Goal: Task Accomplishment & Management: Manage account settings

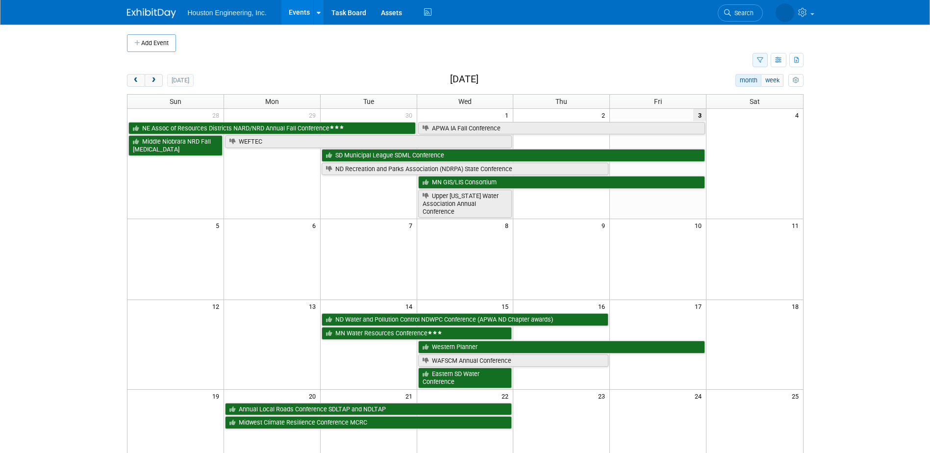
click at [753, 61] on button "button" at bounding box center [760, 60] width 15 height 14
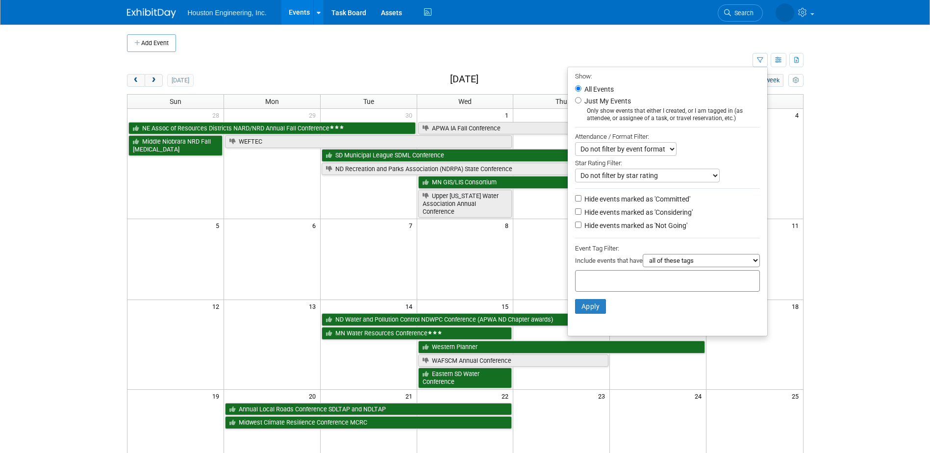
click at [611, 230] on label "Hide events marked as 'Not Going'" at bounding box center [635, 226] width 105 height 10
click at [582, 228] on input "Hide events marked as 'Not Going'" at bounding box center [578, 225] width 6 height 6
checkbox input "true"
click at [575, 312] on button "Apply" at bounding box center [590, 306] width 31 height 15
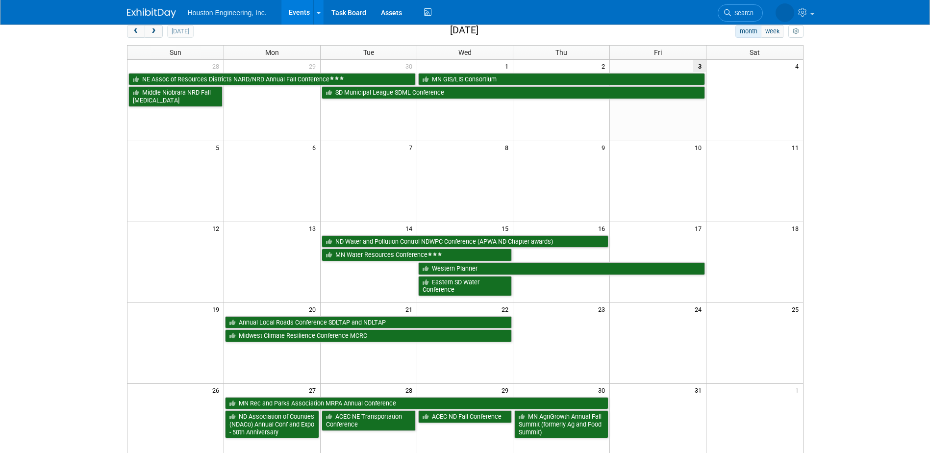
scroll to position [98, 0]
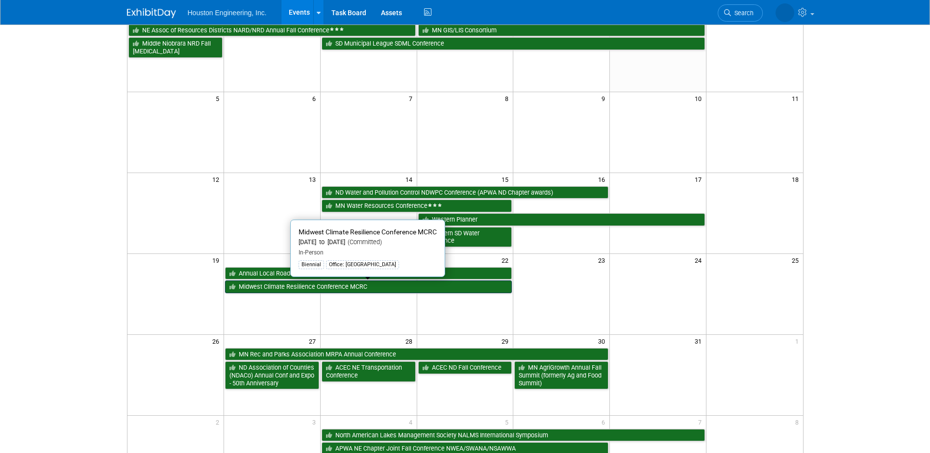
click at [312, 287] on link "Midwest Climate Resilience Conference MCRC" at bounding box center [368, 286] width 287 height 13
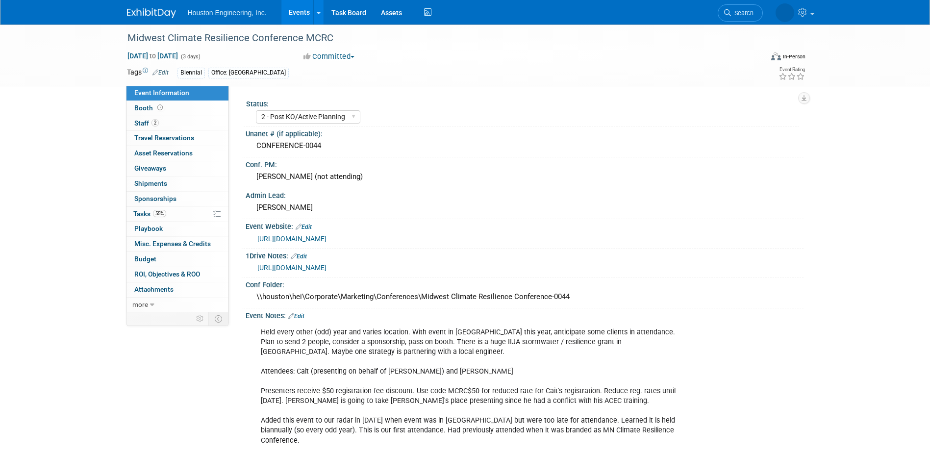
select select "2 - Post KO/Active Planning"
select select "Yes"
select select "Environmental"
click at [725, 10] on span "Search" at bounding box center [713, 12] width 23 height 7
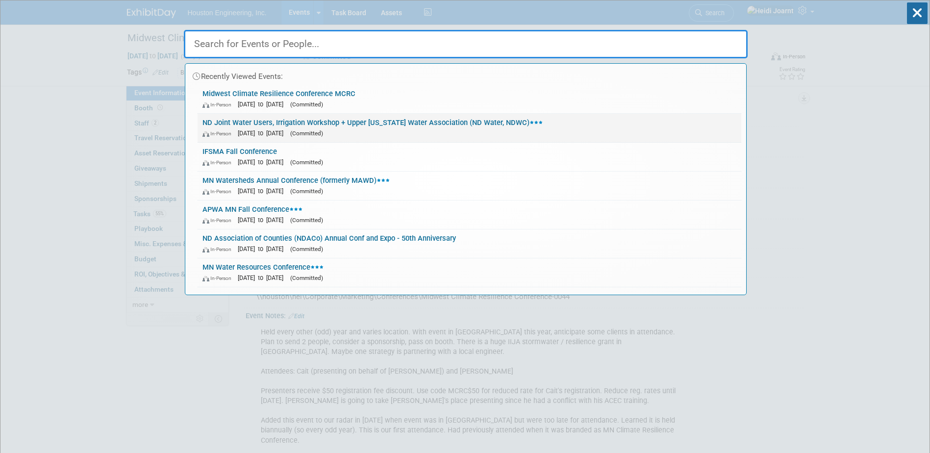
click at [375, 115] on link "ND Joint Water Users, Irrigation Workshop + Upper Missouri Water Association (N…" at bounding box center [470, 128] width 544 height 28
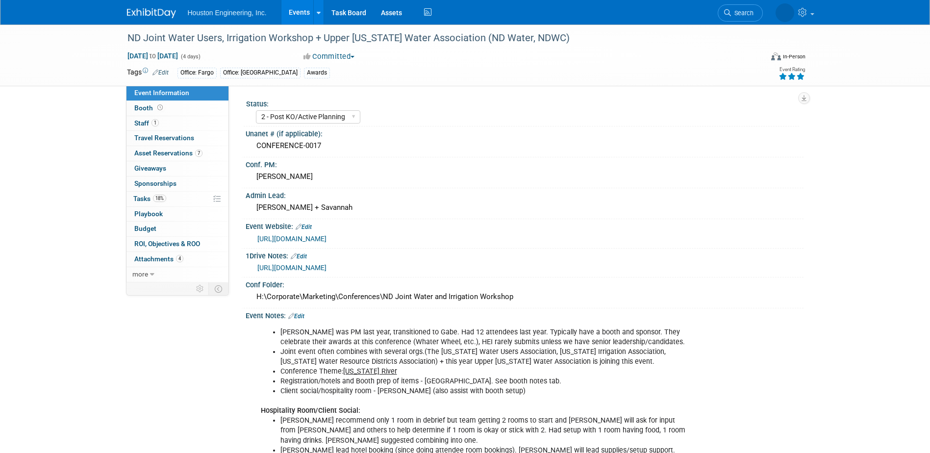
select select "2 - Post KO/Active Planning"
select select "Pending"
select select "Water Resources"
click at [179, 201] on link "18% Tasks 18%" at bounding box center [178, 199] width 102 height 15
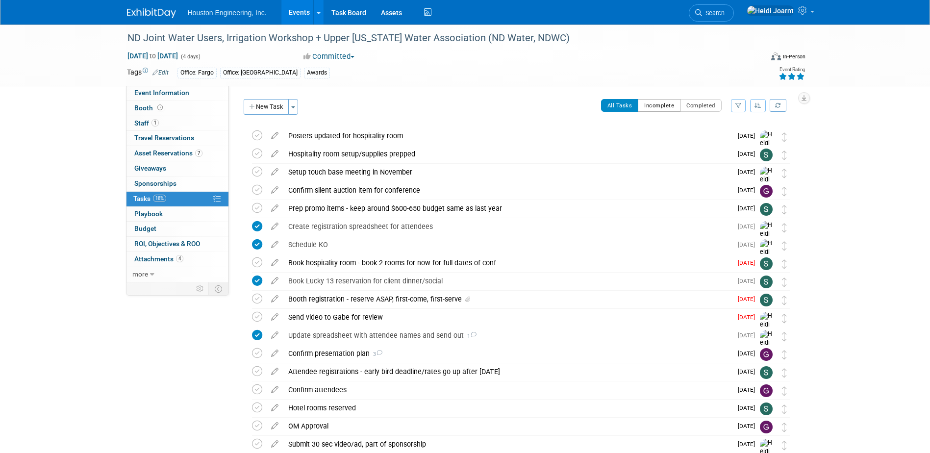
click at [672, 105] on button "Incomplete" at bounding box center [659, 105] width 43 height 13
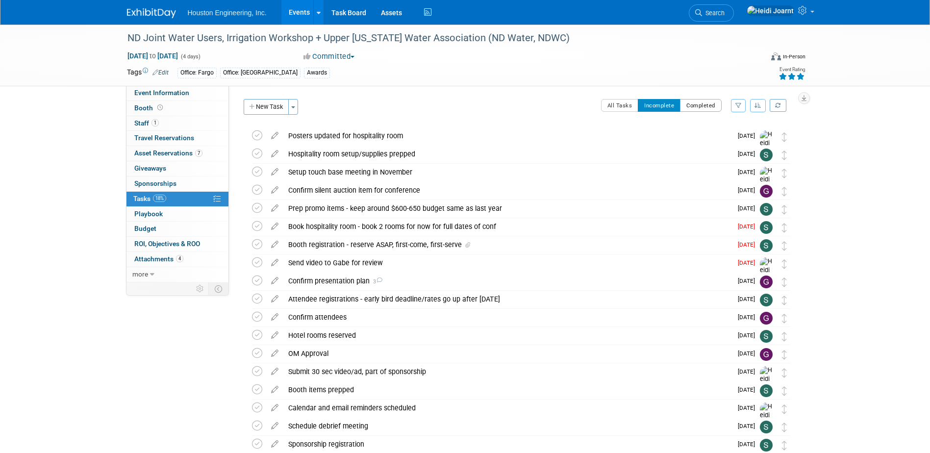
click at [714, 104] on button "Completed" at bounding box center [701, 105] width 42 height 13
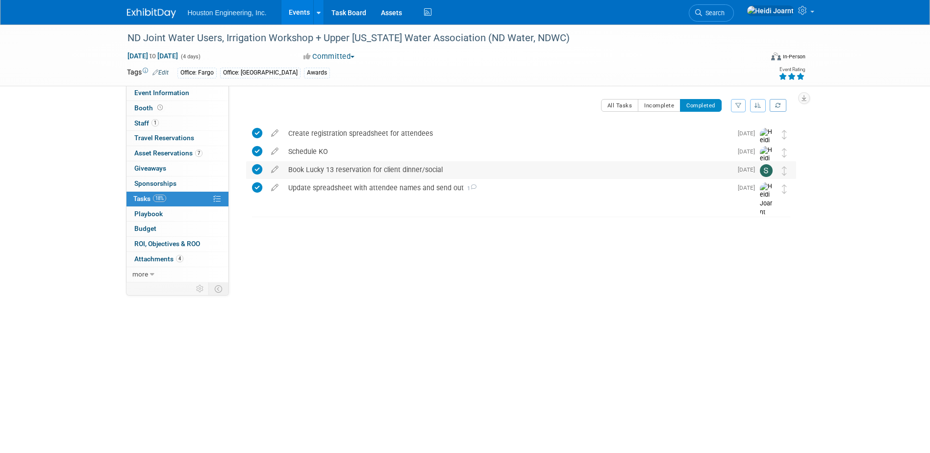
click at [518, 173] on div "Book Lucky 13 reservation for client dinner/social" at bounding box center [507, 169] width 449 height 17
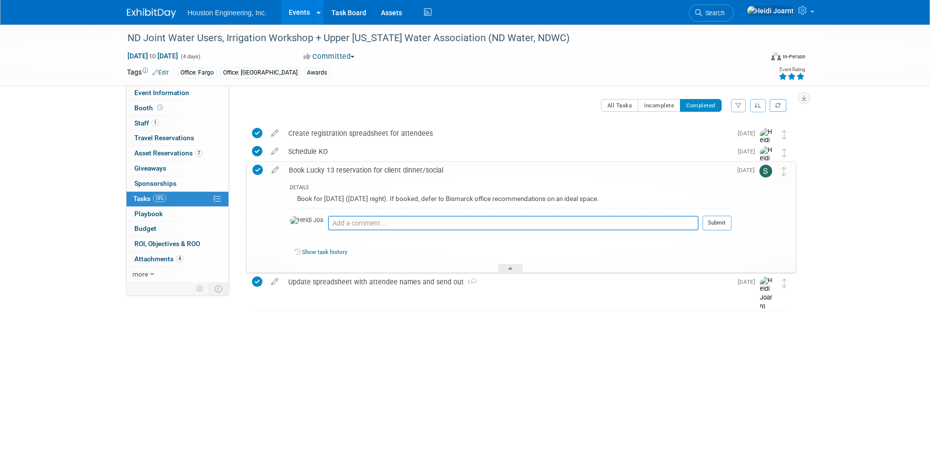
click at [450, 227] on textarea at bounding box center [513, 223] width 371 height 15
type textarea "Was booked last year after debrief meet"
click at [176, 88] on link "Event Information" at bounding box center [178, 93] width 102 height 15
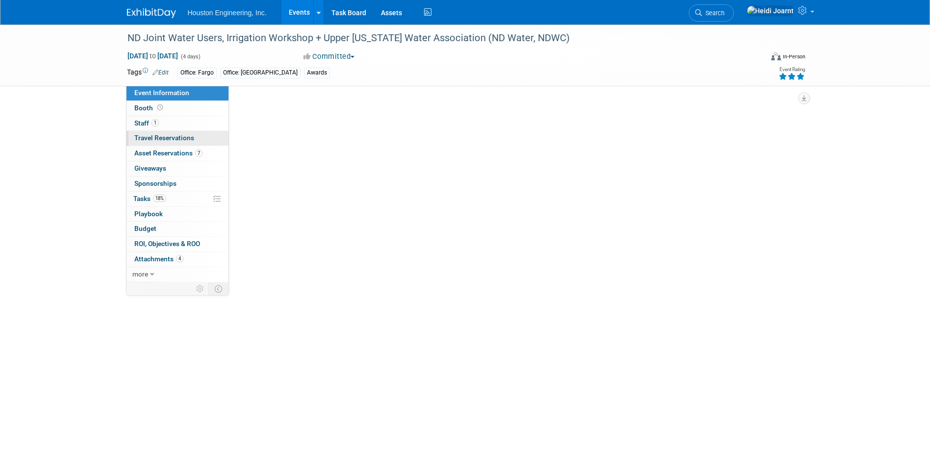
select select "2 - Post KO/Active Planning"
select select "Pending"
select select "Water Resources"
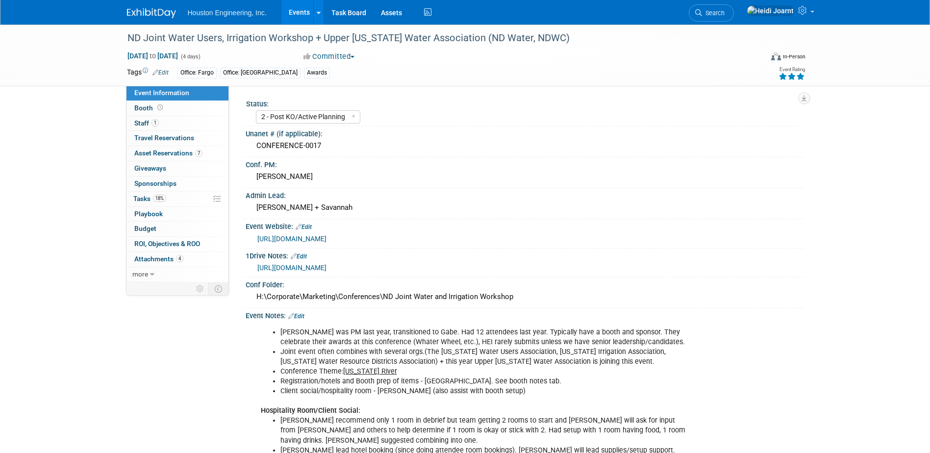
click at [305, 320] on link "Edit" at bounding box center [296, 316] width 16 height 7
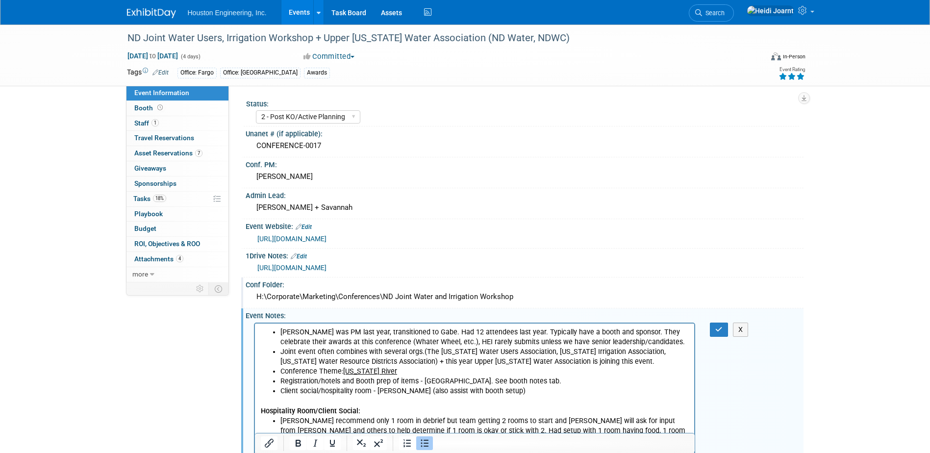
scroll to position [196, 0]
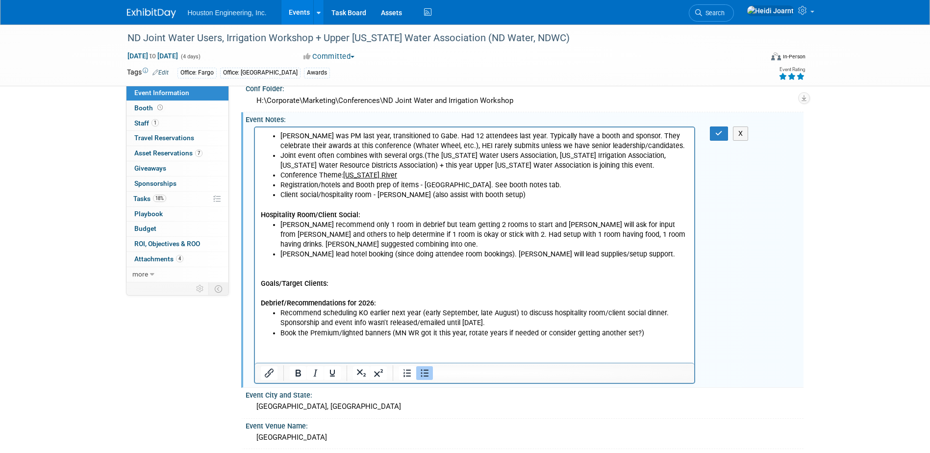
click at [647, 333] on li "Book the Premium/lighted banners (MN WR got it this year, rotate years if neede…" at bounding box center [484, 333] width 409 height 10
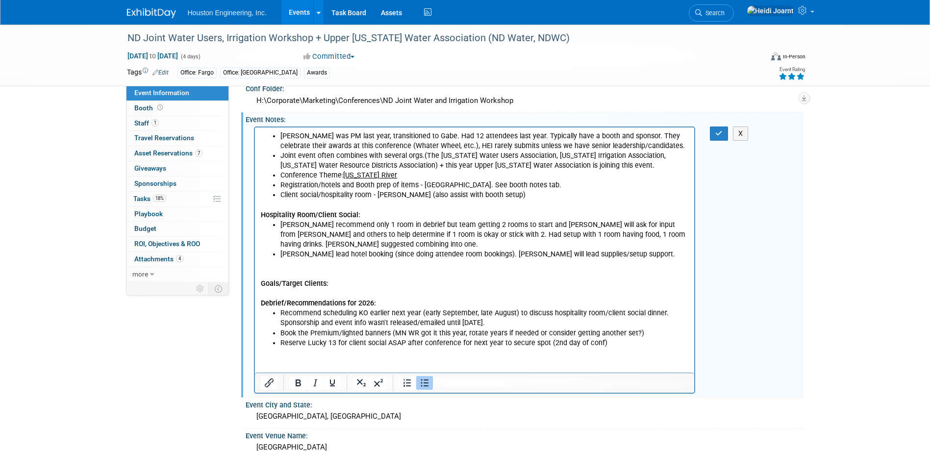
click at [596, 343] on li "Reserve Lucky 13 for client social ASAP after conference for next year to secur…" at bounding box center [484, 343] width 409 height 10
drag, startPoint x: 624, startPoint y: 346, endPoint x: 599, endPoint y: 346, distance: 24.5
click at [599, 346] on li "Reserve Lucky 13 for client social ASAP after conference for next year to secur…" at bounding box center [484, 343] width 409 height 10
click at [570, 346] on li "Reserve Lucky 13 for client social ASAP after conference for next year to secur…" at bounding box center [484, 343] width 409 height 10
click at [722, 137] on icon "button" at bounding box center [718, 133] width 7 height 7
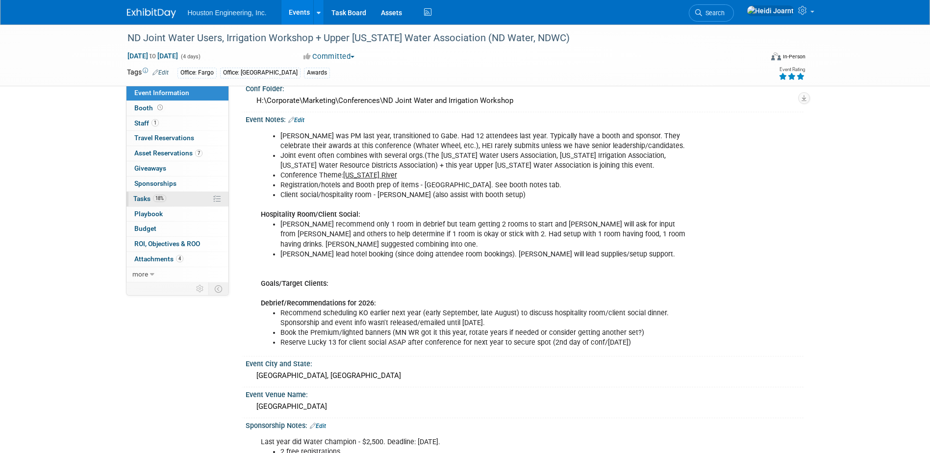
click at [172, 200] on link "18% Tasks 18%" at bounding box center [178, 199] width 102 height 15
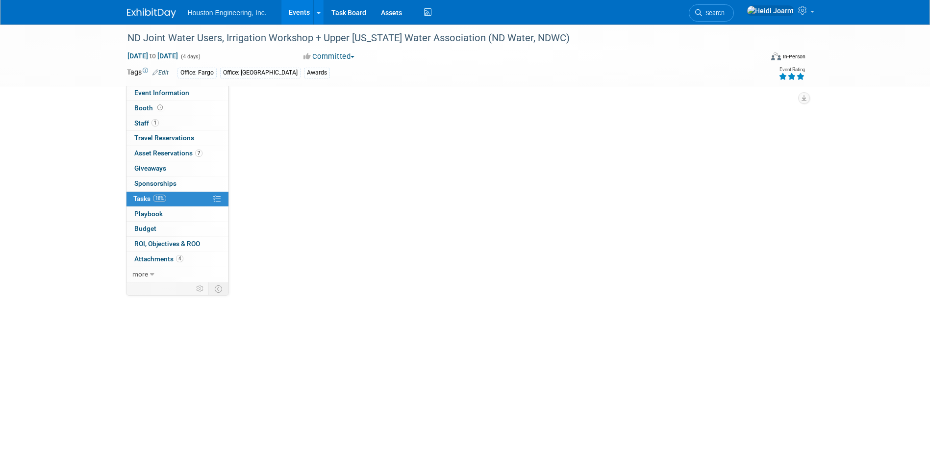
scroll to position [0, 0]
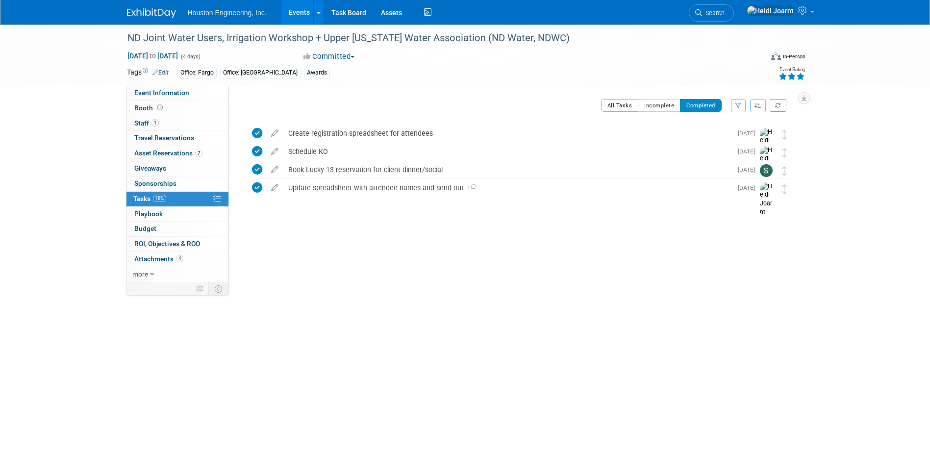
click at [620, 108] on button "All Tasks" at bounding box center [620, 105] width 38 height 13
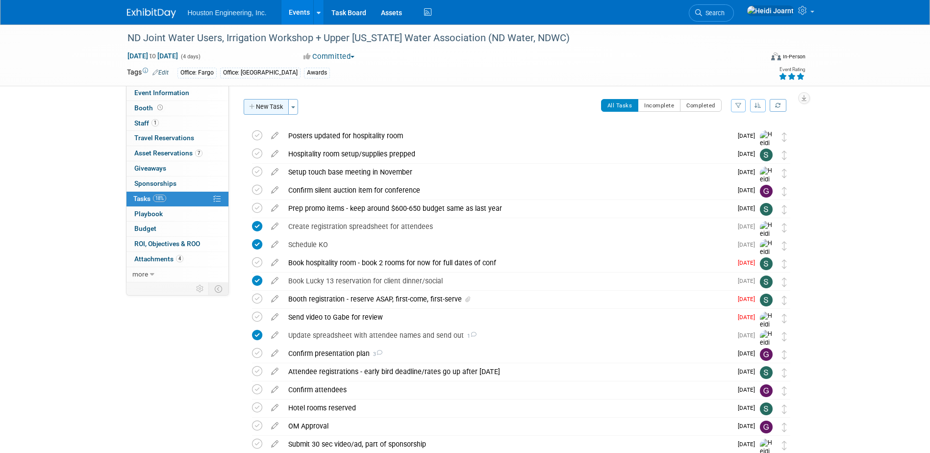
click at [267, 109] on button "New Task" at bounding box center [266, 107] width 45 height 16
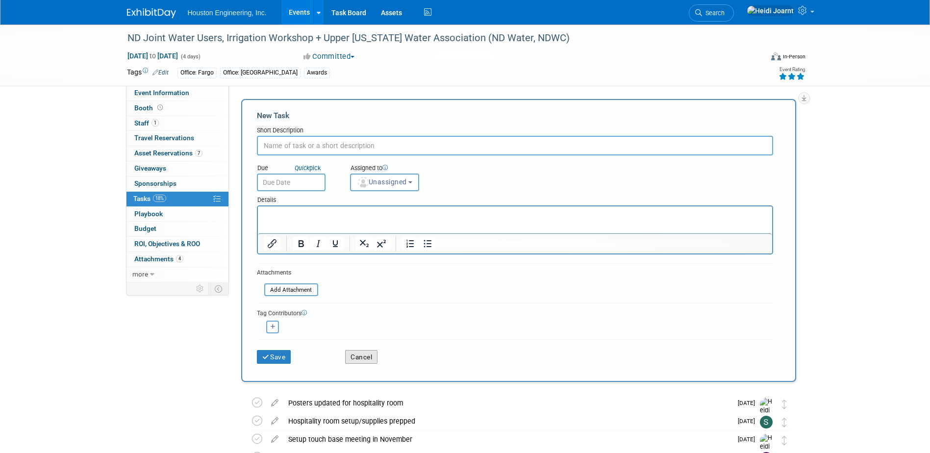
click at [372, 352] on button "Cancel" at bounding box center [361, 357] width 32 height 14
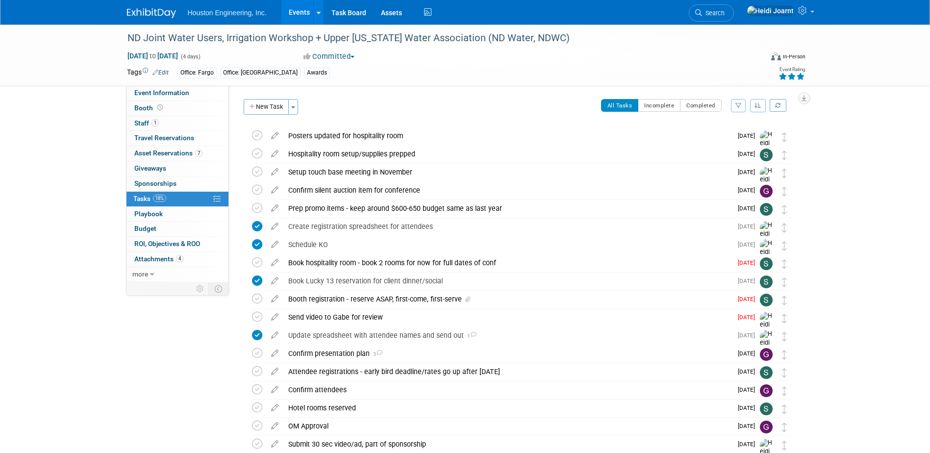
click at [297, 16] on link "Events" at bounding box center [299, 12] width 36 height 25
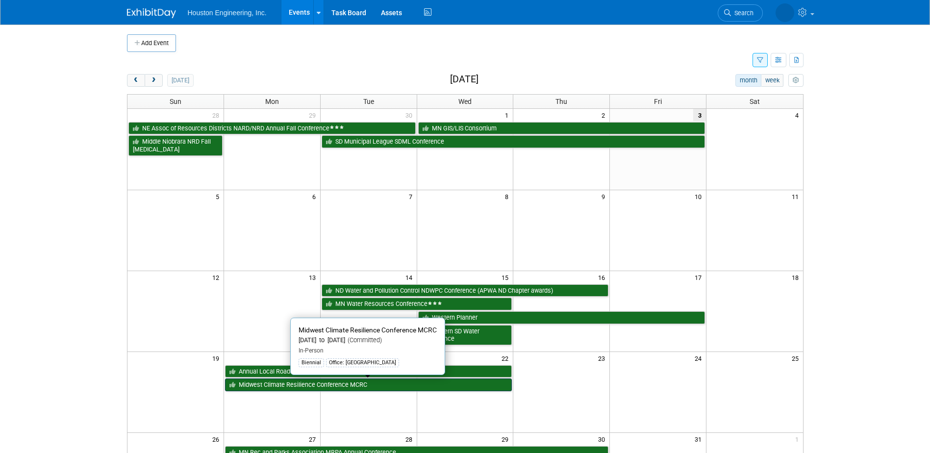
click at [349, 389] on link "Midwest Climate Resilience Conference MCRC" at bounding box center [368, 385] width 287 height 13
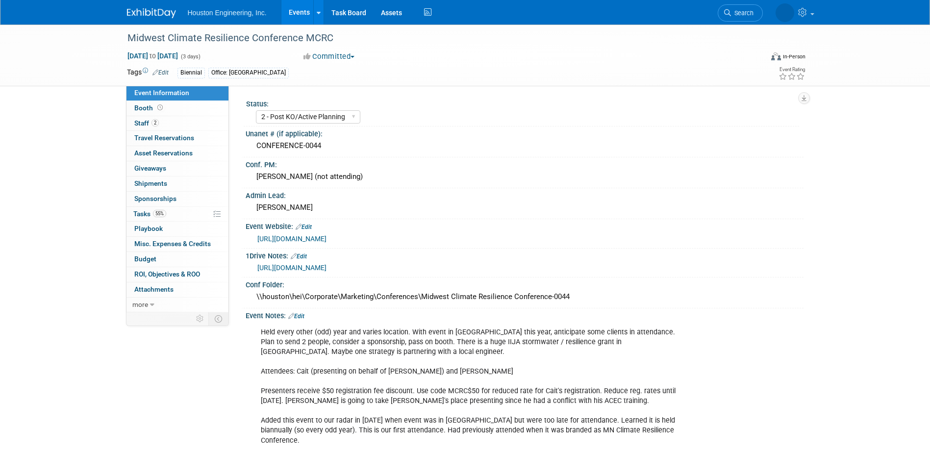
select select "2 - Post KO/Active Planning"
select select "Yes"
select select "Environmental"
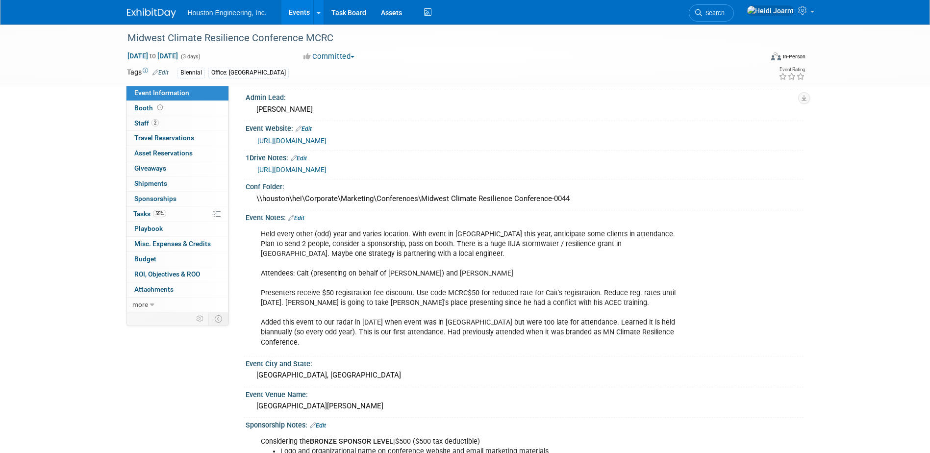
click at [299, 216] on link "Edit" at bounding box center [296, 218] width 16 height 7
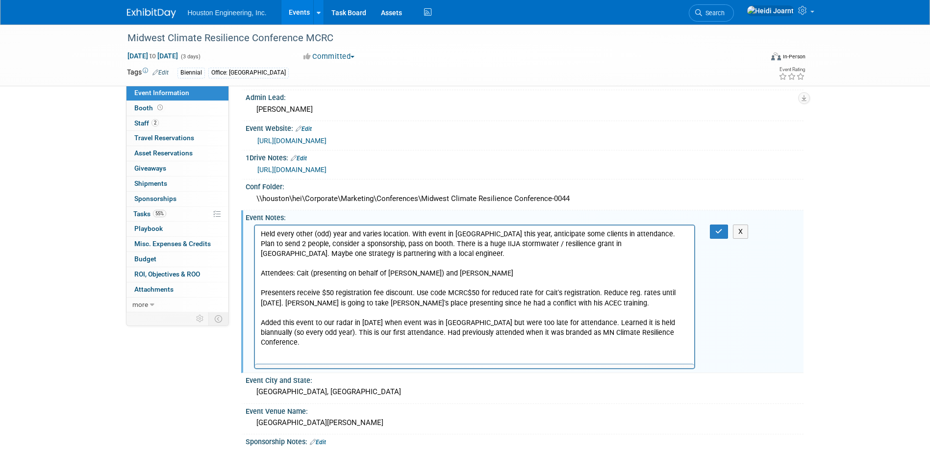
scroll to position [0, 0]
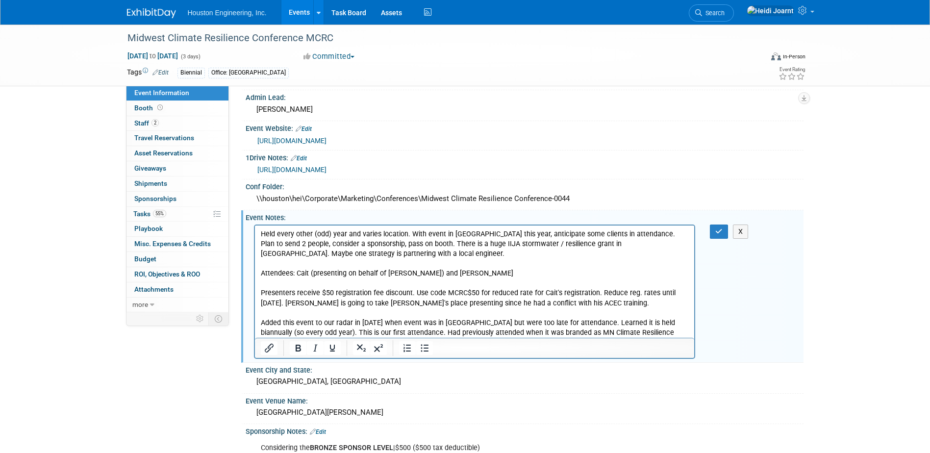
click at [651, 328] on p "Held every other (odd) year and varies location. With event in WI this year, an…" at bounding box center [474, 288] width 429 height 118
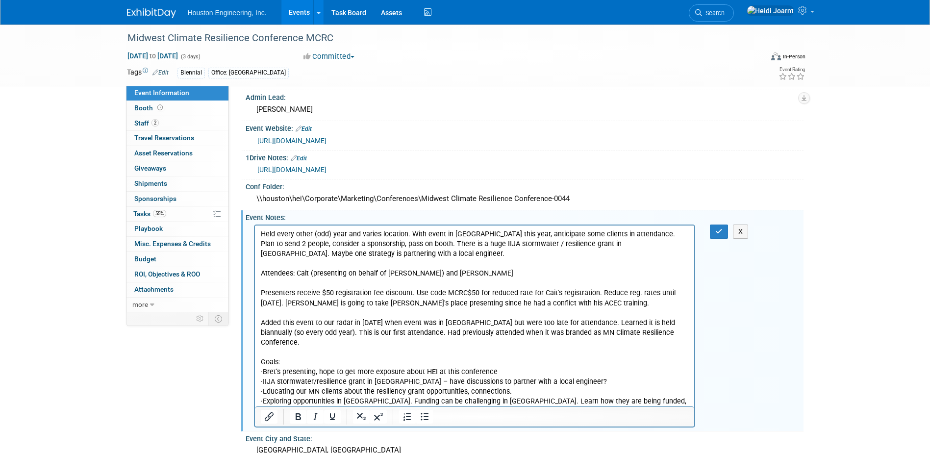
click at [293, 357] on p "Goals:" at bounding box center [474, 362] width 429 height 10
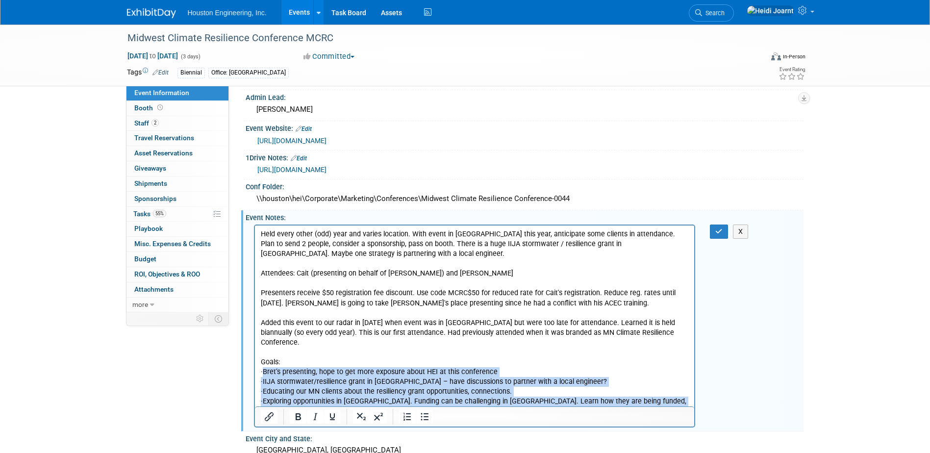
drag, startPoint x: 348, startPoint y: 402, endPoint x: 263, endPoint y: 360, distance: 95.0
click at [263, 360] on body "Held every other (odd) year and varies location. With event in WI this year, an…" at bounding box center [475, 322] width 430 height 187
click at [425, 420] on icon "Bullet list" at bounding box center [425, 416] width 8 height 7
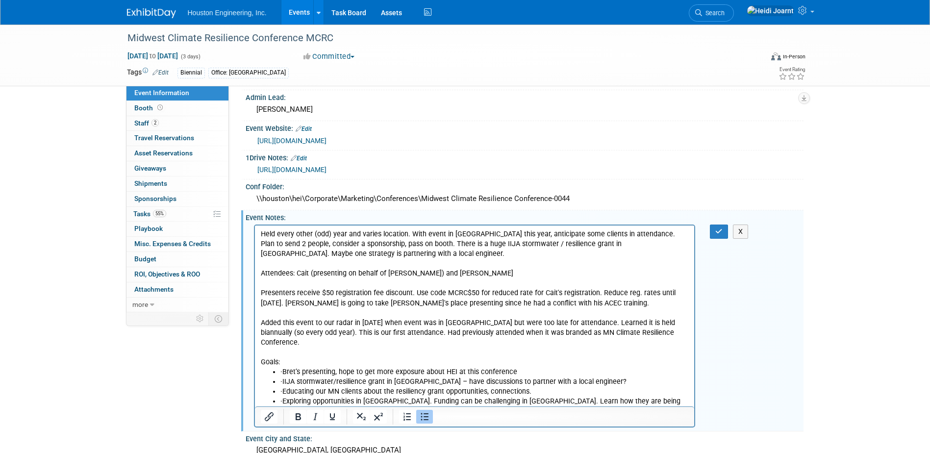
click at [292, 367] on li "· Bret’s presenting, hope to get more exposure about HEI at this conference" at bounding box center [484, 372] width 409 height 10
click at [529, 367] on li "Bret’s presenting, hope to get more exposure about HEI at this conference" at bounding box center [484, 372] width 409 height 10
click at [333, 367] on li "Bret’s presenting, hope to get more exposure about HEI at this conference" at bounding box center [484, 372] width 409 height 10
click at [260, 234] on body "Held every other (odd) year and varies location. With event in WI this year, an…" at bounding box center [475, 322] width 430 height 187
click at [423, 417] on icon "Bullet list" at bounding box center [425, 417] width 12 height 12
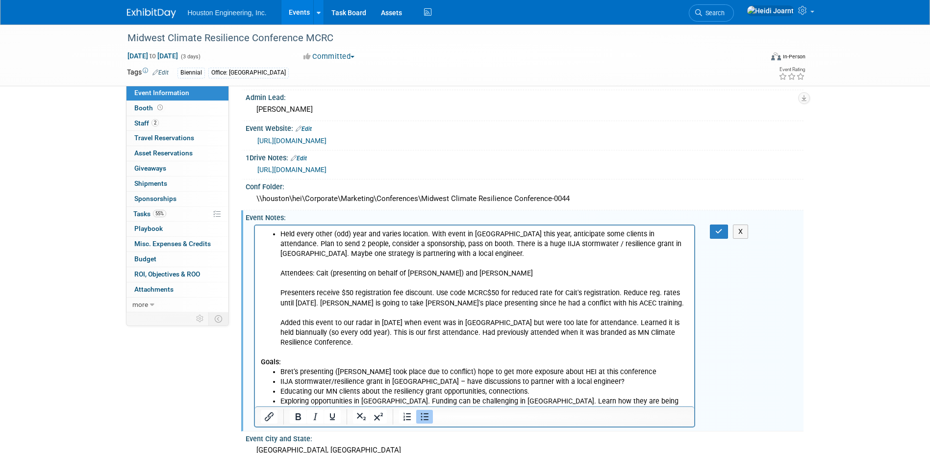
click at [394, 249] on li "Held every other (odd) year and varies location. With event in WI this year, an…" at bounding box center [484, 288] width 409 height 118
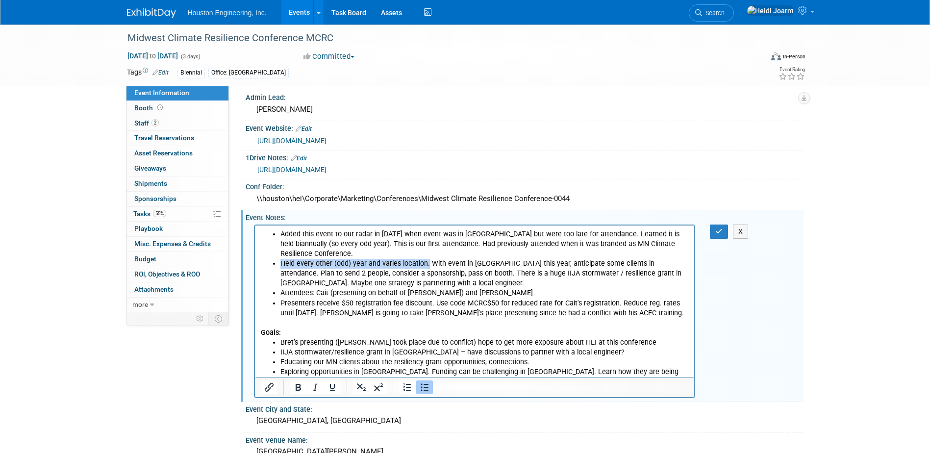
drag, startPoint x: 427, startPoint y: 252, endPoint x: 271, endPoint y: 255, distance: 156.0
click at [271, 255] on ul "Added this event to our radar in 2023 when event was in Duluth but were too lat…" at bounding box center [474, 273] width 429 height 89
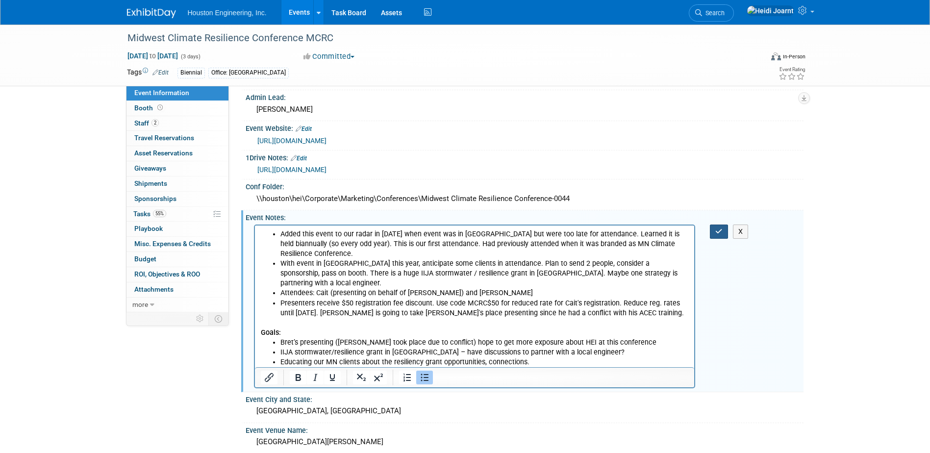
click at [719, 229] on icon "button" at bounding box center [718, 231] width 7 height 7
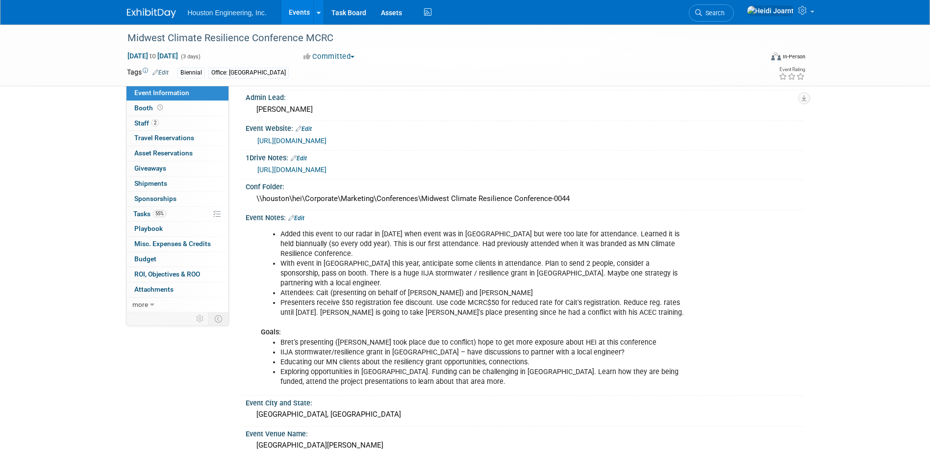
click at [302, 218] on link "Edit" at bounding box center [296, 218] width 16 height 7
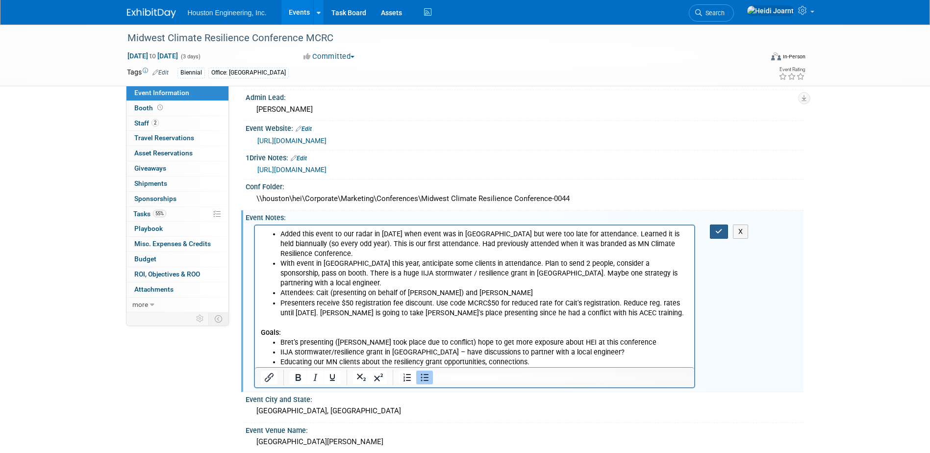
click at [720, 236] on button "button" at bounding box center [719, 232] width 18 height 14
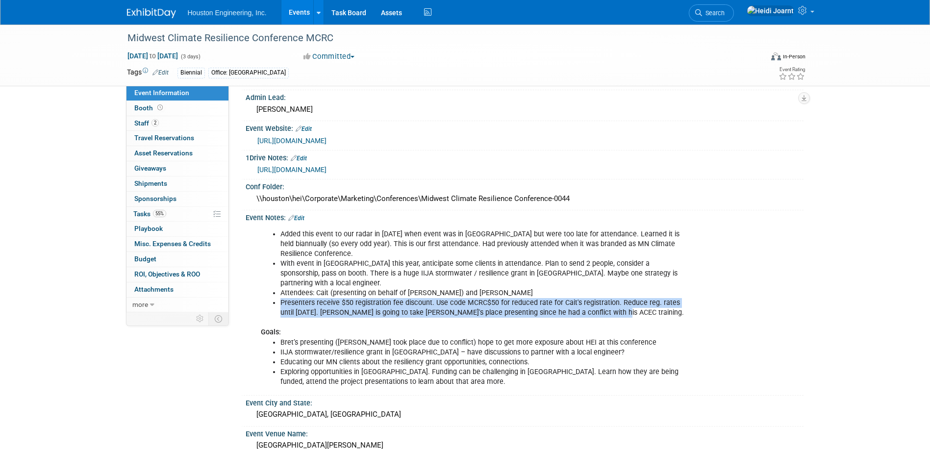
drag, startPoint x: 602, startPoint y: 293, endPoint x: 262, endPoint y: 284, distance: 339.5
click at [262, 284] on ul "Added this event to our radar in 2023 when event was in Duluth but were too lat…" at bounding box center [475, 273] width 429 height 89
copy li "Presenters receive $50 registration fee discount. Use code MCRC$50 for reduced …"
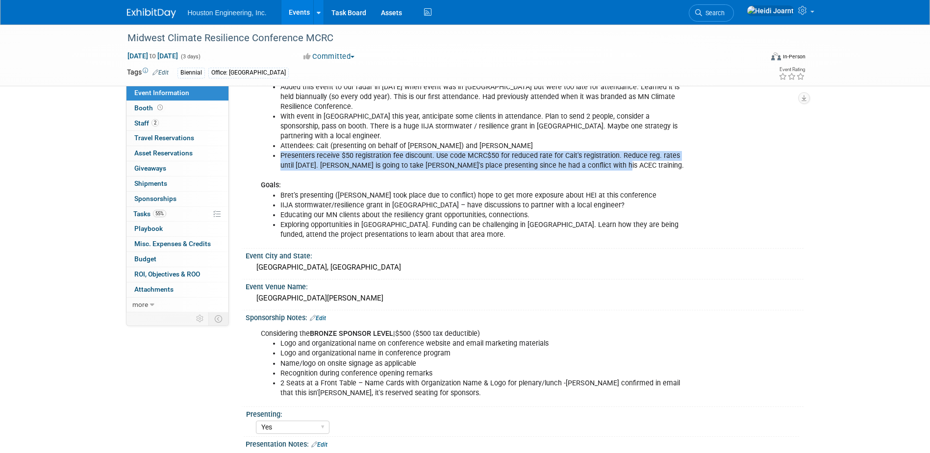
scroll to position [392, 0]
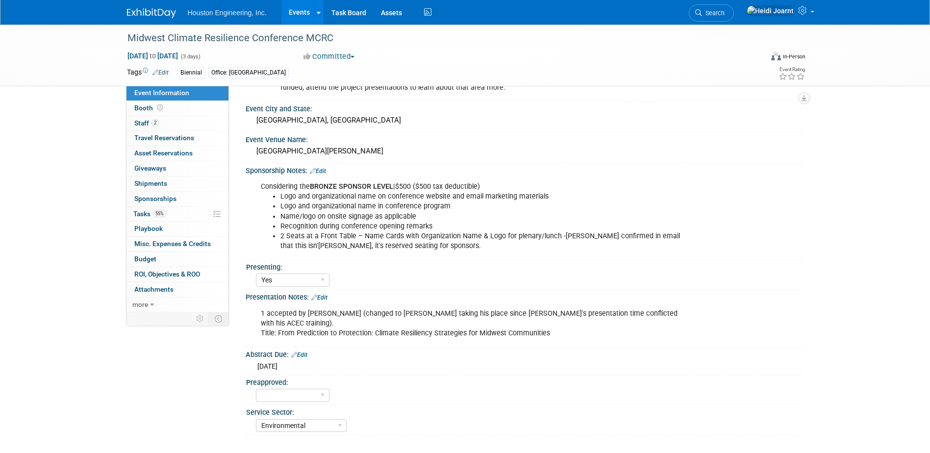
click at [325, 294] on link "Edit" at bounding box center [319, 297] width 16 height 7
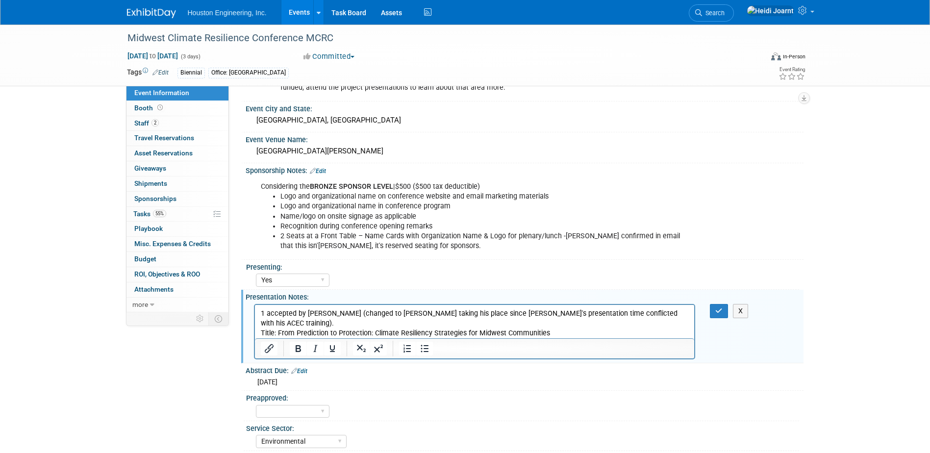
scroll to position [0, 0]
click at [592, 330] on p "1 accepted by Bret Zimmerman (changed to Cait Caswell taking his place since Br…" at bounding box center [474, 322] width 429 height 29
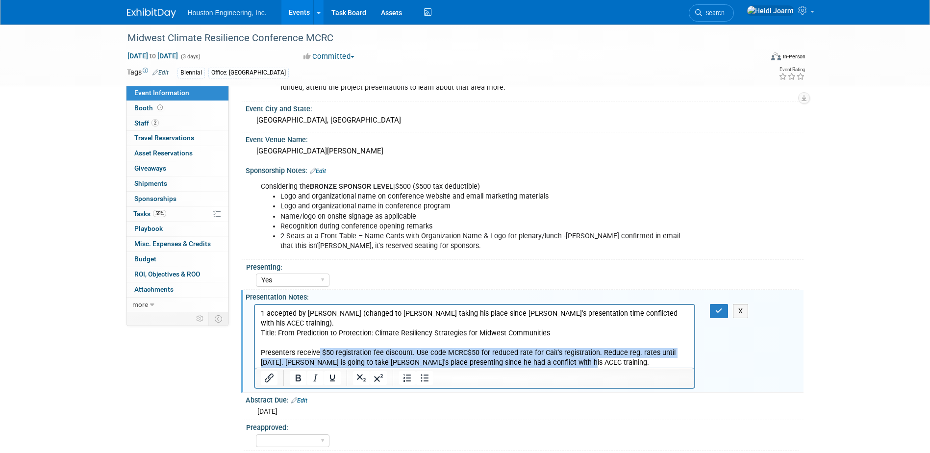
drag, startPoint x: 318, startPoint y: 351, endPoint x: 583, endPoint y: 368, distance: 265.4
click at [583, 367] on html "1 accepted by Bret Zimmerman (changed to Cait Caswell taking his place since Br…" at bounding box center [475, 336] width 440 height 63
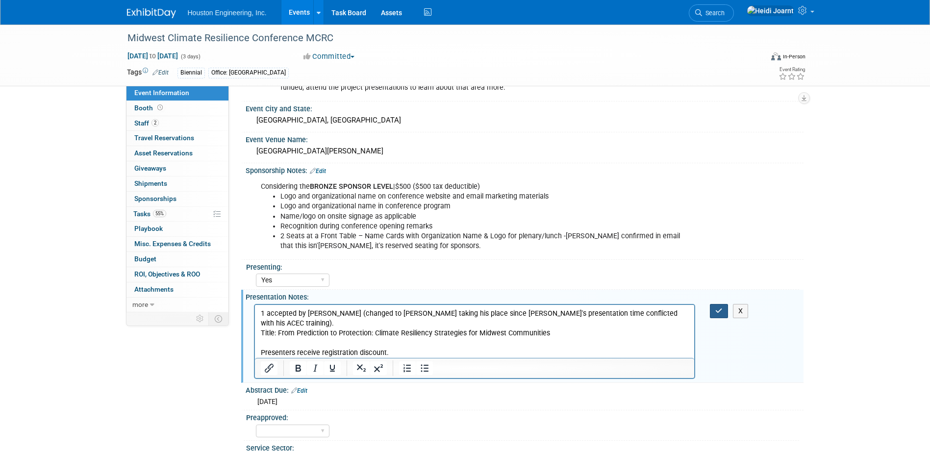
click at [714, 304] on button "button" at bounding box center [719, 311] width 18 height 14
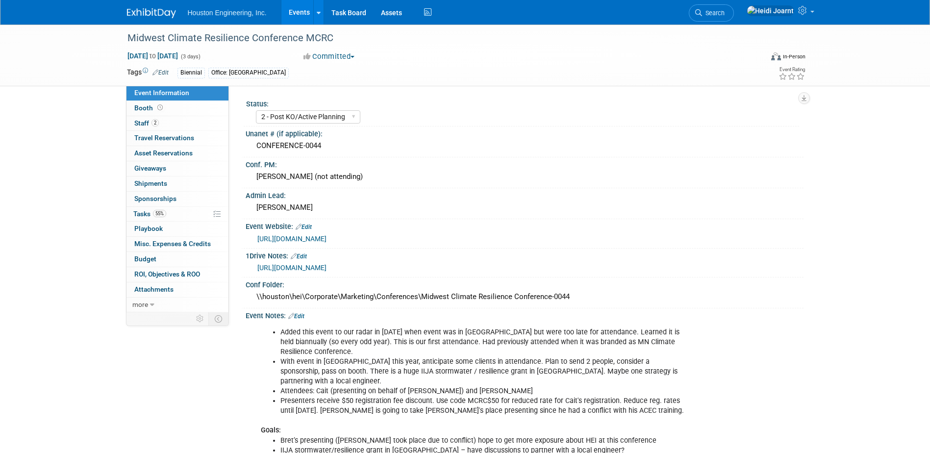
scroll to position [147, 0]
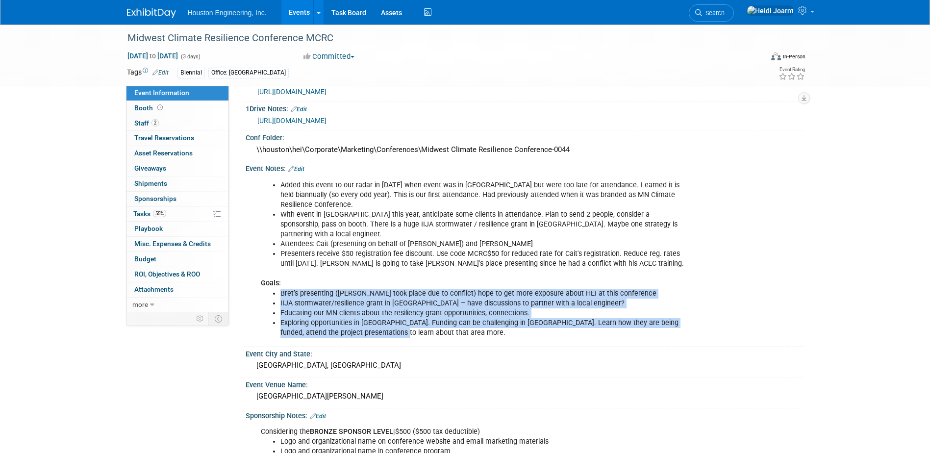
drag, startPoint x: 281, startPoint y: 272, endPoint x: 382, endPoint y: 320, distance: 111.9
click at [382, 320] on div "Added this event to our radar in 2023 when event was in Duluth but were too lat…" at bounding box center [475, 259] width 442 height 167
copy ul "Bret’s presenting (Cait took place due to conflict) hope to get more exposure a…"
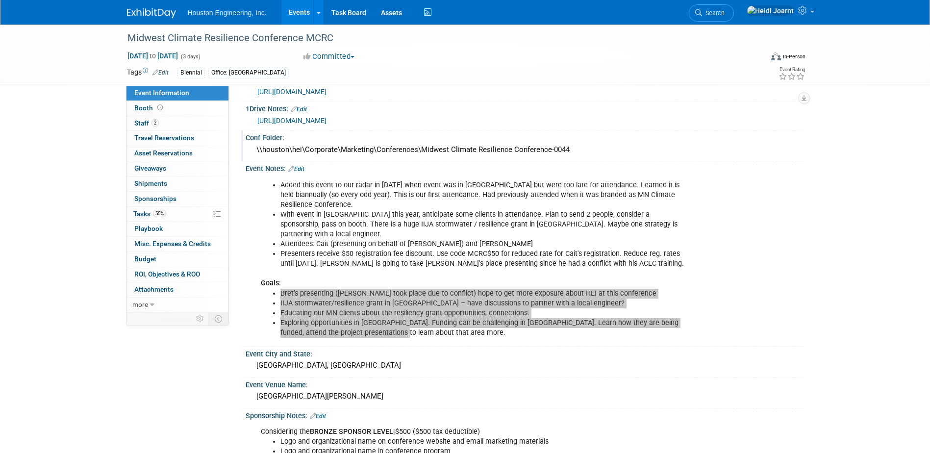
scroll to position [49, 0]
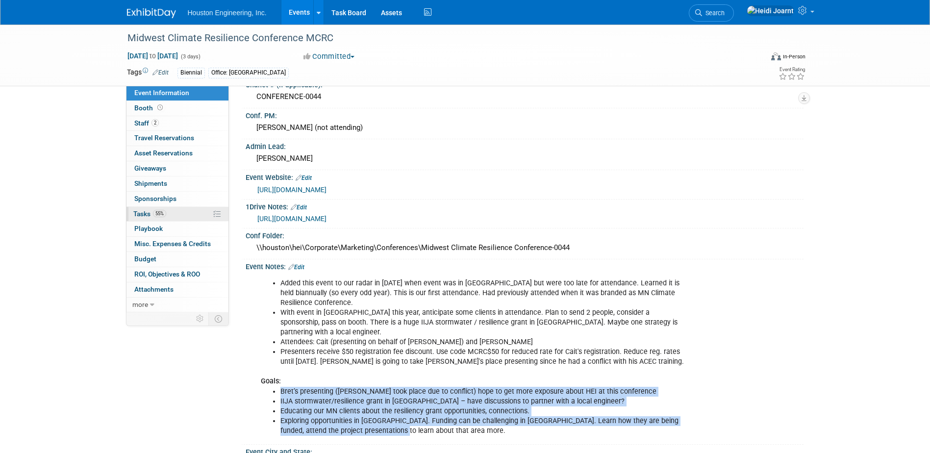
click at [171, 216] on link "55% Tasks 55%" at bounding box center [178, 214] width 102 height 15
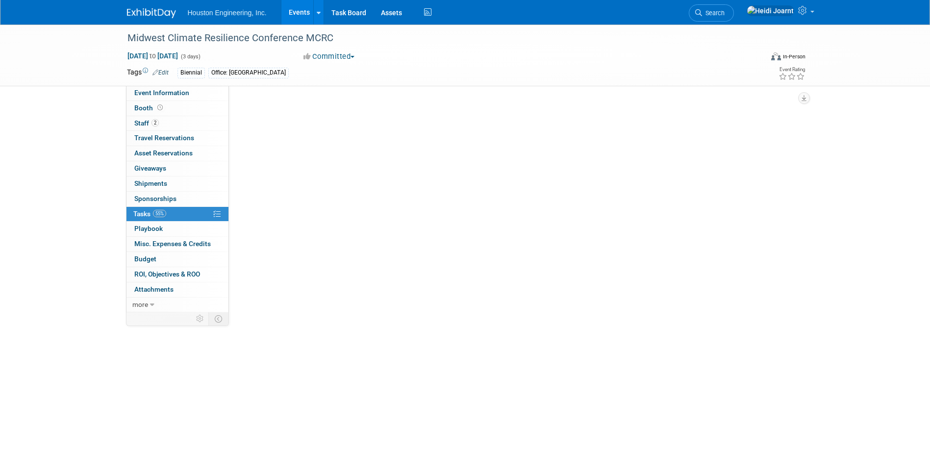
scroll to position [0, 0]
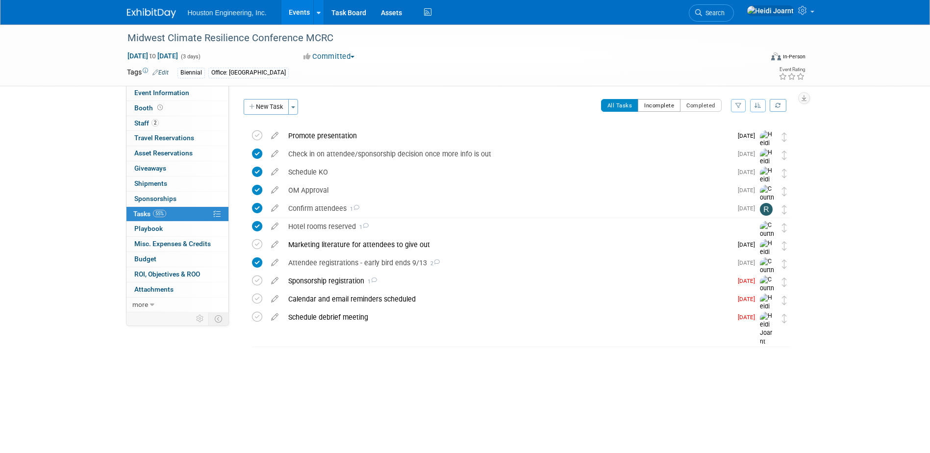
click at [660, 108] on button "Incomplete" at bounding box center [659, 105] width 43 height 13
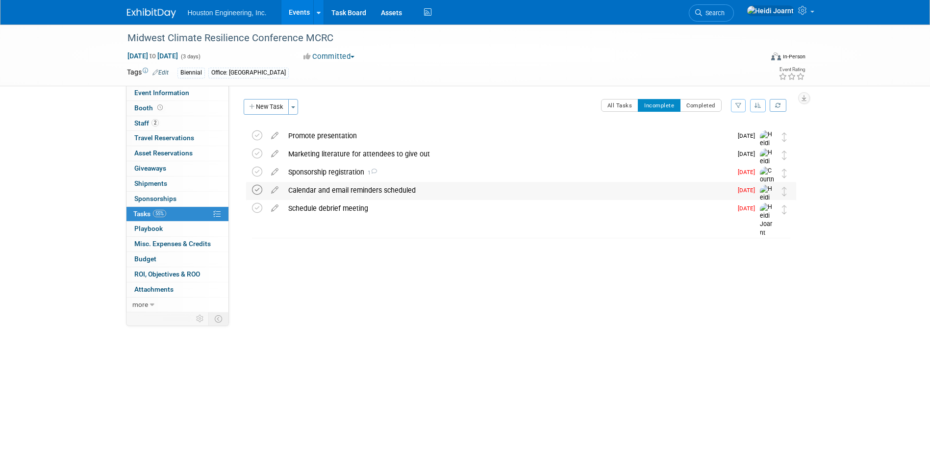
click at [253, 190] on icon at bounding box center [257, 190] width 10 height 10
click at [176, 92] on span "Event Information" at bounding box center [161, 93] width 55 height 8
select select "2 - Post KO/Active Planning"
select select "Yes"
select select "Environmental"
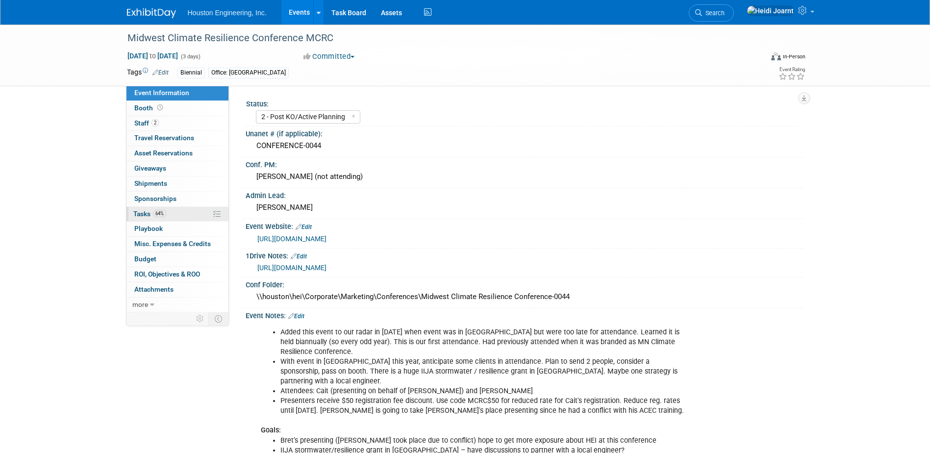
click at [154, 215] on span "64%" at bounding box center [159, 213] width 13 height 7
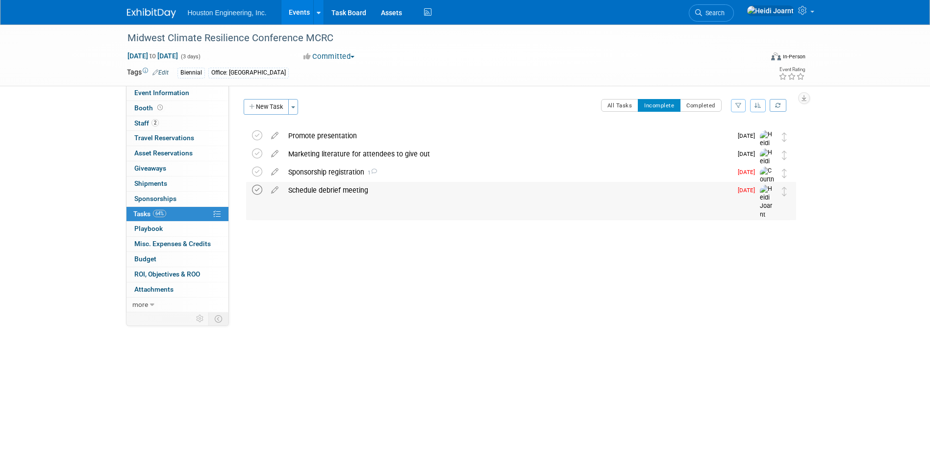
click at [254, 192] on icon at bounding box center [257, 190] width 10 height 10
click at [300, 12] on link "Events" at bounding box center [299, 12] width 36 height 25
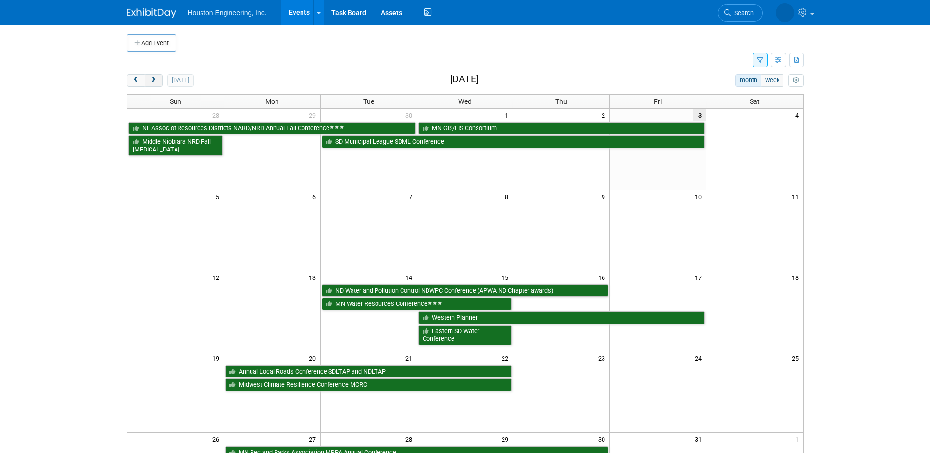
click at [152, 79] on span "next" at bounding box center [153, 80] width 7 height 6
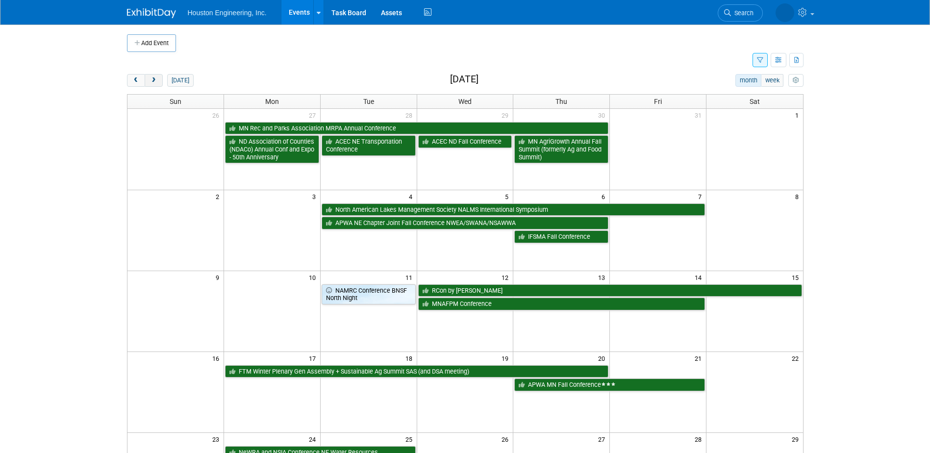
click at [152, 79] on span "next" at bounding box center [153, 80] width 7 height 6
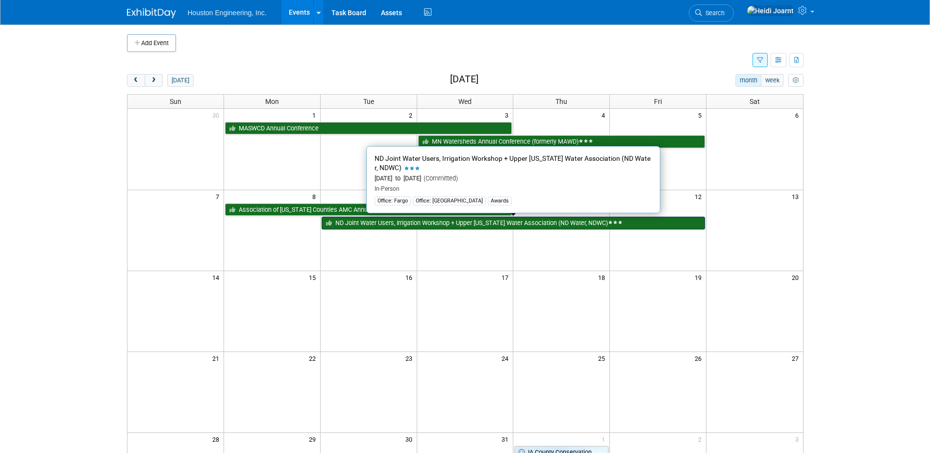
click at [363, 223] on link "ND Joint Water Users, Irrigation Workshop + Upper [US_STATE] Water Association …" at bounding box center [513, 223] width 383 height 13
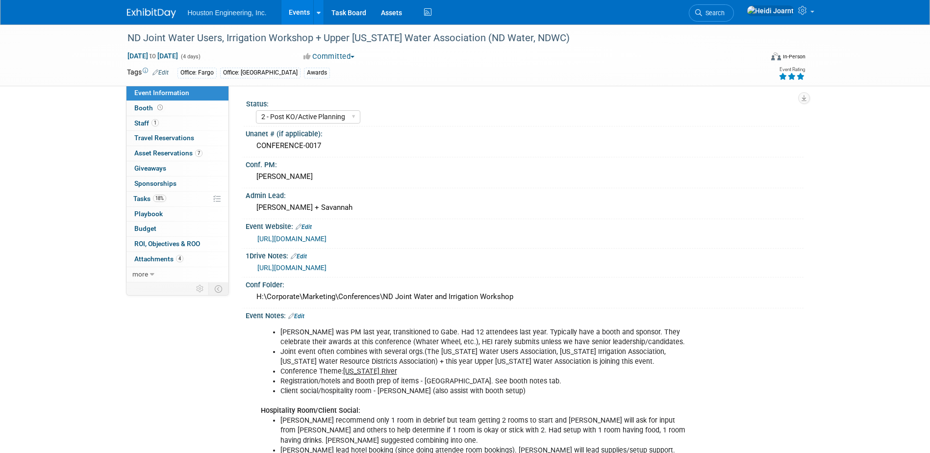
select select "2 - Post KO/Active Planning"
select select "Pending"
select select "Water Resources"
click at [158, 202] on span "18%" at bounding box center [159, 198] width 13 height 7
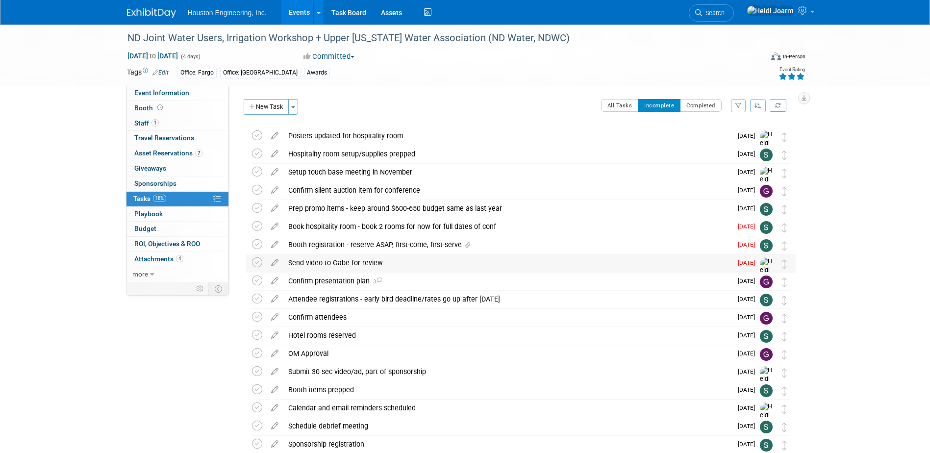
click at [314, 263] on div "Send video to Gabe for review" at bounding box center [507, 263] width 449 height 17
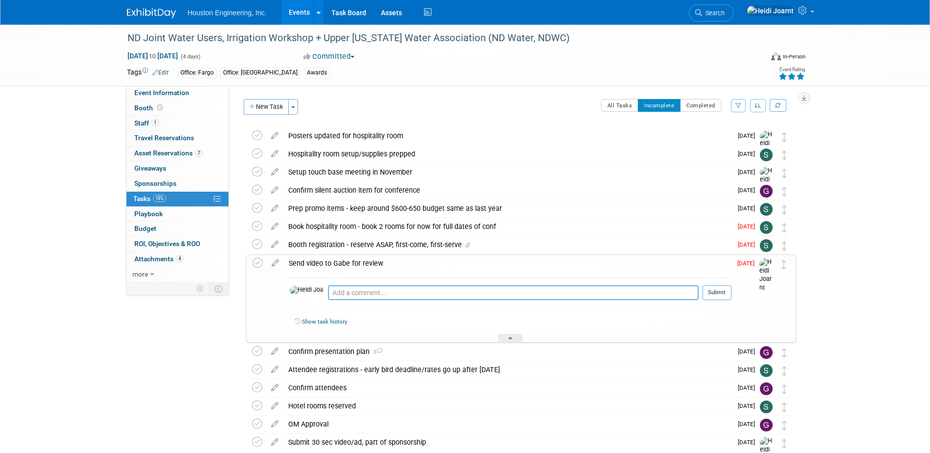
click at [343, 297] on textarea at bounding box center [513, 292] width 371 height 15
click at [361, 293] on textarea "Sent video draft to Gabe and Ryan David for review" at bounding box center [513, 292] width 371 height 15
type textarea "Sent video draft 10/3 to Gabe and Ryan David for review"
click at [717, 294] on button "Submit" at bounding box center [717, 292] width 29 height 15
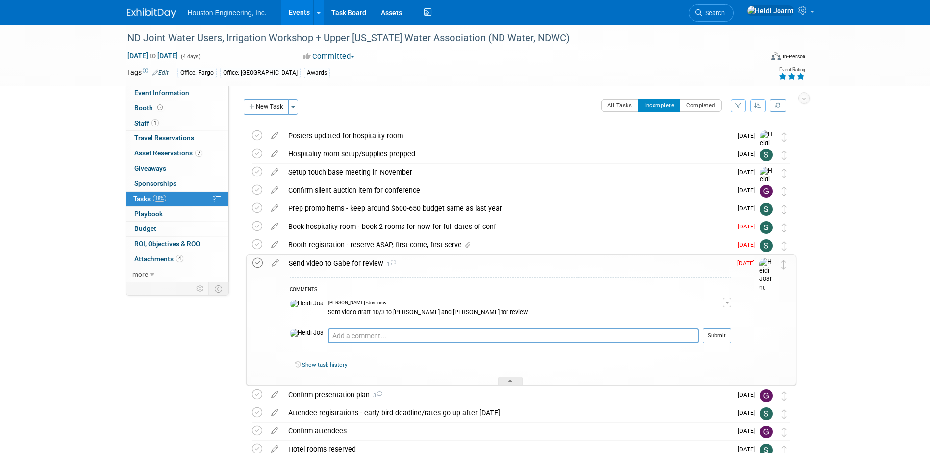
click at [258, 262] on icon at bounding box center [258, 263] width 10 height 10
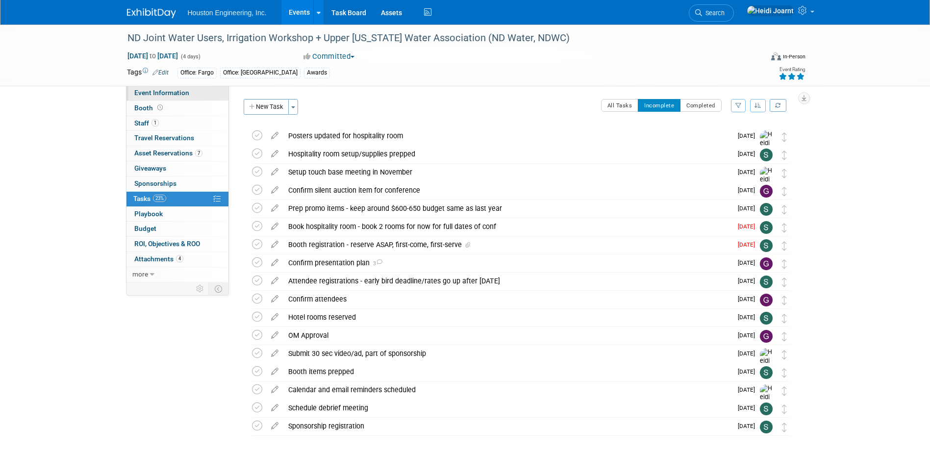
click at [201, 93] on link "Event Information" at bounding box center [178, 93] width 102 height 15
select select "2 - Post KO/Active Planning"
select select "Pending"
select select "Water Resources"
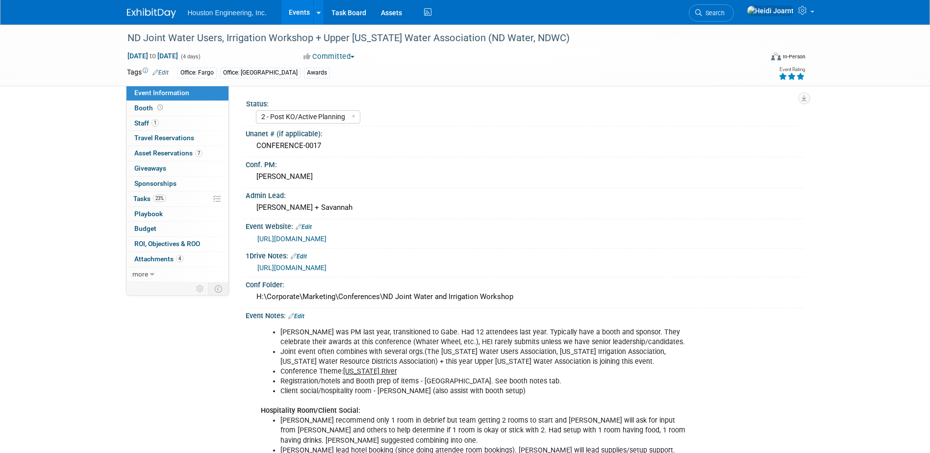
click at [308, 17] on link "Events" at bounding box center [299, 12] width 36 height 25
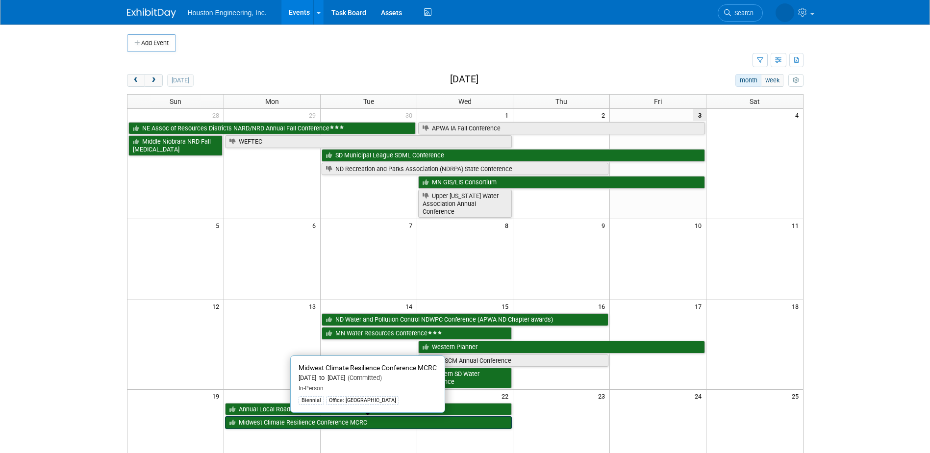
click at [325, 424] on link "Midwest Climate Resilience Conference MCRC" at bounding box center [368, 422] width 287 height 13
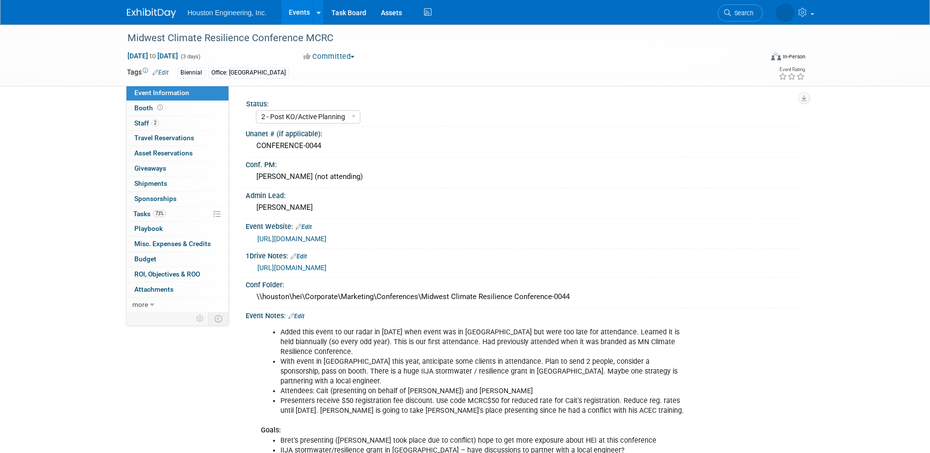
select select "2 - Post KO/Active Planning"
select select "Yes"
select select "Environmental"
click at [179, 198] on link "0 Sponsorships 0" at bounding box center [178, 199] width 102 height 15
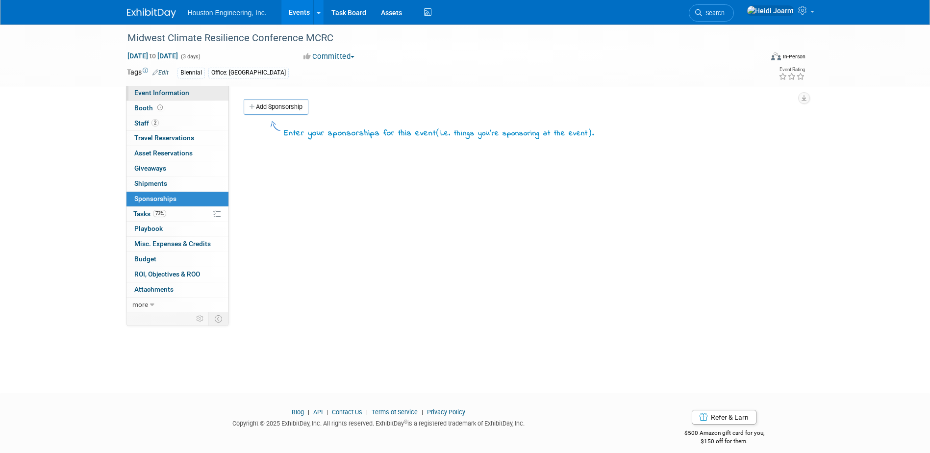
click at [168, 94] on span "Event Information" at bounding box center [161, 93] width 55 height 8
select select "2 - Post KO/Active Planning"
select select "Yes"
select select "Environmental"
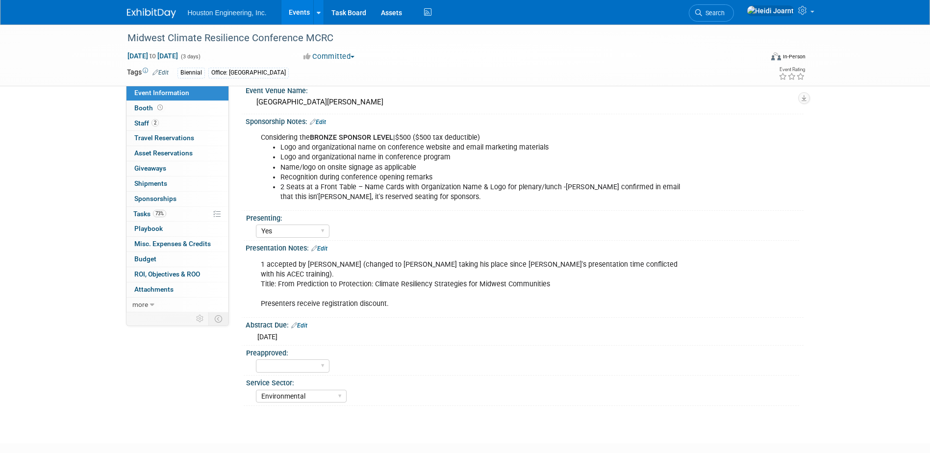
scroll to position [392, 0]
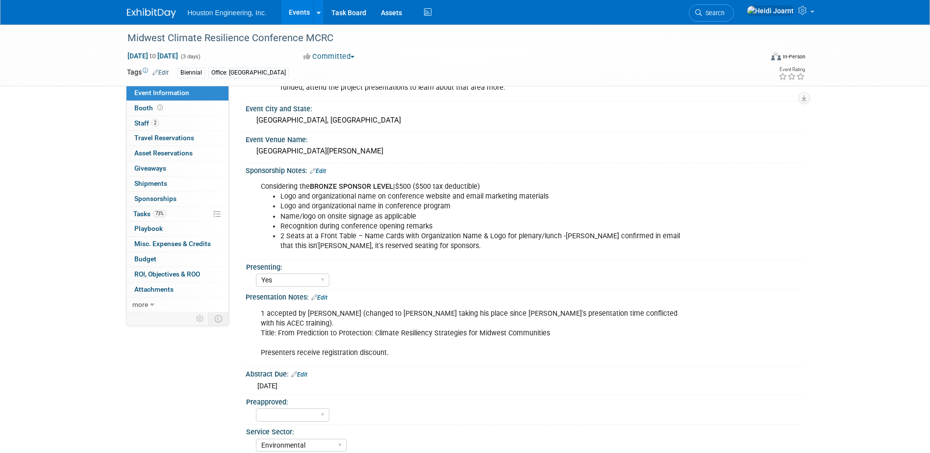
click at [323, 168] on link "Edit" at bounding box center [318, 171] width 16 height 7
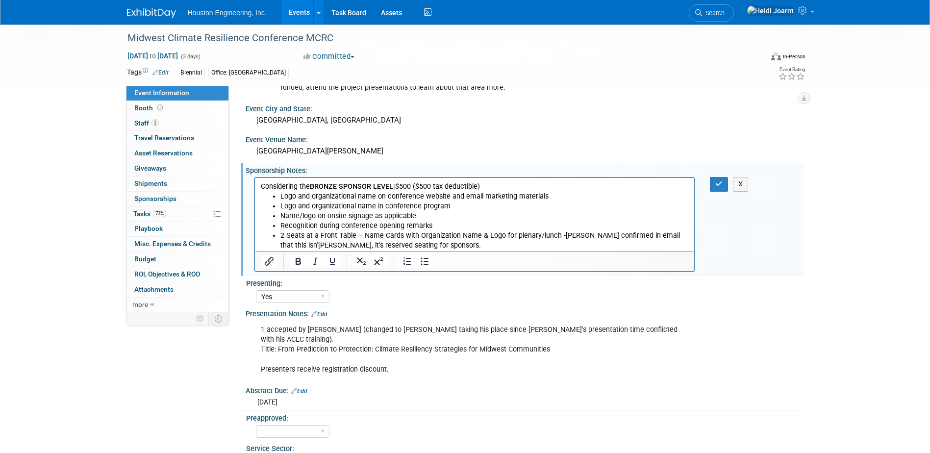
scroll to position [147, 0]
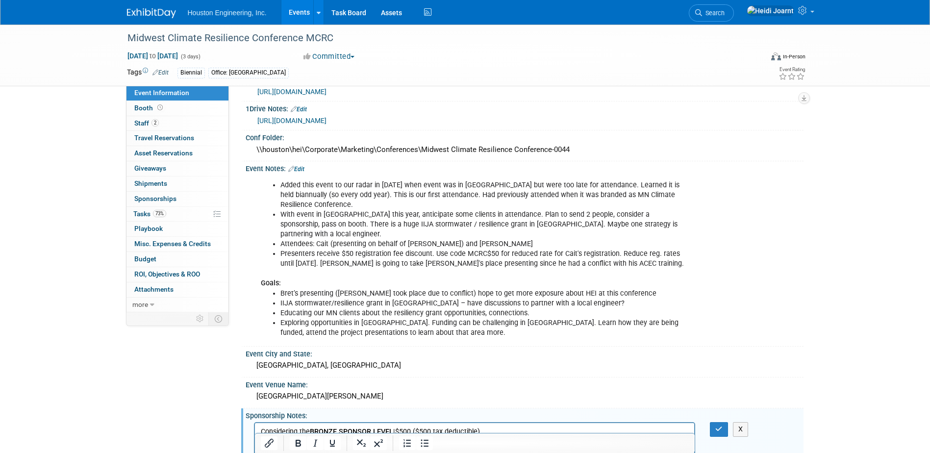
click at [314, 121] on link "[URL][DOMAIN_NAME]" at bounding box center [291, 121] width 69 height 8
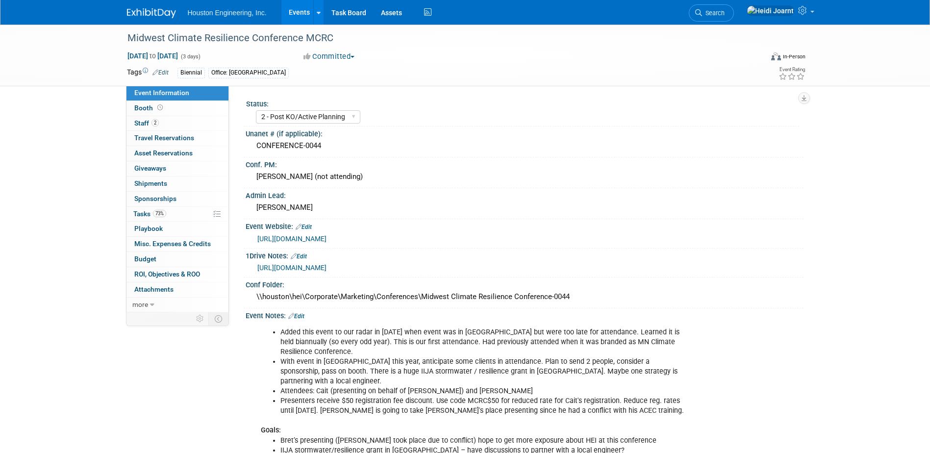
click at [315, 240] on link "[URL][DOMAIN_NAME]" at bounding box center [291, 239] width 69 height 8
click at [293, 10] on link "Events" at bounding box center [299, 12] width 36 height 25
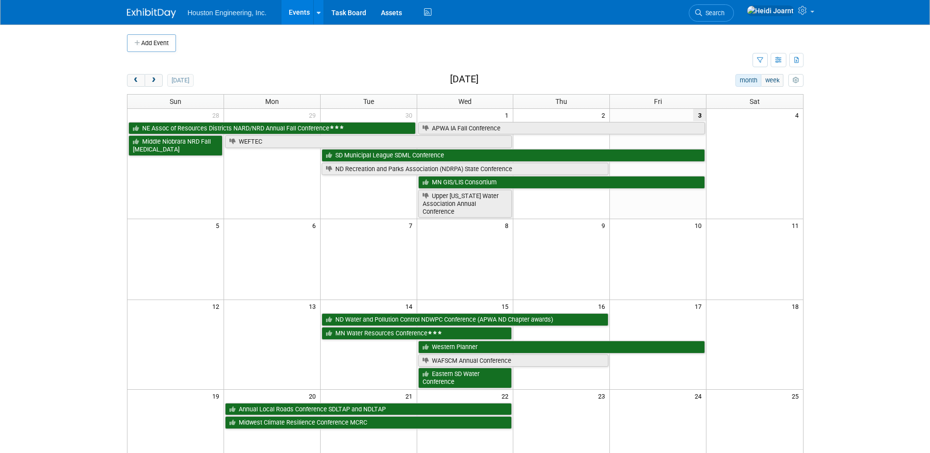
scroll to position [98, 0]
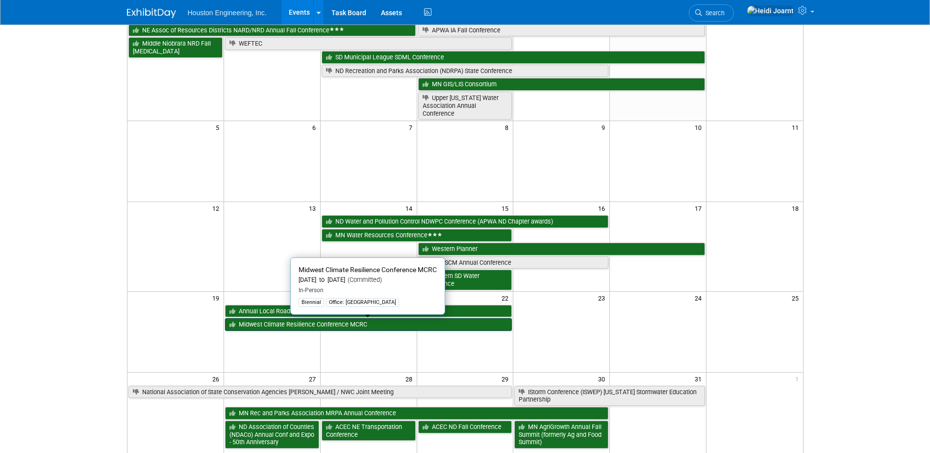
click at [313, 324] on link "Midwest Climate Resilience Conference MCRC" at bounding box center [368, 324] width 287 height 13
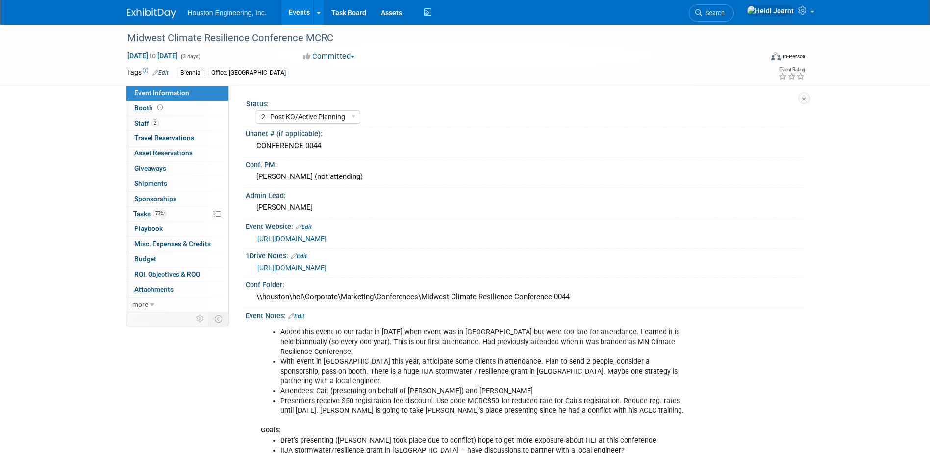
select select "2 - Post KO/Active Planning"
select select "Yes"
select select "Environmental"
click at [179, 112] on link "Booth" at bounding box center [178, 108] width 102 height 15
select select "No"
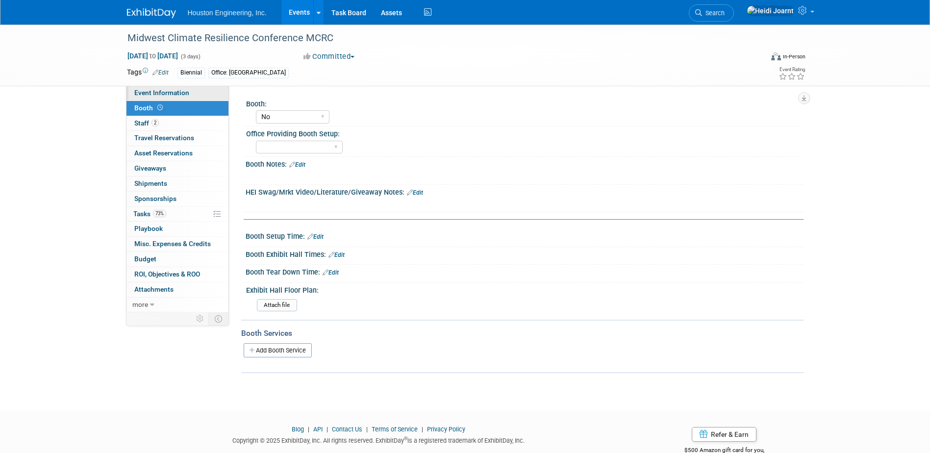
click at [179, 97] on link "Event Information" at bounding box center [178, 93] width 102 height 15
select select "2 - Post KO/Active Planning"
select select "Yes"
select select "Environmental"
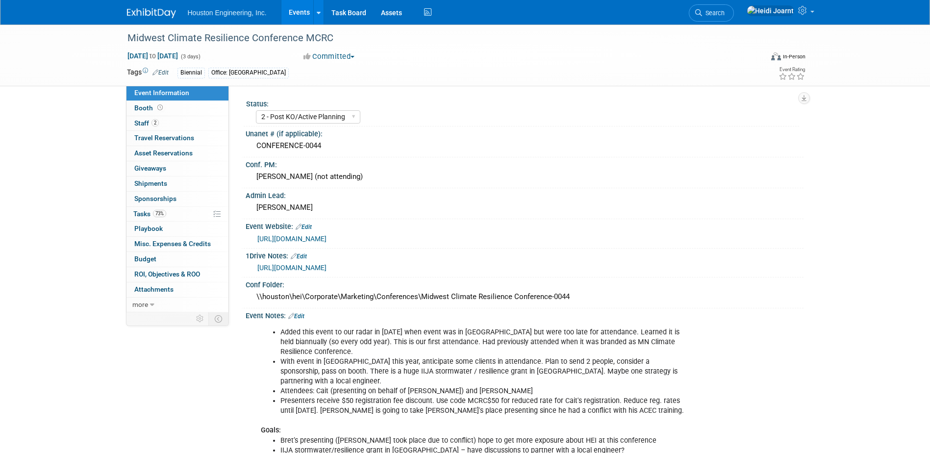
scroll to position [245, 0]
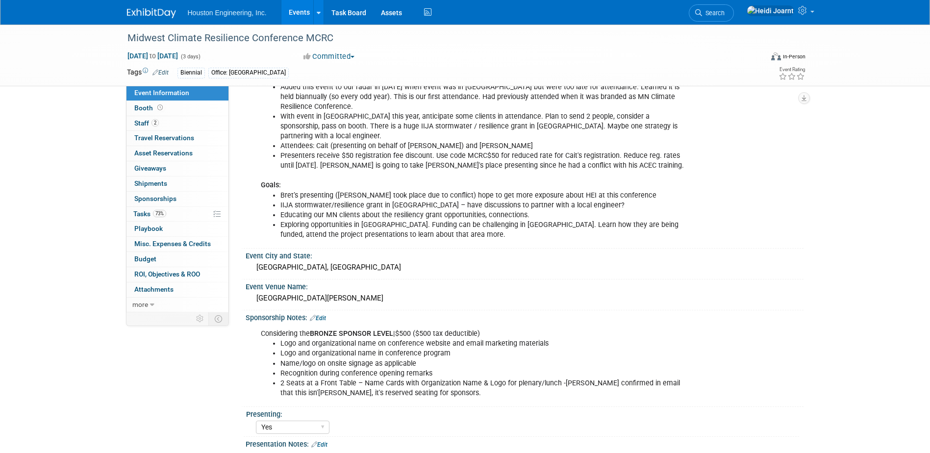
click at [286, 14] on link "Events" at bounding box center [299, 12] width 36 height 25
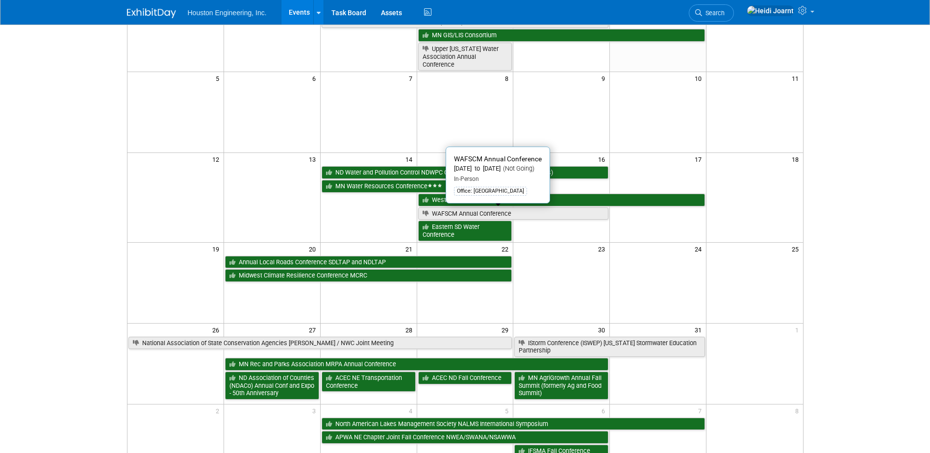
scroll to position [196, 0]
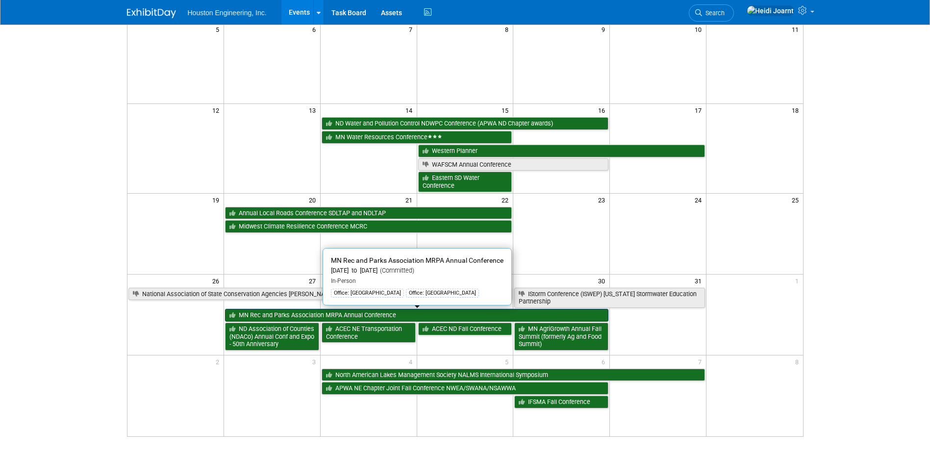
click at [318, 317] on link "MN Rec and Parks Association MRPA Annual Conference" at bounding box center [416, 315] width 383 height 13
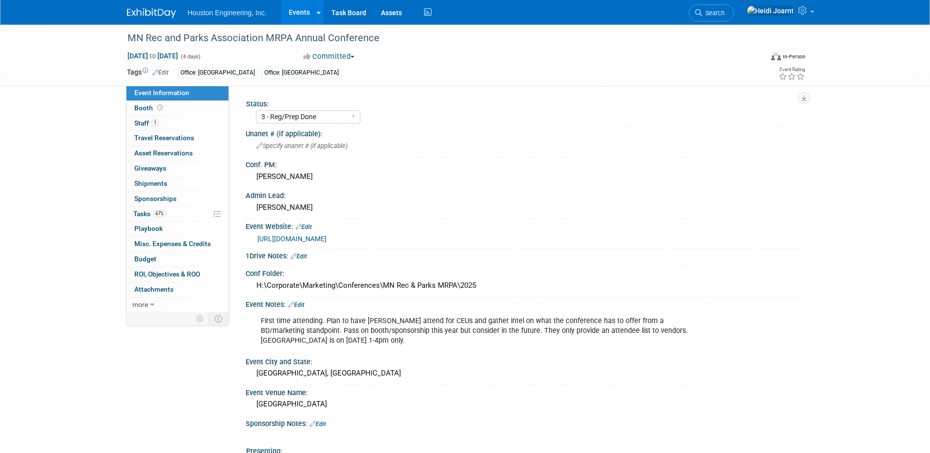
select select "3 - Reg/Prep Done"
select select "No"
select select "Mun. Infrastructure"
drag, startPoint x: 401, startPoint y: 40, endPoint x: 386, endPoint y: 36, distance: 15.2
click at [386, 36] on div "MN Rec and Parks Association MRPA Annual Conference" at bounding box center [436, 38] width 624 height 18
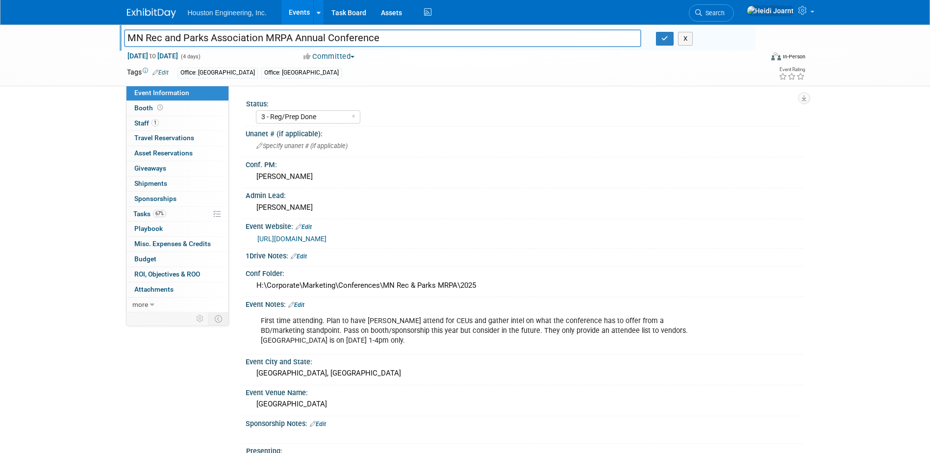
drag, startPoint x: 386, startPoint y: 36, endPoint x: 108, endPoint y: 46, distance: 278.2
click at [108, 46] on div "MN Rec and Parks Association MRPA Annual Conference MN Rec and Parks Associatio…" at bounding box center [465, 56] width 930 height 62
click at [669, 42] on button "button" at bounding box center [665, 39] width 18 height 14
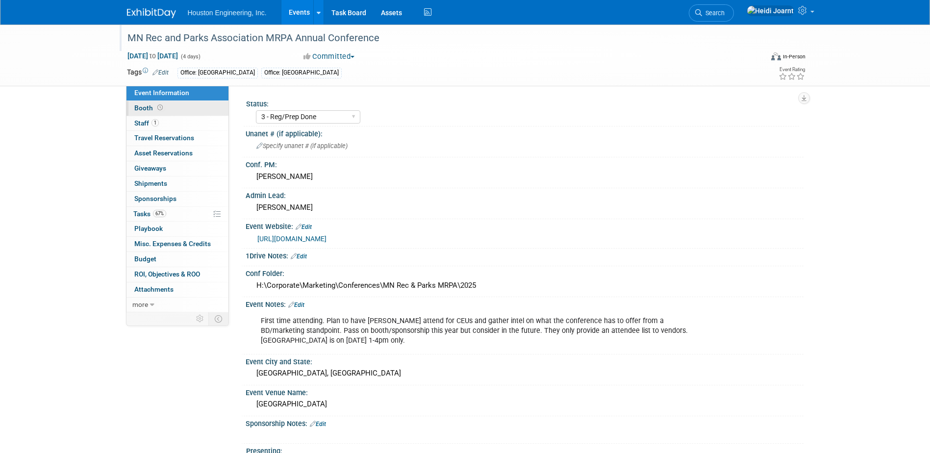
click at [182, 108] on link "Booth" at bounding box center [178, 108] width 102 height 15
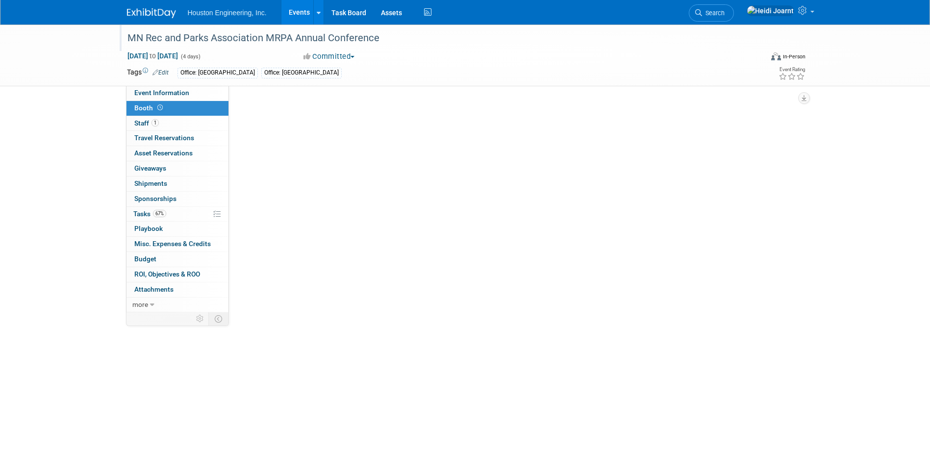
select select "No"
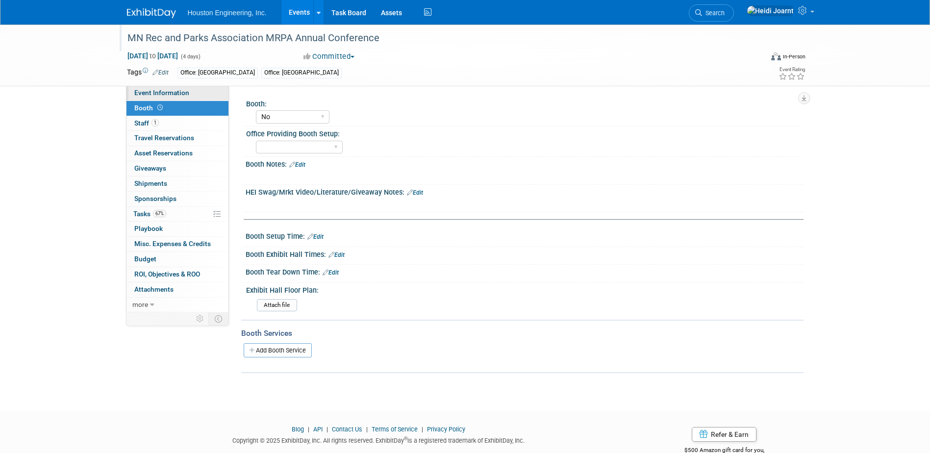
click at [172, 94] on span "Event Information" at bounding box center [161, 93] width 55 height 8
select select "3 - Reg/Prep Done"
select select "No"
select select "Mun. Infrastructure"
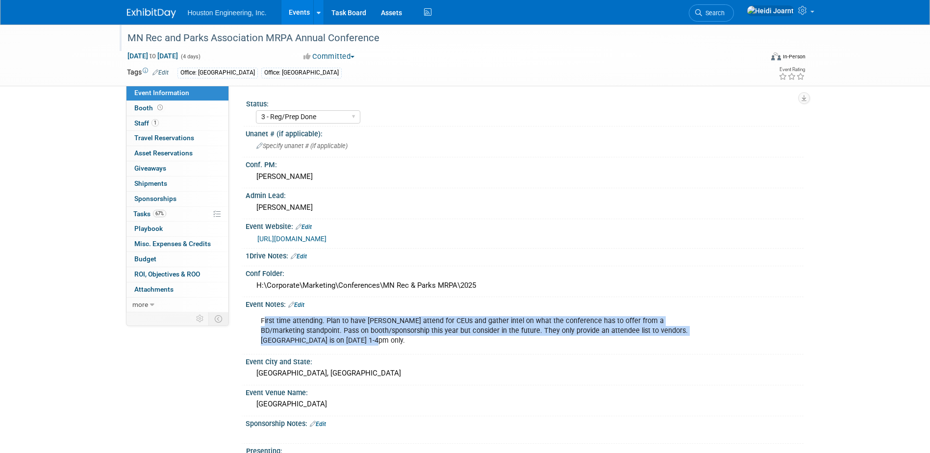
drag, startPoint x: 265, startPoint y: 322, endPoint x: 481, endPoint y: 339, distance: 216.4
click at [481, 339] on div "First time attending. Plan to have Dan attend for CEUs and gather intel on what…" at bounding box center [475, 330] width 442 height 39
copy div "irst time attending. Plan to have Dan attend for CEUs and gather intel on what …"
click at [443, 339] on div "First time attending. Plan to have Dan attend for CEUs and gather intel on what…" at bounding box center [475, 330] width 442 height 39
drag, startPoint x: 368, startPoint y: 342, endPoint x: 259, endPoint y: 323, distance: 110.9
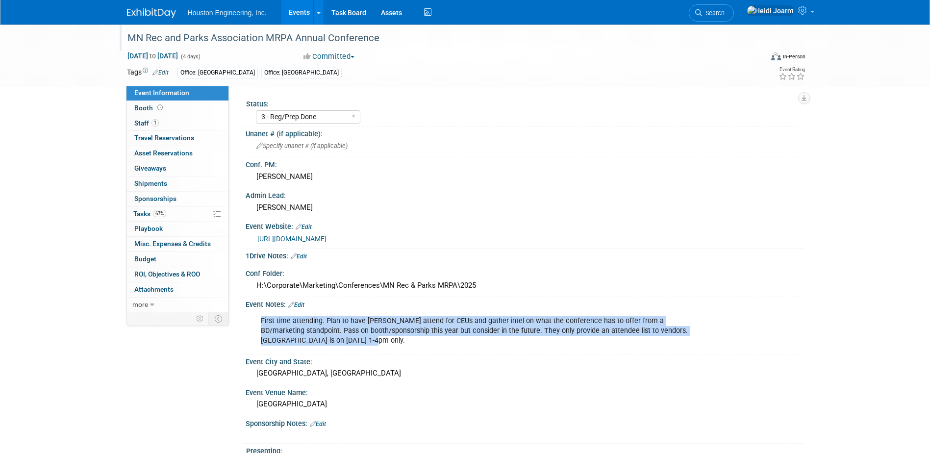
click at [259, 323] on div "First time attending. Plan to have Dan attend for CEUs and gather intel on what…" at bounding box center [475, 330] width 442 height 39
copy div "First time attending. Plan to have Dan attend for CEUs and gather intel on what…"
click at [183, 207] on link "67% Tasks 67%" at bounding box center [178, 214] width 102 height 15
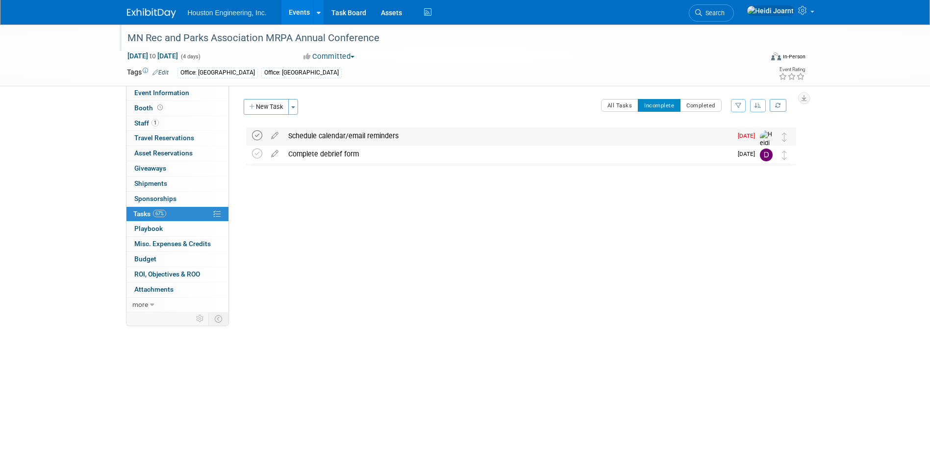
click at [261, 139] on icon at bounding box center [257, 135] width 10 height 10
click at [620, 110] on button "All Tasks" at bounding box center [620, 105] width 38 height 13
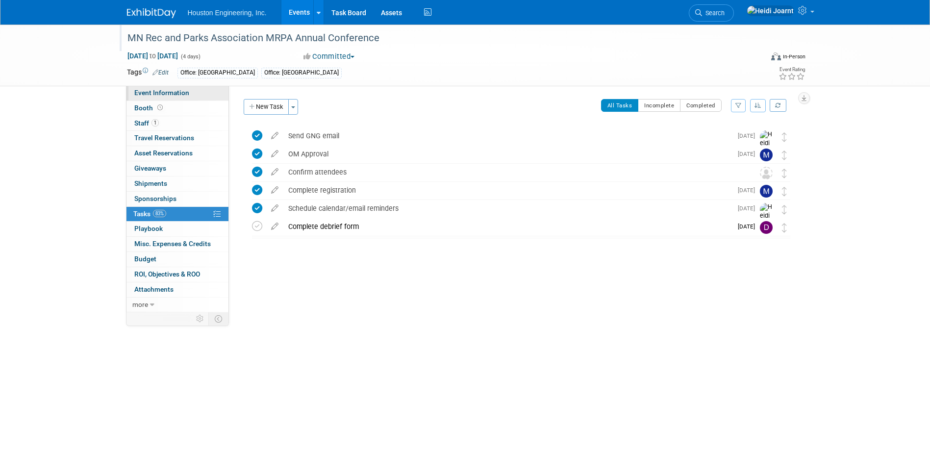
click at [178, 96] on span "Event Information" at bounding box center [161, 93] width 55 height 8
select select "3 - Reg/Prep Done"
select select "No"
select select "Mun. Infrastructure"
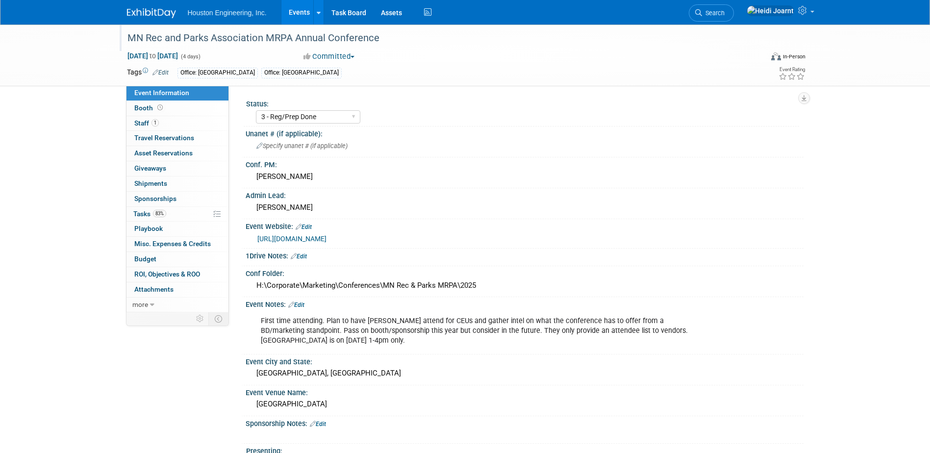
click at [304, 306] on link "Edit" at bounding box center [296, 305] width 16 height 7
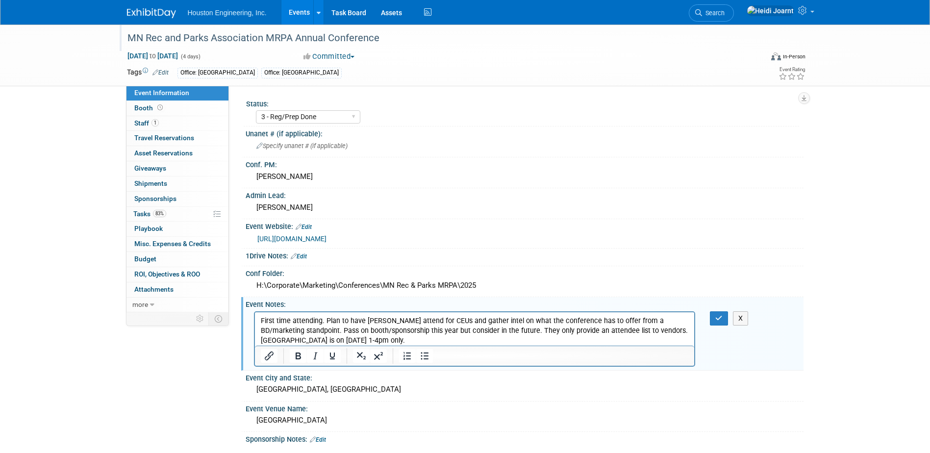
click at [371, 341] on p "First time attending. Plan to have Dan attend for CEUs and gather intel on what…" at bounding box center [474, 330] width 429 height 29
click at [722, 319] on icon "button" at bounding box center [718, 318] width 7 height 7
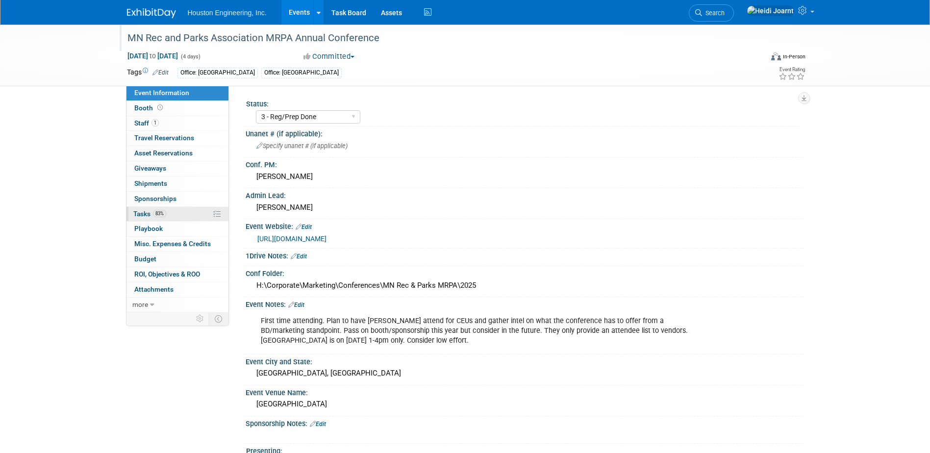
click at [172, 217] on link "83% Tasks 83%" at bounding box center [178, 214] width 102 height 15
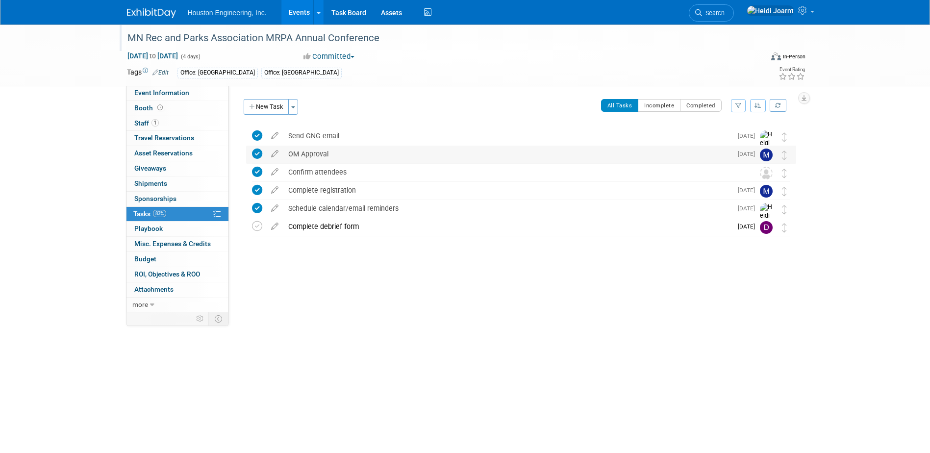
click at [497, 154] on div "OM Approval" at bounding box center [507, 154] width 449 height 17
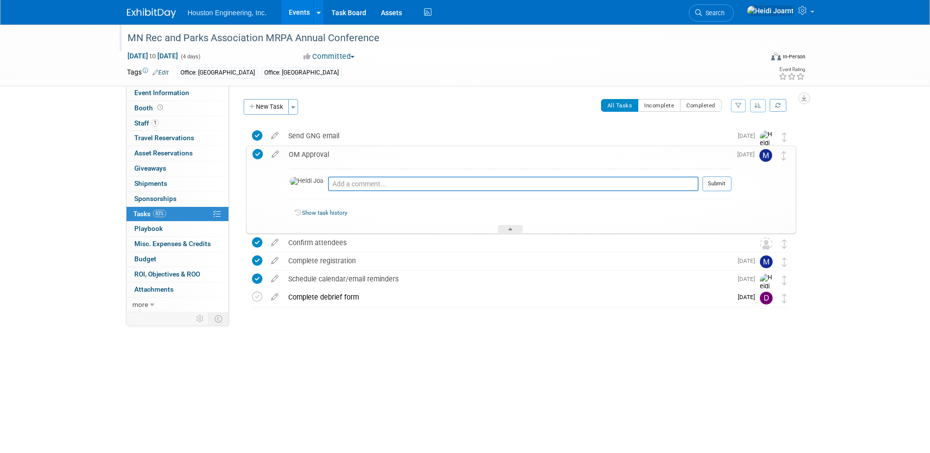
click at [497, 154] on div "OM Approval" at bounding box center [508, 154] width 448 height 17
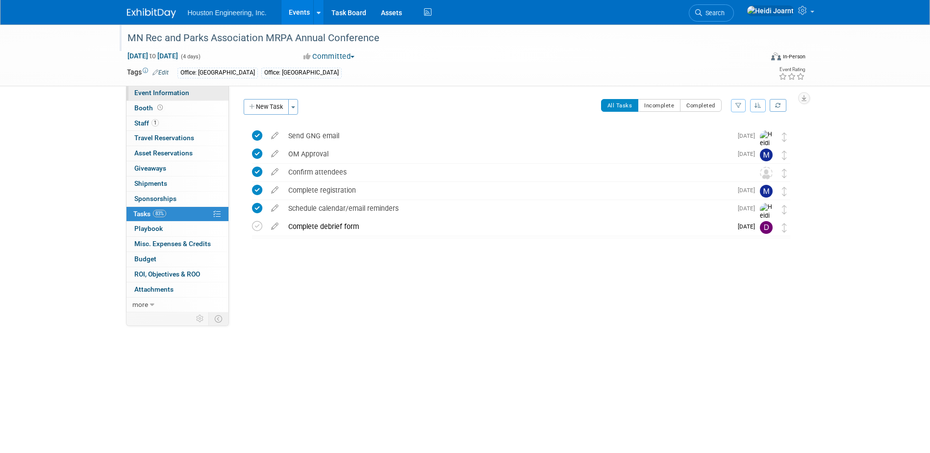
click at [200, 94] on link "Event Information" at bounding box center [178, 93] width 102 height 15
select select "3 - Reg/Prep Done"
select select "No"
select select "Mun. Infrastructure"
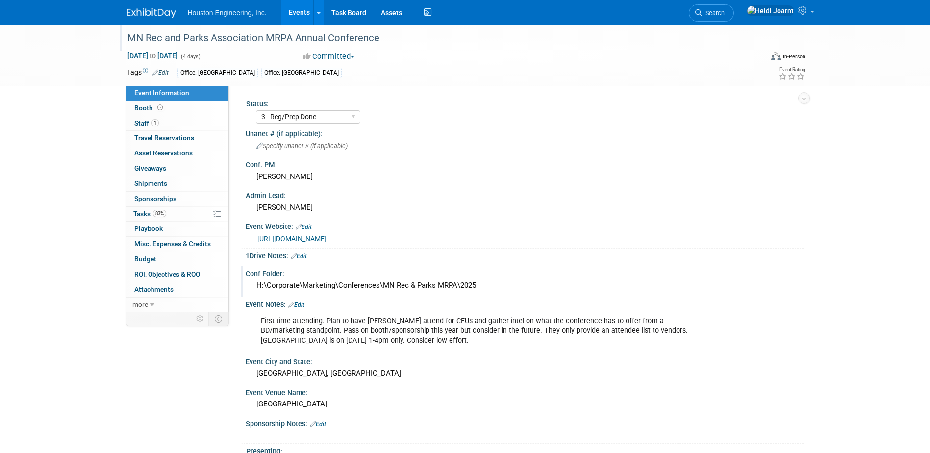
click at [499, 283] on div "H:\Corporate\Marketing\Conferences\MN Rec & Parks MRPA\2025" at bounding box center [524, 285] width 543 height 15
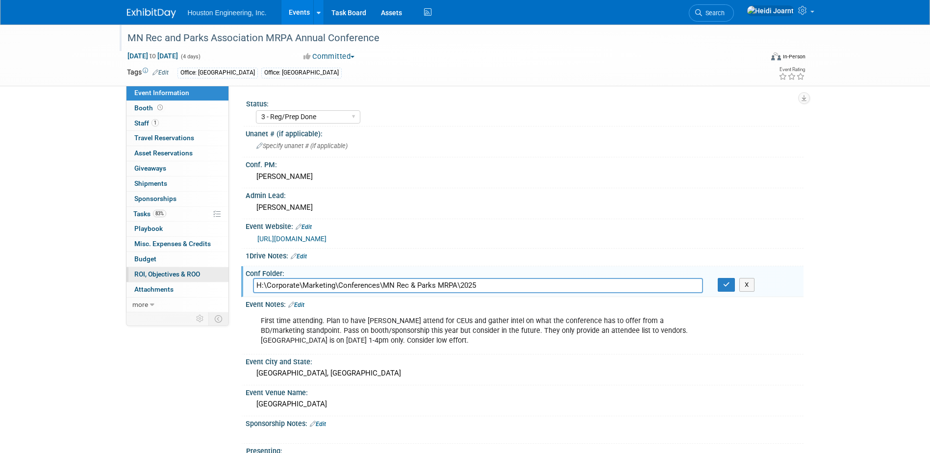
drag, startPoint x: 499, startPoint y: 283, endPoint x: 205, endPoint y: 280, distance: 293.7
click at [205, 280] on div "Event Information Event Info Booth Booth 1 Staff 1 Staff 0 Travel Reservations …" at bounding box center [465, 303] width 691 height 556
click at [145, 52] on span "Oct 27, 2025 to Oct 30, 2025" at bounding box center [152, 55] width 51 height 9
select select "9"
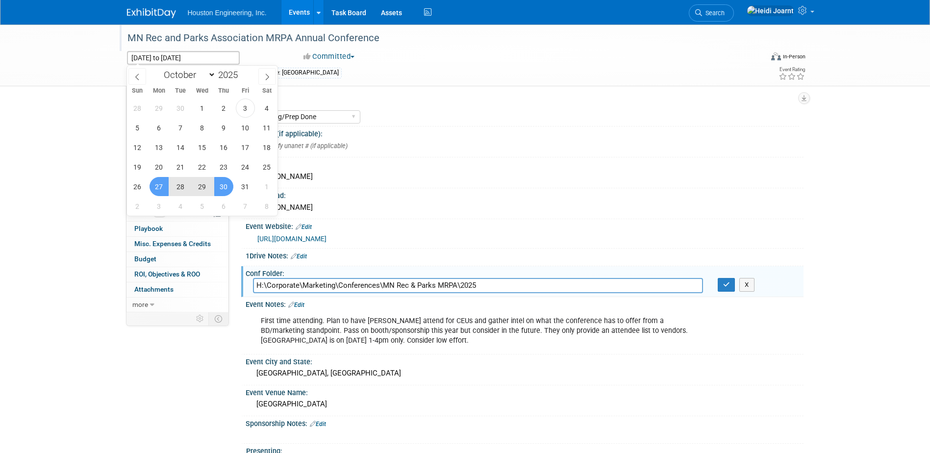
click at [177, 184] on span "28" at bounding box center [180, 186] width 19 height 19
type input "Oct 28, 2025"
click at [225, 191] on span "30" at bounding box center [223, 186] width 19 height 19
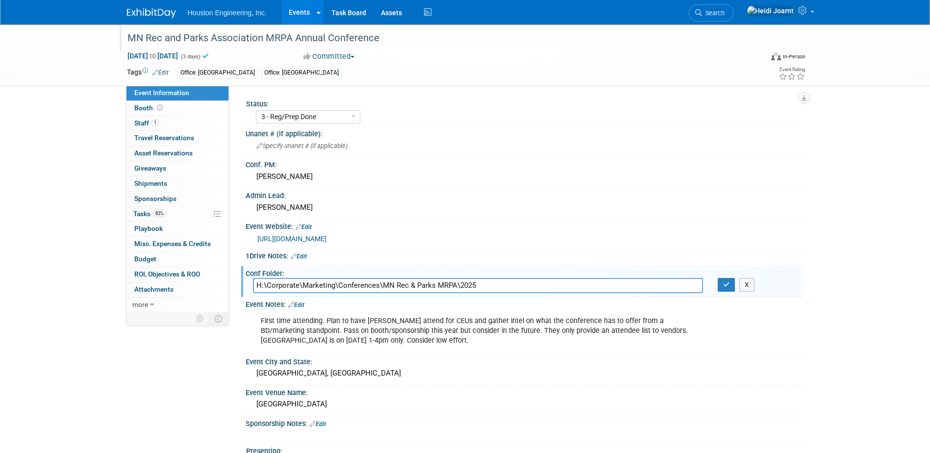
click at [451, 92] on div "Status: 1 - GNG/KO Needed 2 - Post KO/Active Planning 3 - Reg/Prep Done Unanet …" at bounding box center [516, 199] width 575 height 227
click at [724, 285] on icon "button" at bounding box center [726, 284] width 7 height 6
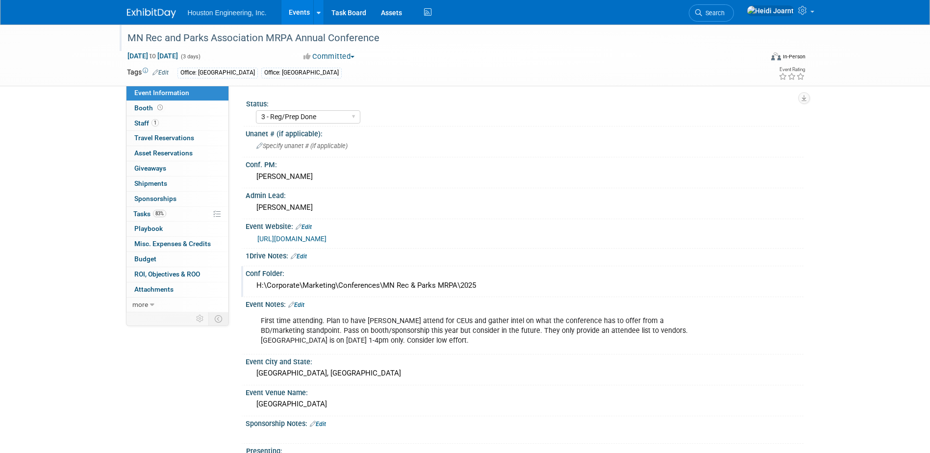
click at [303, 303] on link "Edit" at bounding box center [296, 305] width 16 height 7
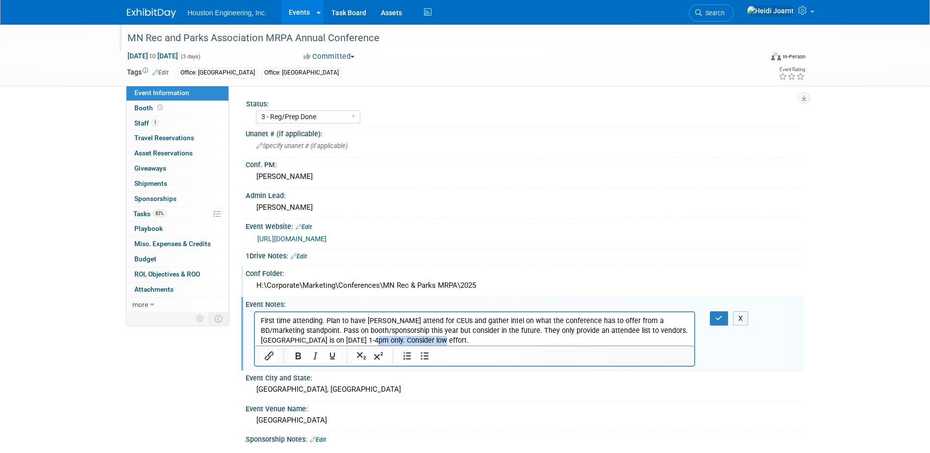
drag, startPoint x: 427, startPoint y: 337, endPoint x: 348, endPoint y: 341, distance: 79.6
click at [348, 341] on p "First time attending. Plan to have Dan attend for CEUs and gather intel on what…" at bounding box center [474, 330] width 429 height 29
click at [716, 322] on button "button" at bounding box center [719, 318] width 18 height 14
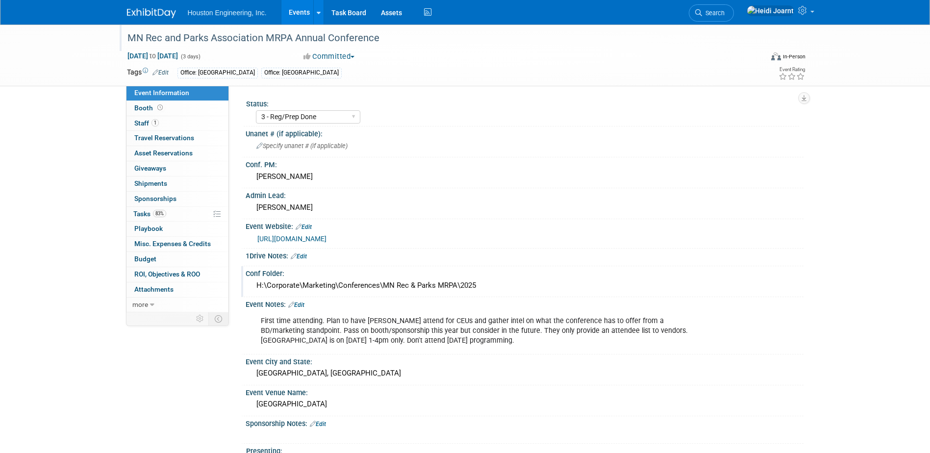
click at [298, 304] on link "Edit" at bounding box center [296, 305] width 16 height 7
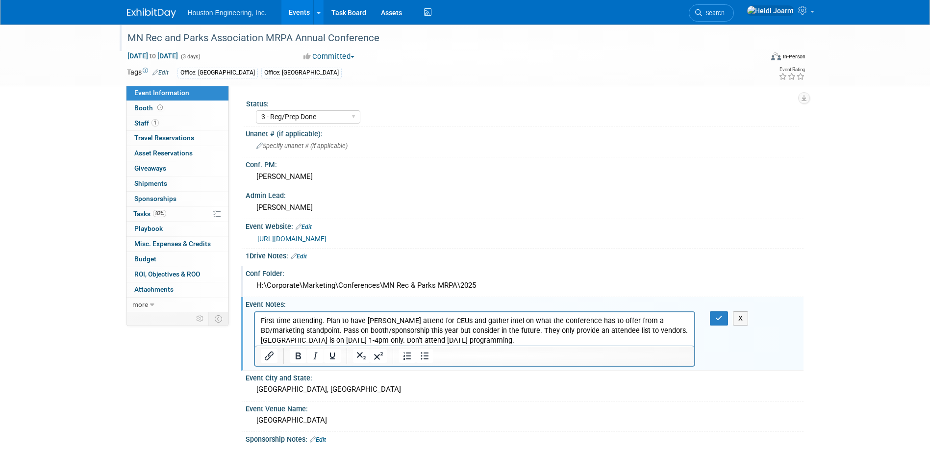
click at [427, 322] on p "First time attending. Plan to have Dan attend for CEUs and gather intel on what…" at bounding box center [474, 330] width 429 height 29
click at [303, 317] on p "First time attending. Plan to have Dan attend for CEUs and gather intel on what…" at bounding box center [474, 330] width 429 height 29
click at [426, 360] on icon "Bullet list" at bounding box center [425, 356] width 12 height 12
click at [344, 320] on li "First time attending. Plan to have Dan attend for CEUs and gather intel on what…" at bounding box center [484, 330] width 409 height 29
click at [318, 330] on li "First time attending. Plan to have Dan attend for CEUs and gather intel on what…" at bounding box center [484, 330] width 409 height 29
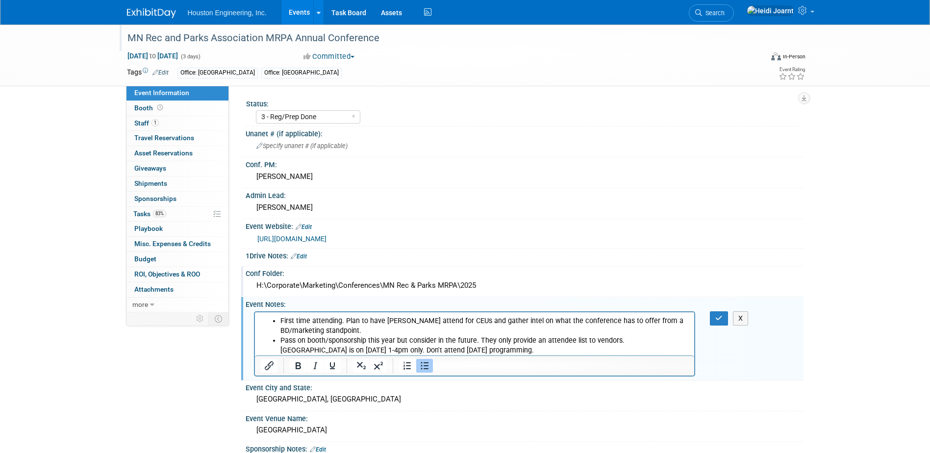
click at [478, 339] on li "Pass on booth/sponsorship this year but consider in the future. They only provi…" at bounding box center [484, 345] width 409 height 20
click at [372, 329] on li "First time attending. Plan to have Dan attend for CEUs and gather intel on what…" at bounding box center [484, 326] width 409 height 20
click at [318, 330] on li "First time attending. Plan to have Dan attend for CEUs and gather intel on what…" at bounding box center [484, 326] width 409 height 20
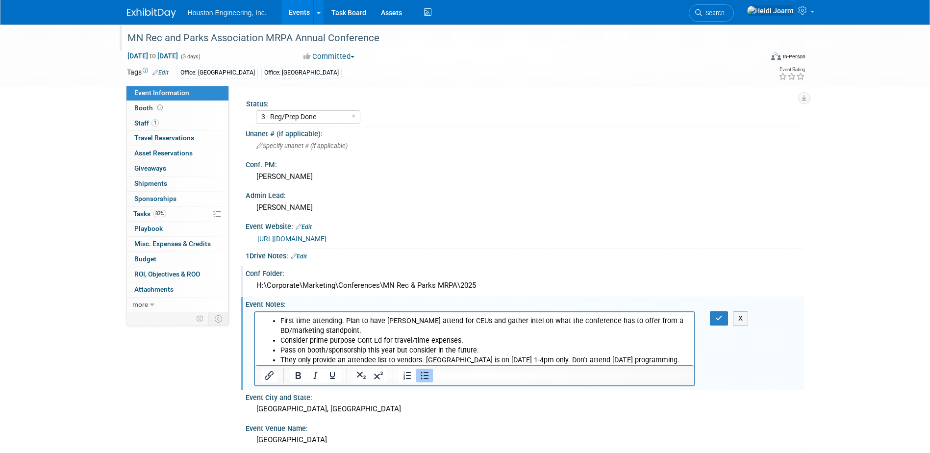
click at [471, 339] on li "Consider prime purpose Cont Ed for travel/time expenses." at bounding box center [484, 340] width 409 height 10
click at [718, 318] on icon "button" at bounding box center [718, 318] width 7 height 7
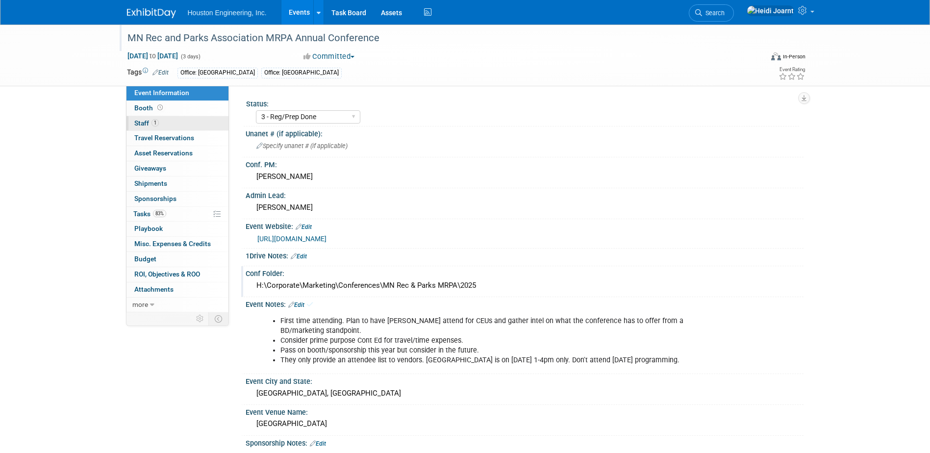
click at [182, 119] on link "1 Staff 1" at bounding box center [178, 123] width 102 height 15
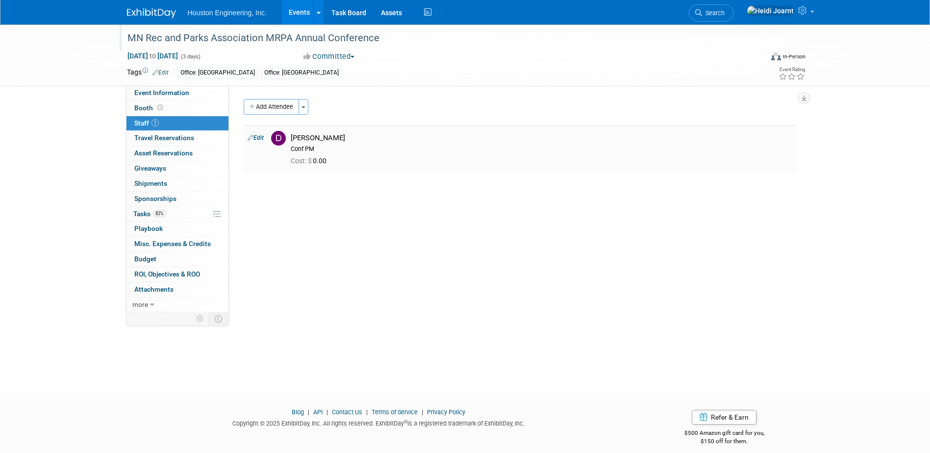
click at [256, 137] on link "Edit" at bounding box center [256, 137] width 16 height 7
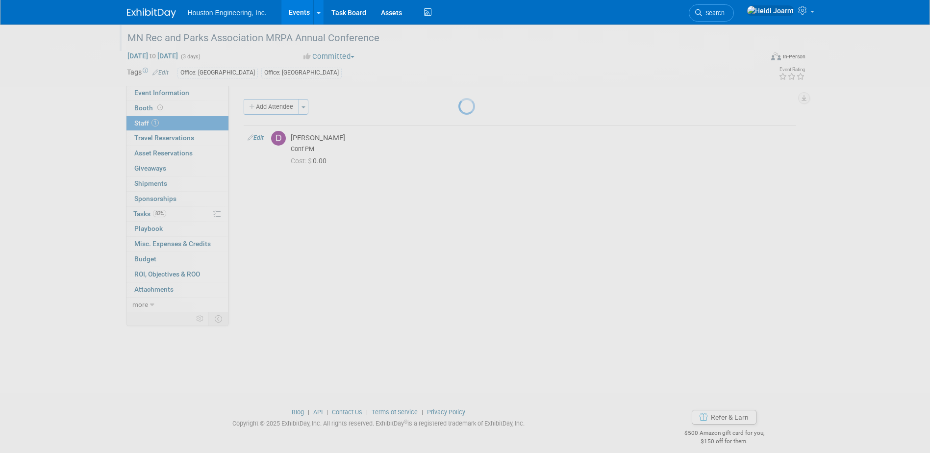
select select "29fea2b8-4828-4a07-abec-4fa30902e9f7"
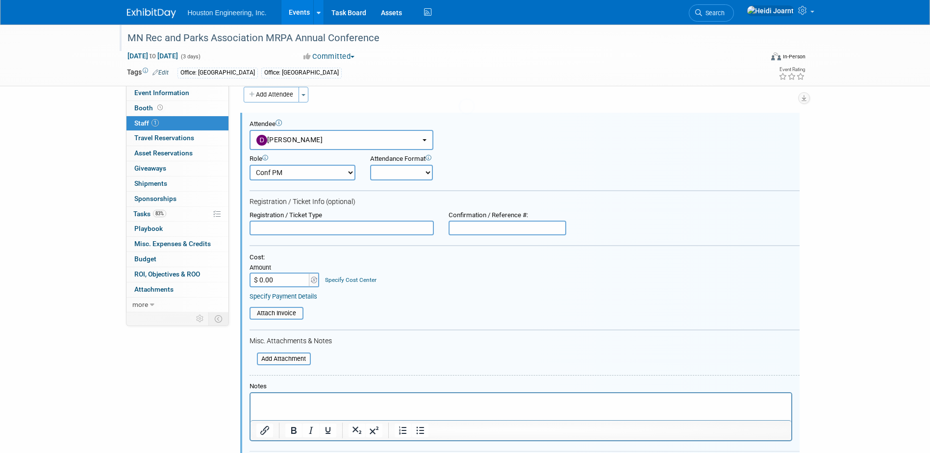
scroll to position [14, 0]
click at [303, 399] on p "Rich Text Area. Press ALT-0 for help." at bounding box center [521, 401] width 530 height 10
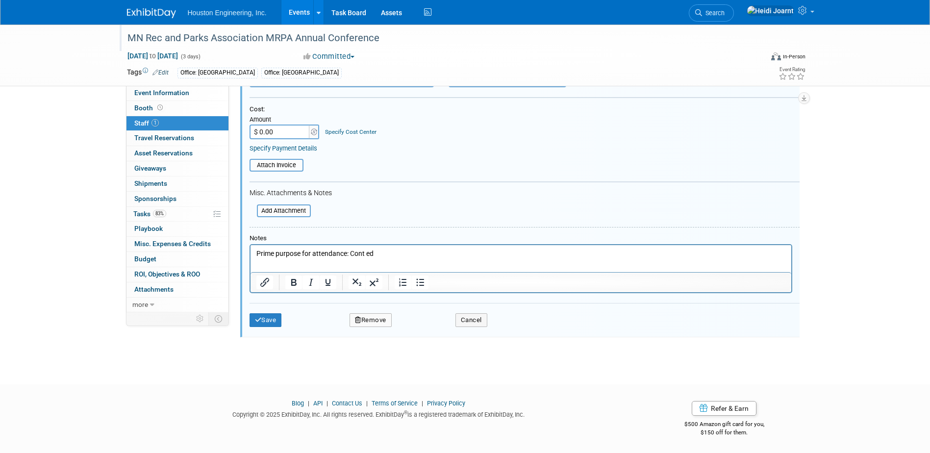
click at [266, 308] on div "Save Remove Cancel" at bounding box center [525, 318] width 550 height 31
click at [265, 322] on button "Save" at bounding box center [266, 320] width 32 height 14
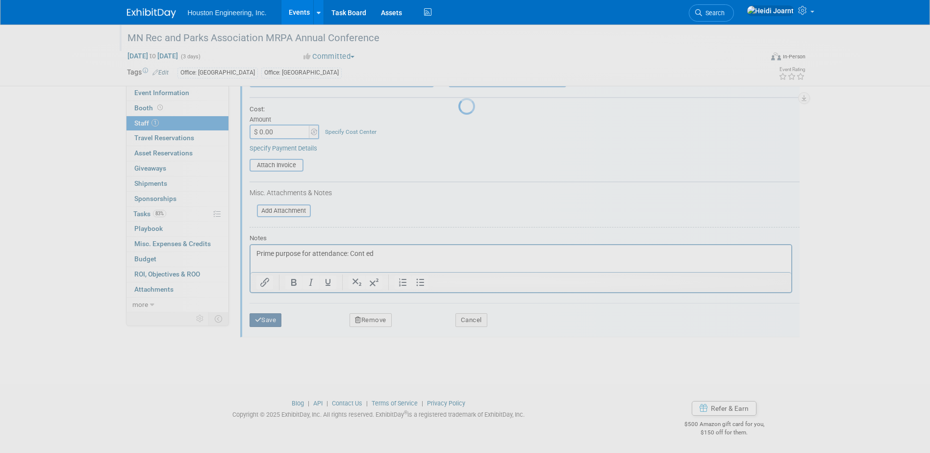
scroll to position [9, 0]
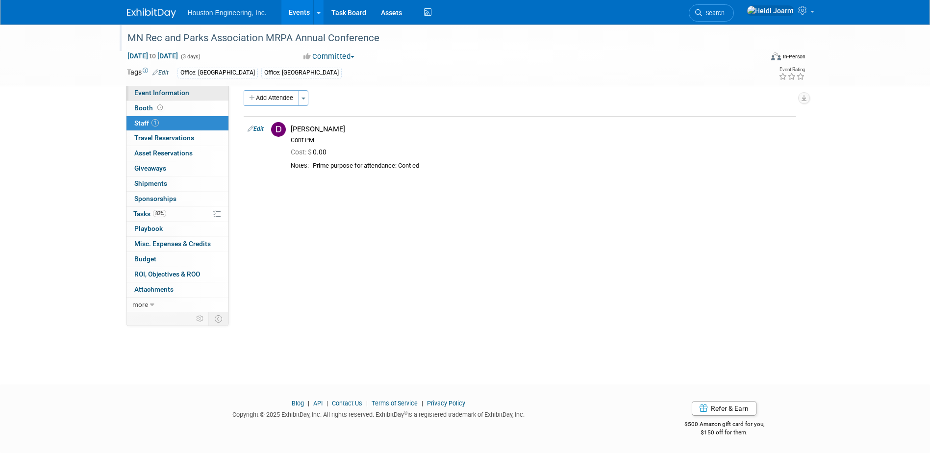
click at [178, 92] on span "Event Information" at bounding box center [161, 93] width 55 height 8
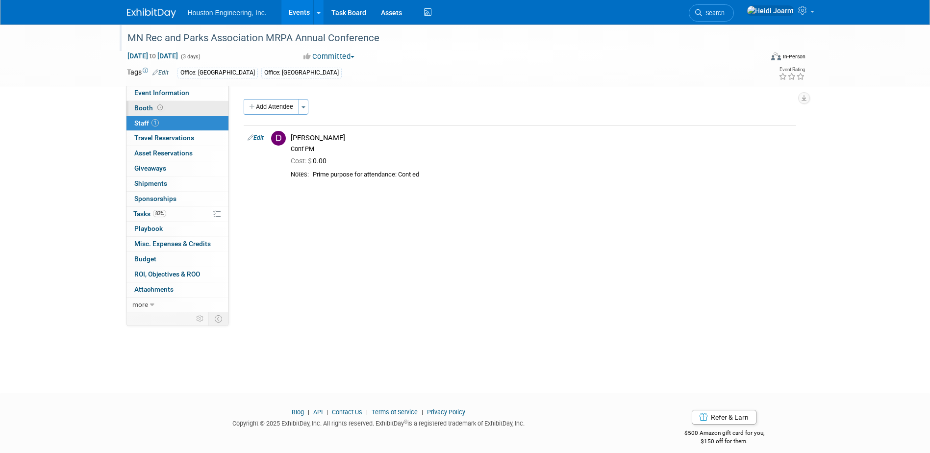
select select "3 - Reg/Prep Done"
select select "No"
select select "Mun. Infrastructure"
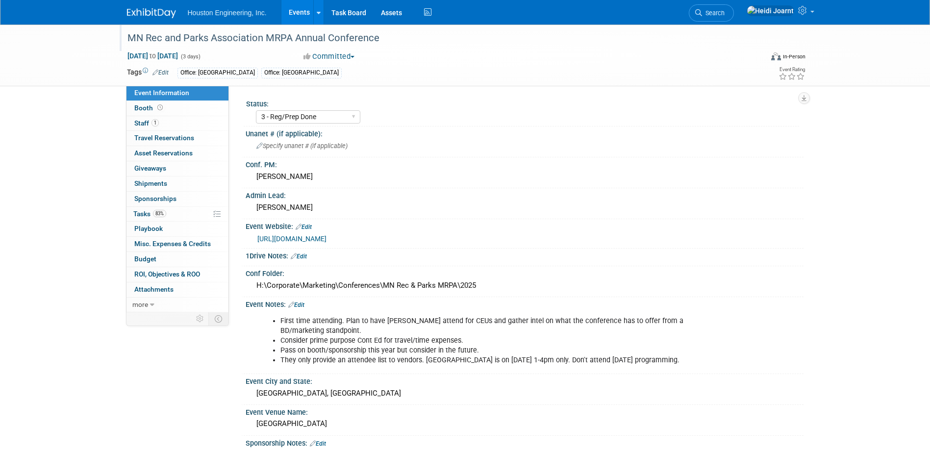
scroll to position [49, 0]
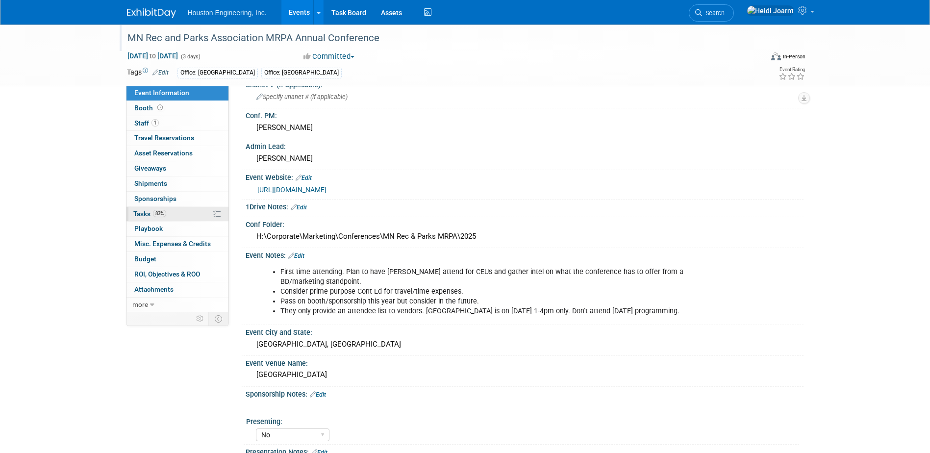
click at [167, 216] on link "83% Tasks 83%" at bounding box center [178, 214] width 102 height 15
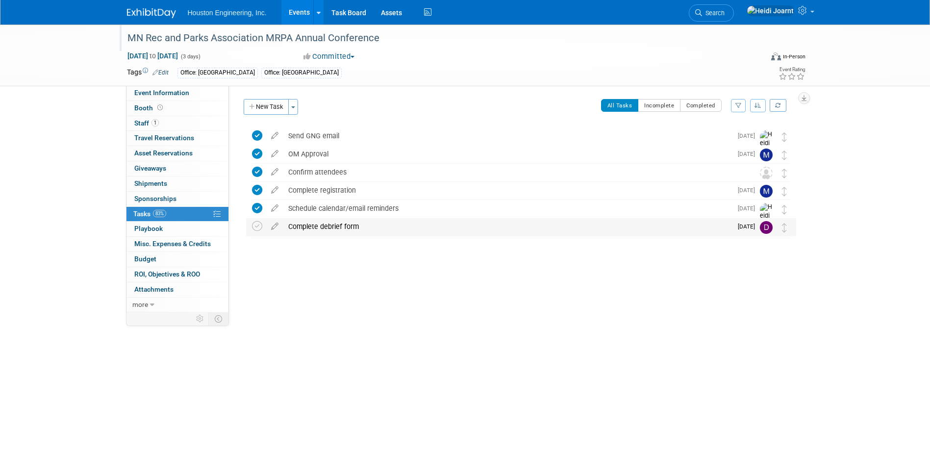
click at [360, 225] on div "Complete debrief form" at bounding box center [507, 226] width 449 height 17
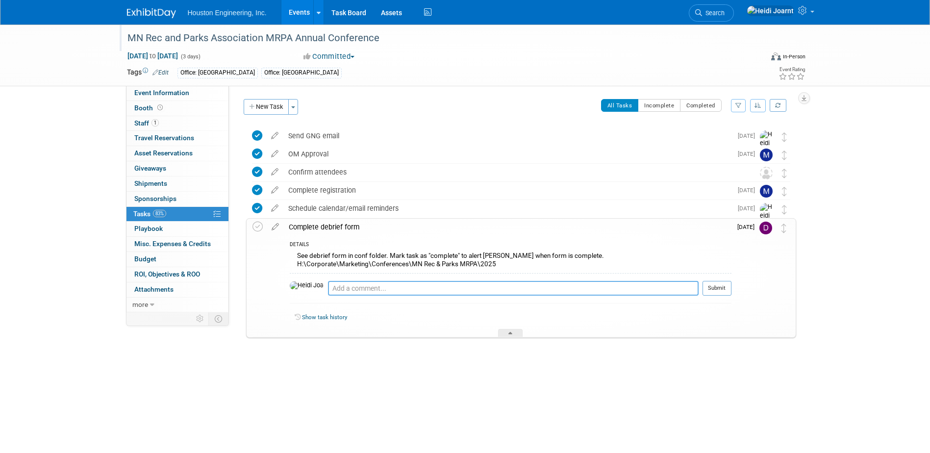
click at [365, 289] on textarea at bounding box center [513, 288] width 371 height 15
click at [280, 226] on icon at bounding box center [275, 225] width 17 height 12
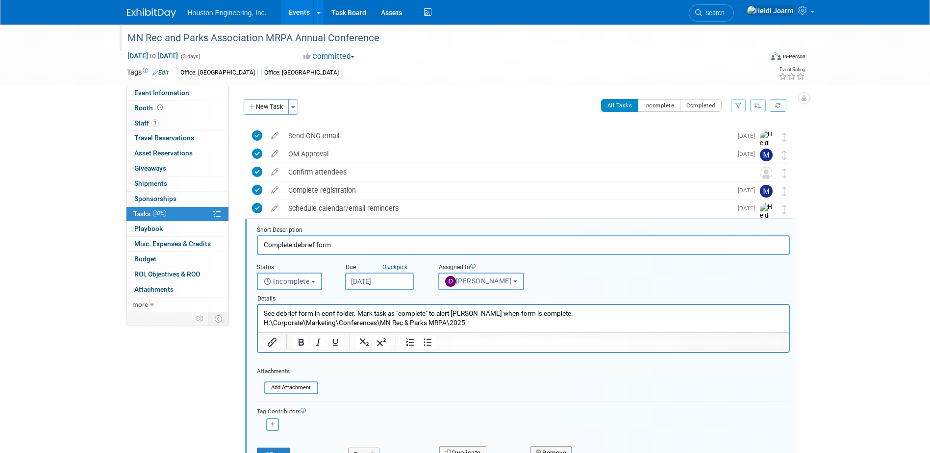
scroll to position [75, 0]
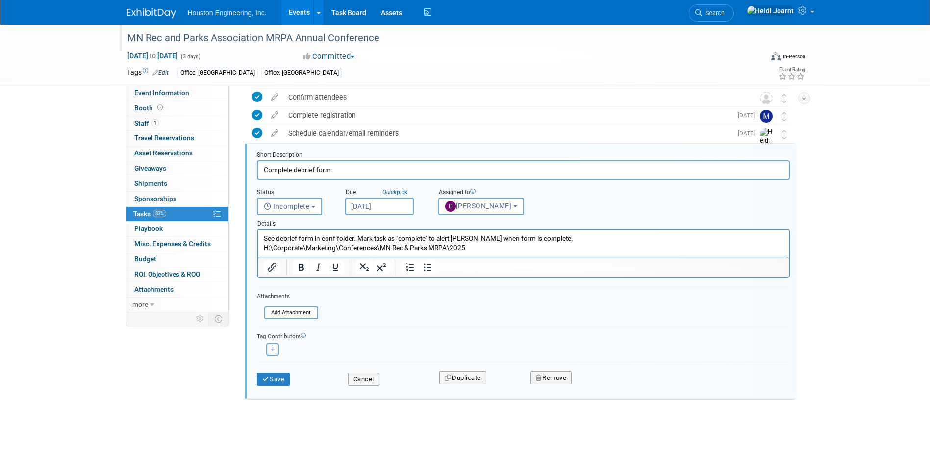
click at [501, 250] on p "See debrief form in conf folder. Mark task as "complete" to alert Heidi when fo…" at bounding box center [523, 243] width 520 height 19
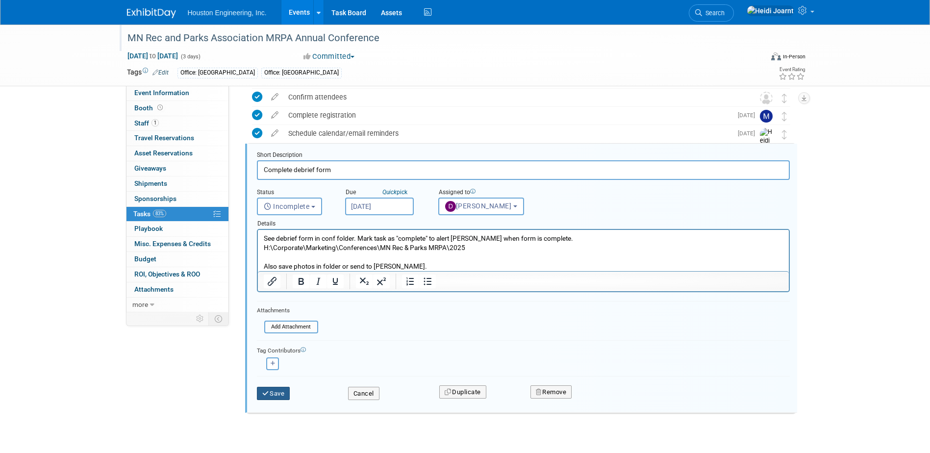
click at [290, 391] on button "Save" at bounding box center [273, 394] width 33 height 14
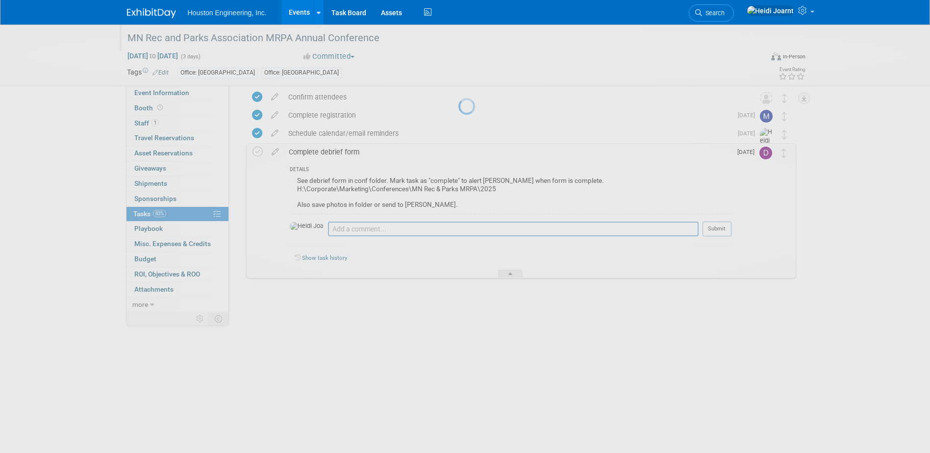
scroll to position [0, 0]
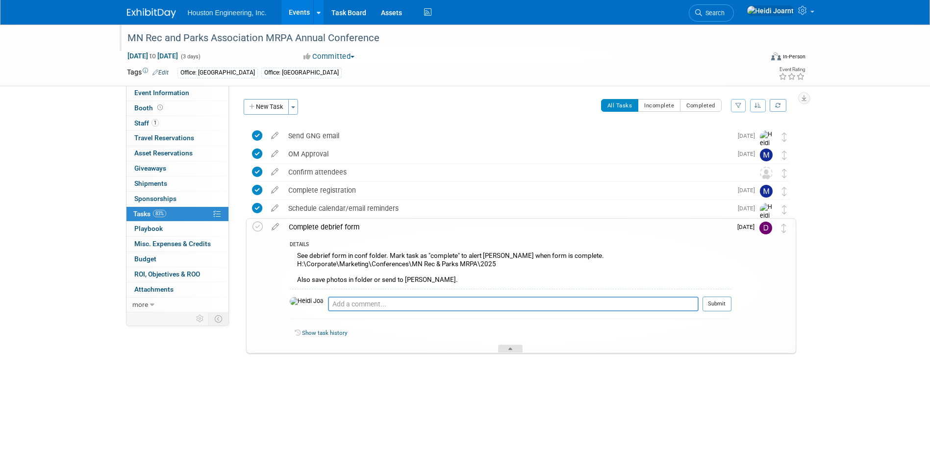
click at [507, 350] on div at bounding box center [510, 349] width 25 height 8
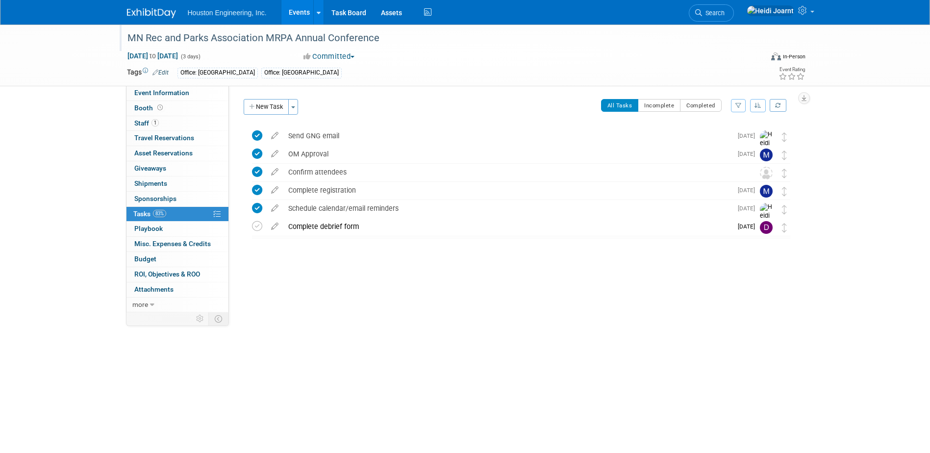
click at [297, 16] on link "Events" at bounding box center [299, 12] width 36 height 25
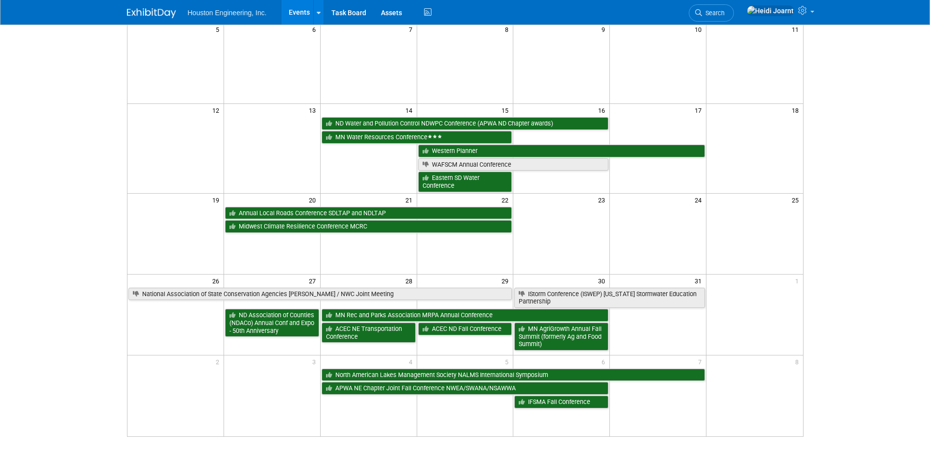
scroll to position [245, 0]
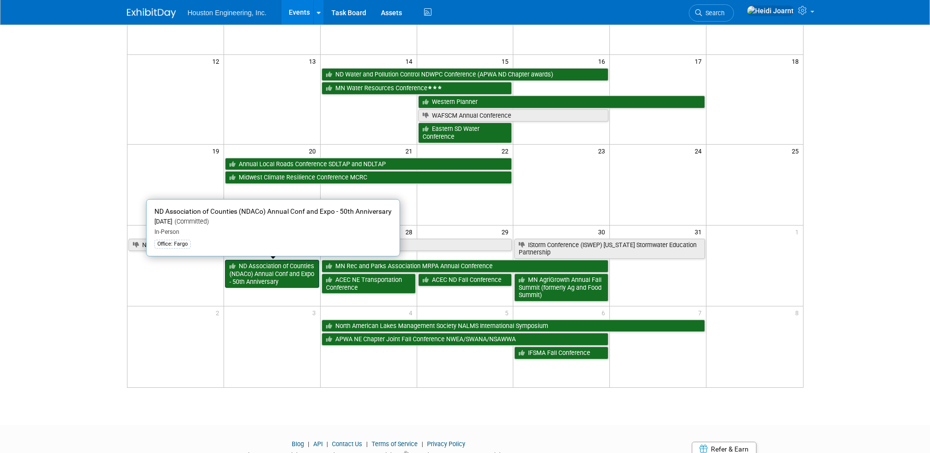
click at [243, 272] on link "ND Association of Counties (NDACo) Annual Conf and Expo - 50th Anniversary" at bounding box center [272, 274] width 94 height 28
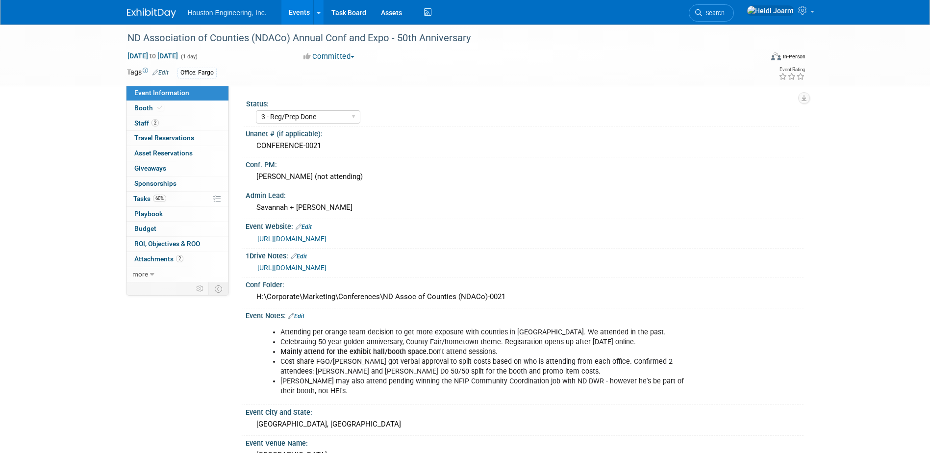
select select "3 - Reg/Prep Done"
select select "No"
select select "Transportation"
click at [183, 126] on link "2 Staff 2" at bounding box center [178, 123] width 102 height 15
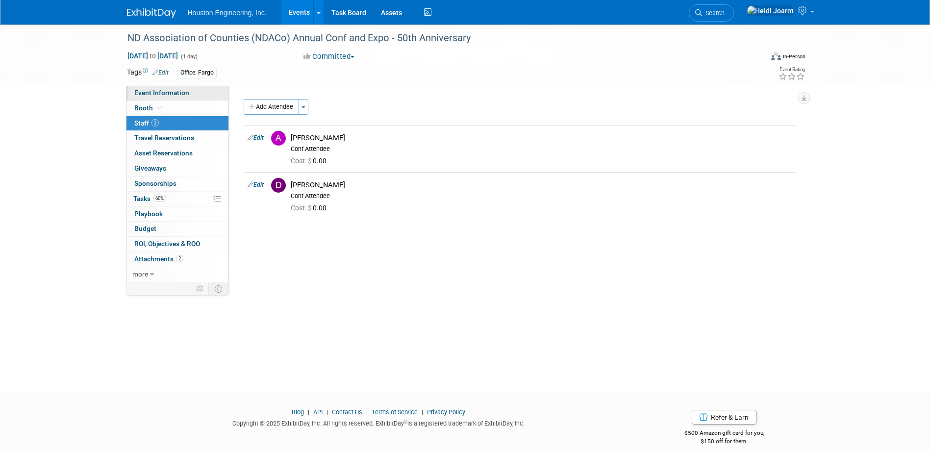
click at [183, 91] on span "Event Information" at bounding box center [161, 93] width 55 height 8
select select "3 - Reg/Prep Done"
select select "No"
select select "Transportation"
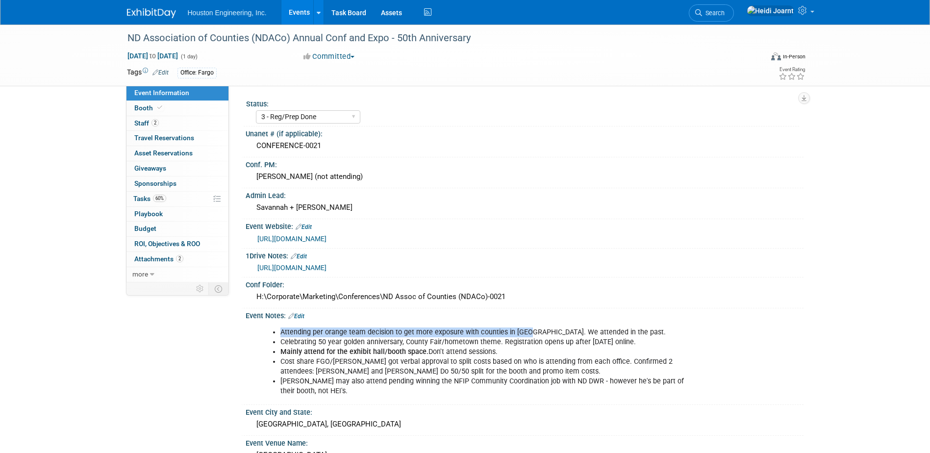
drag, startPoint x: 282, startPoint y: 332, endPoint x: 525, endPoint y: 328, distance: 243.3
click at [525, 328] on li "Attending per orange team decision to get more exposure with counties in ND. We…" at bounding box center [484, 333] width 409 height 10
copy li "Attending per orange team decision to get more exposure with counties in ND."
click at [174, 197] on link "60% Tasks 60%" at bounding box center [178, 199] width 102 height 15
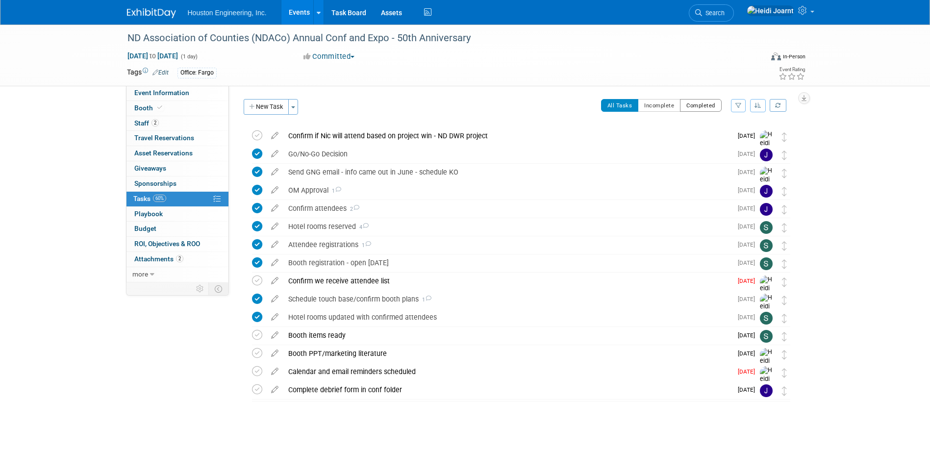
click at [685, 107] on button "Completed" at bounding box center [701, 105] width 42 height 13
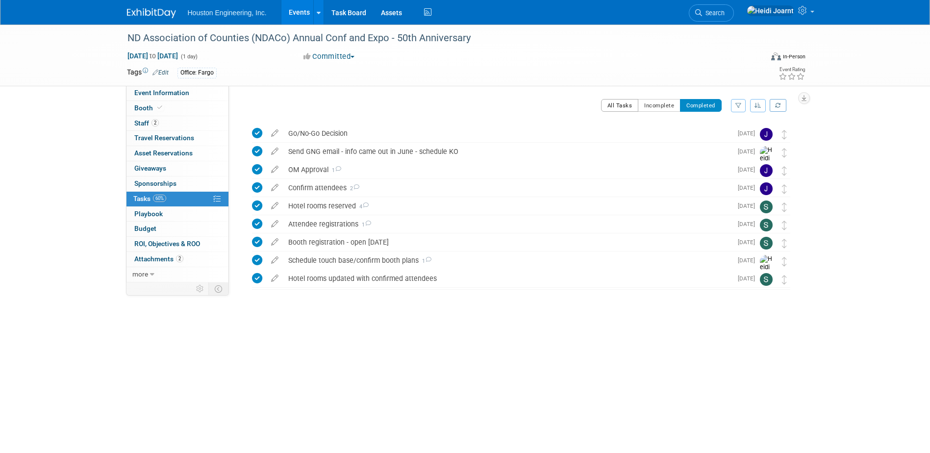
click at [617, 105] on button "All Tasks" at bounding box center [620, 105] width 38 height 13
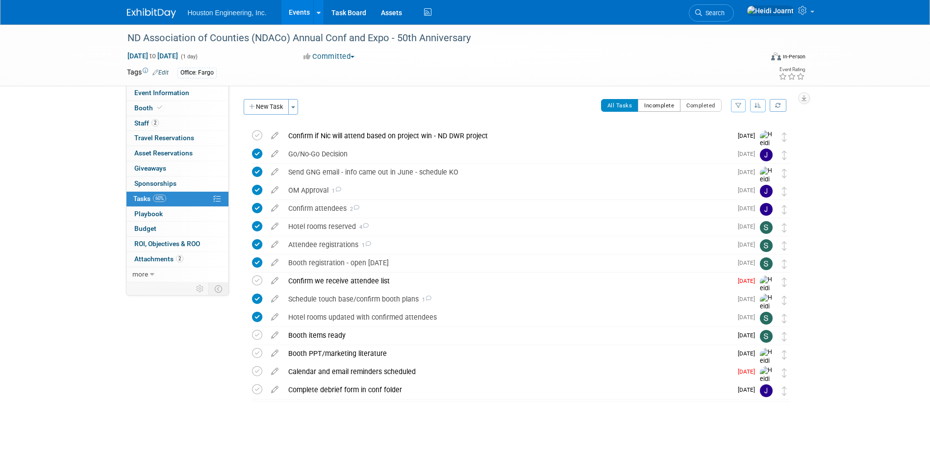
click at [672, 109] on button "Incomplete" at bounding box center [659, 105] width 43 height 13
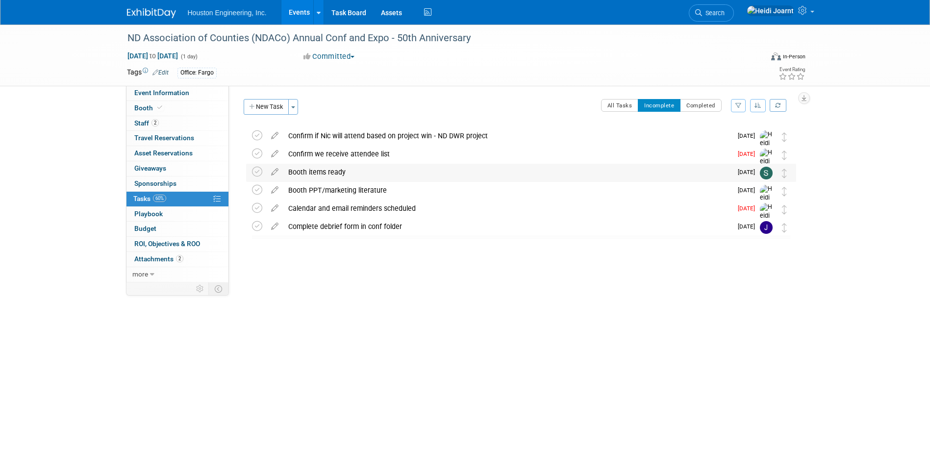
click at [398, 172] on div "Booth items ready" at bounding box center [507, 172] width 449 height 17
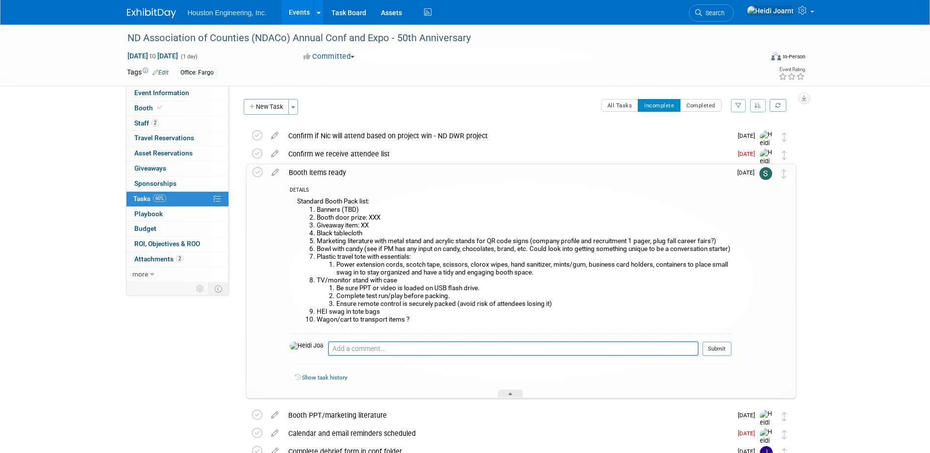
click at [355, 170] on div "Booth items ready" at bounding box center [508, 172] width 448 height 17
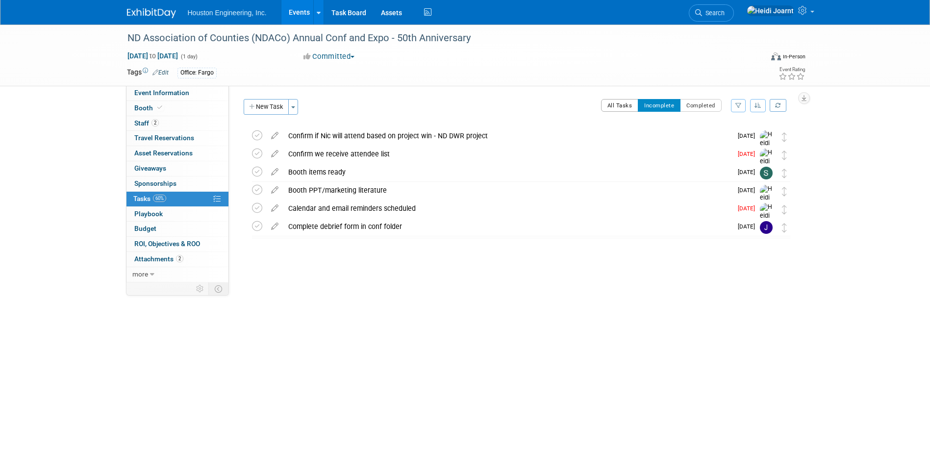
click at [613, 107] on button "All Tasks" at bounding box center [620, 105] width 38 height 13
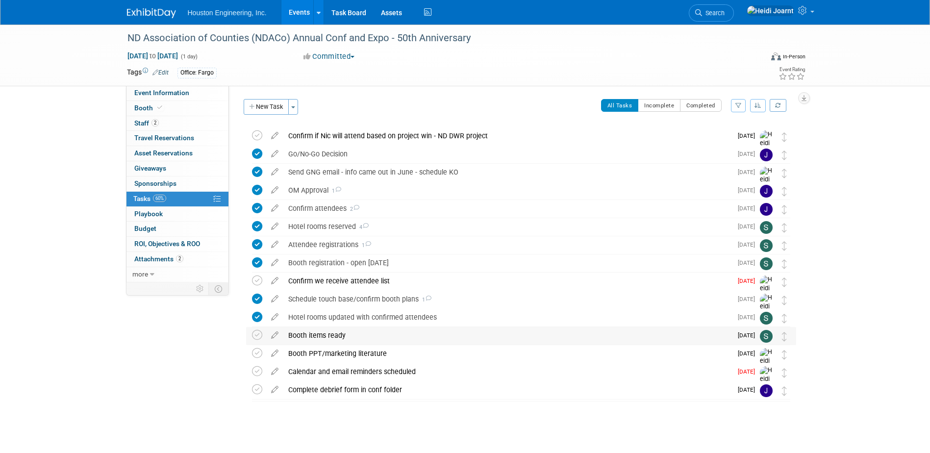
click at [344, 340] on div "Booth items ready" at bounding box center [507, 335] width 449 height 17
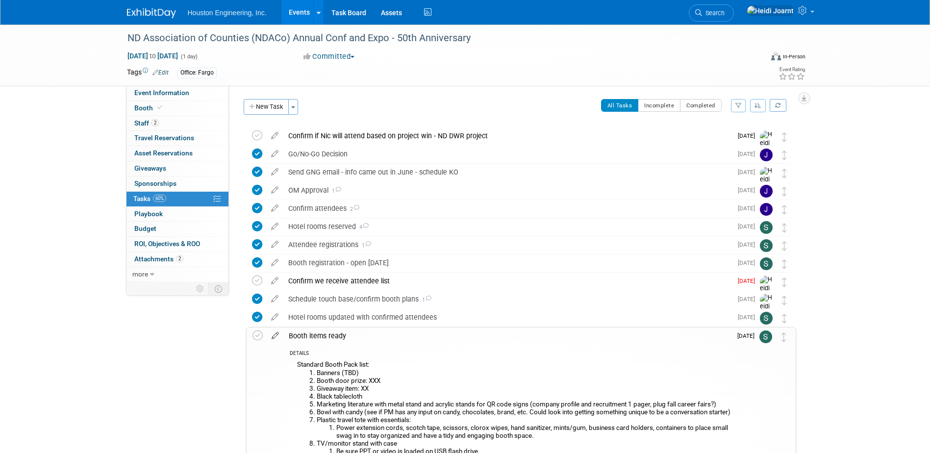
click at [273, 337] on icon at bounding box center [275, 334] width 17 height 12
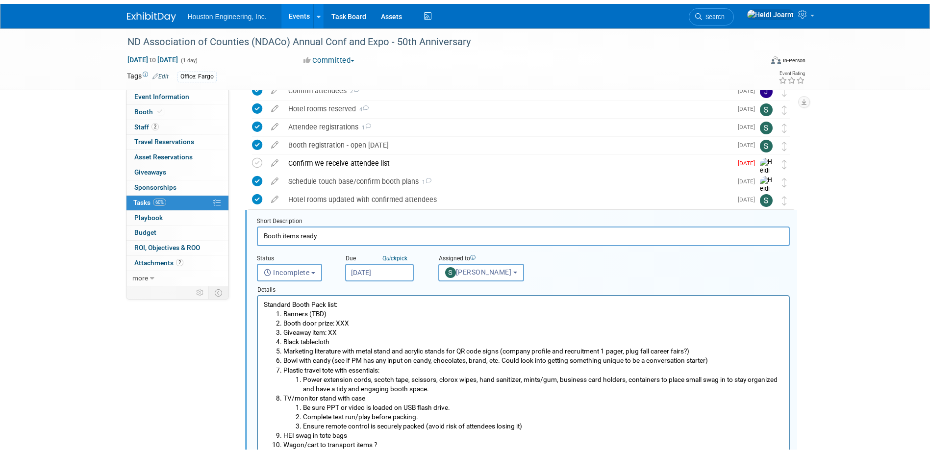
scroll to position [184, 0]
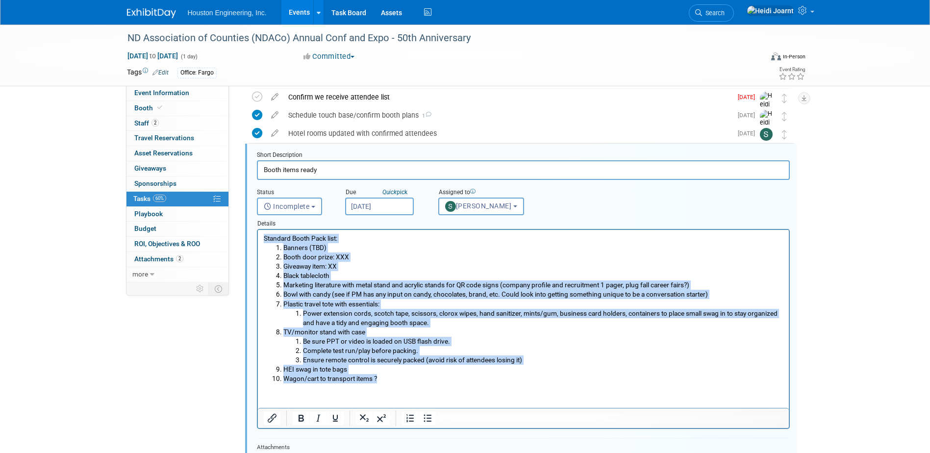
drag, startPoint x: 398, startPoint y: 382, endPoint x: 509, endPoint y: 458, distance: 134.2
click at [257, 230] on html "Standard Booth Pack list: Banners (TBD) Booth door prize: XXX Giveaway item: XX…" at bounding box center [522, 306] width 531 height 153
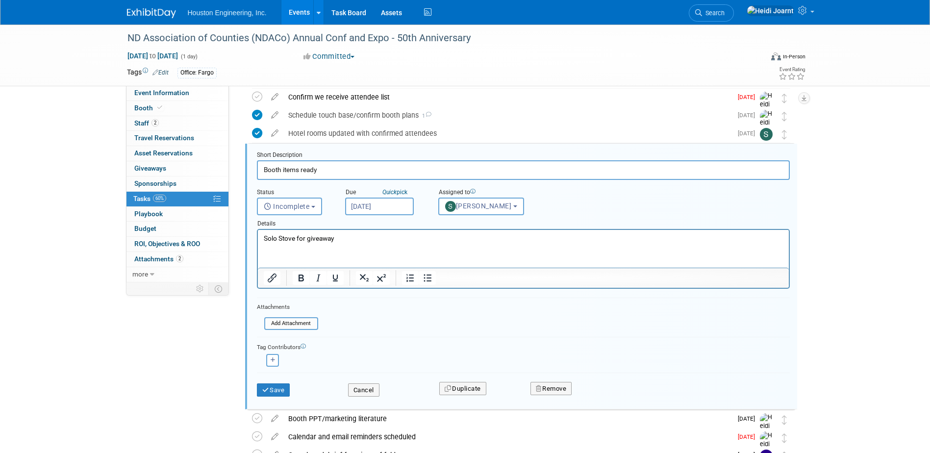
click at [266, 242] on p "Solo Stove for giveaway" at bounding box center [523, 238] width 520 height 9
click at [283, 393] on button "Save" at bounding box center [273, 390] width 33 height 14
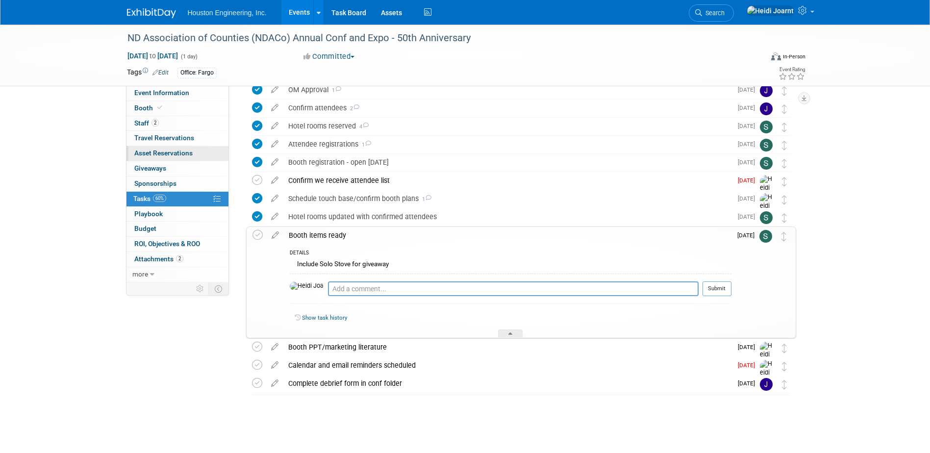
scroll to position [0, 0]
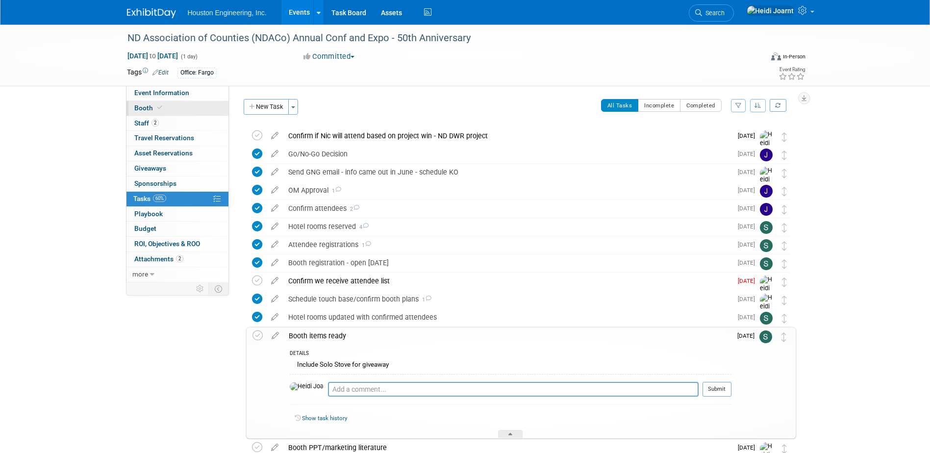
click at [179, 113] on link "Booth" at bounding box center [178, 108] width 102 height 15
select select "Yes"
select select "Fargo"
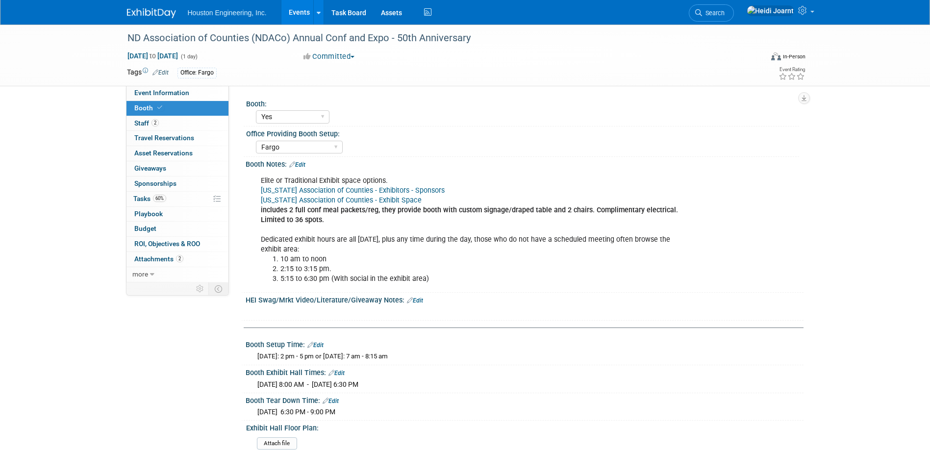
click at [419, 299] on link "Edit" at bounding box center [415, 300] width 16 height 7
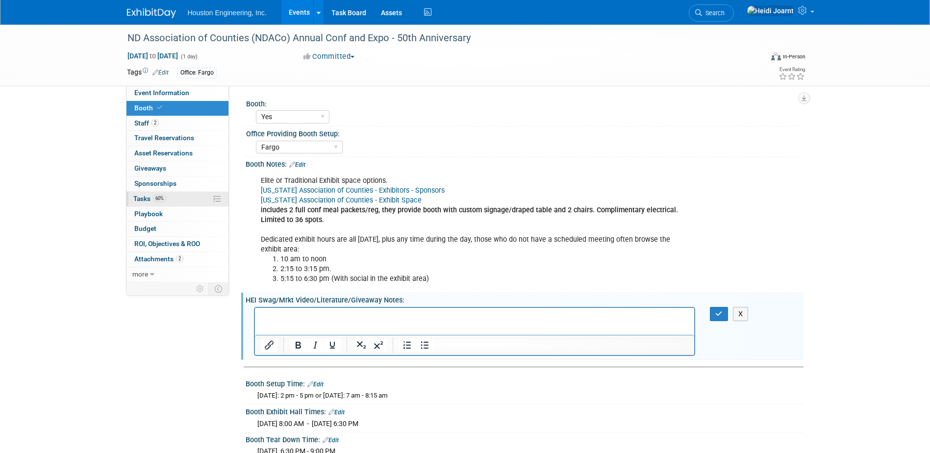
click at [183, 198] on link "60% Tasks 60%" at bounding box center [178, 199] width 102 height 15
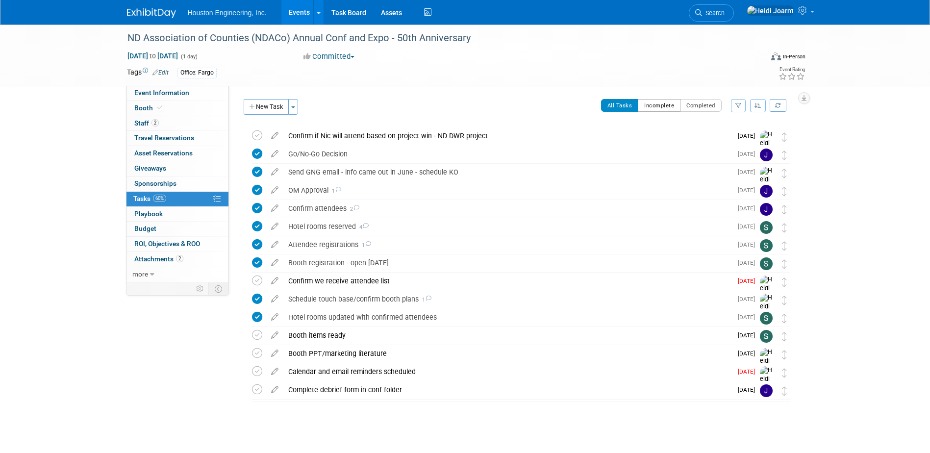
click at [664, 105] on button "Incomplete" at bounding box center [659, 105] width 43 height 13
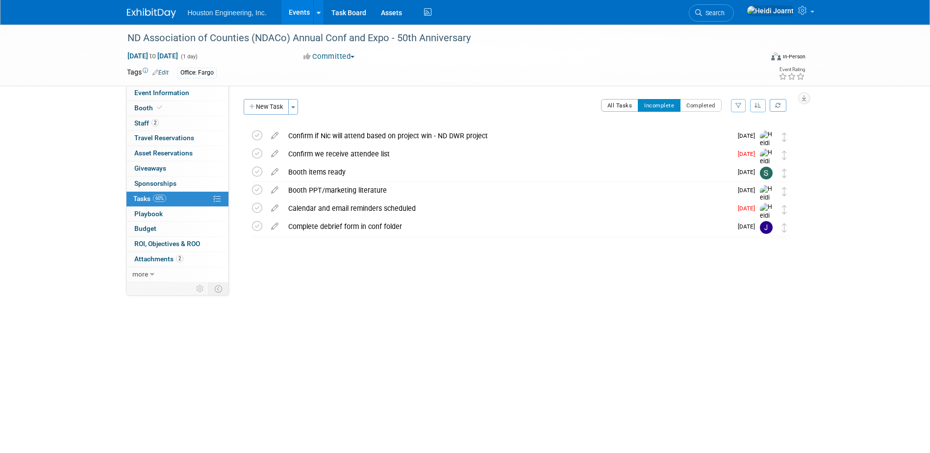
click at [620, 107] on button "All Tasks" at bounding box center [620, 105] width 38 height 13
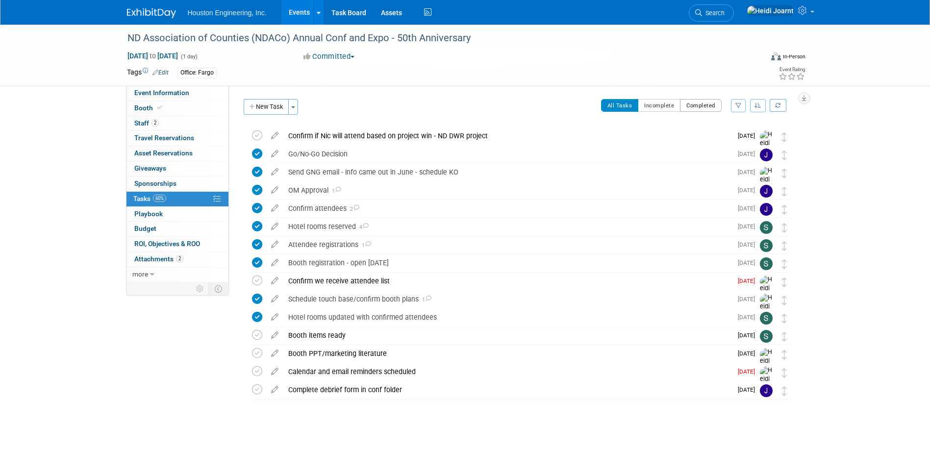
click at [707, 104] on button "Completed" at bounding box center [701, 105] width 42 height 13
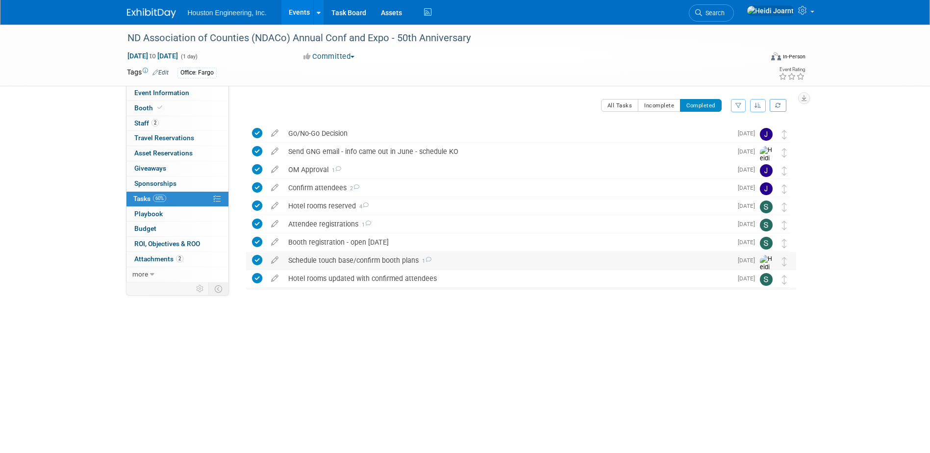
click at [457, 264] on div "Schedule touch base/confirm booth plans 1" at bounding box center [507, 260] width 449 height 17
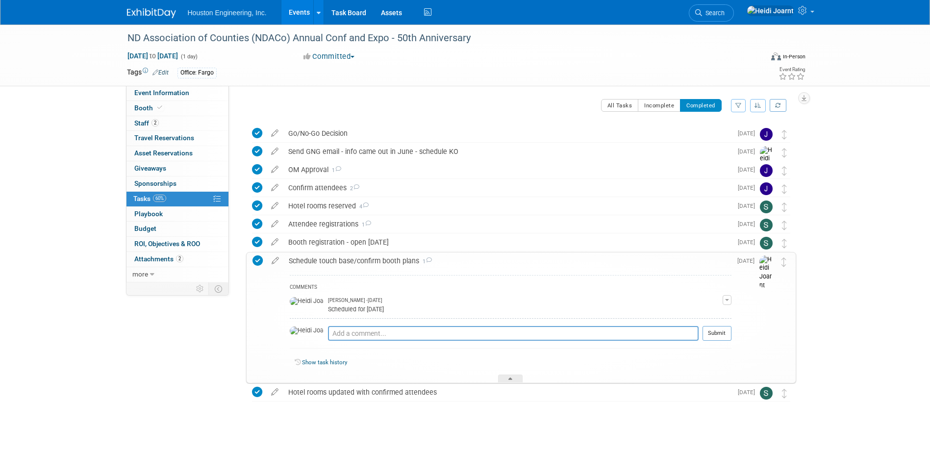
click at [457, 264] on div "Schedule touch base/confirm booth plans 1" at bounding box center [508, 261] width 448 height 17
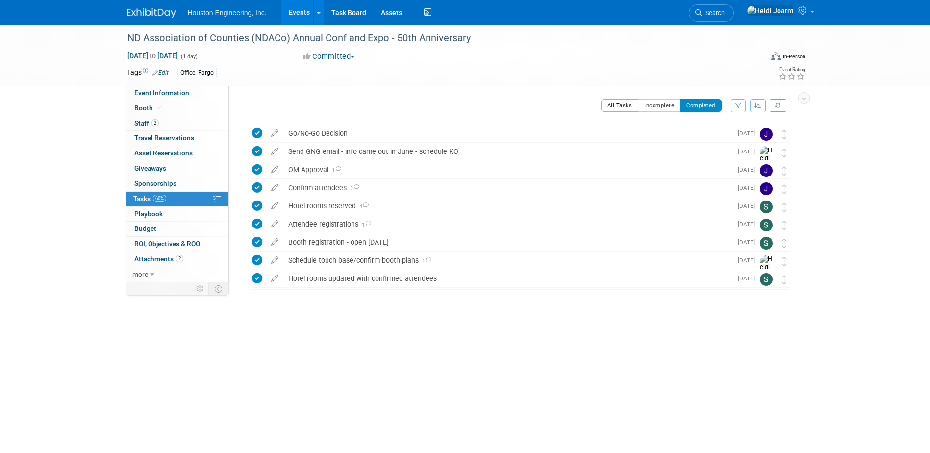
click at [615, 102] on button "All Tasks" at bounding box center [620, 105] width 38 height 13
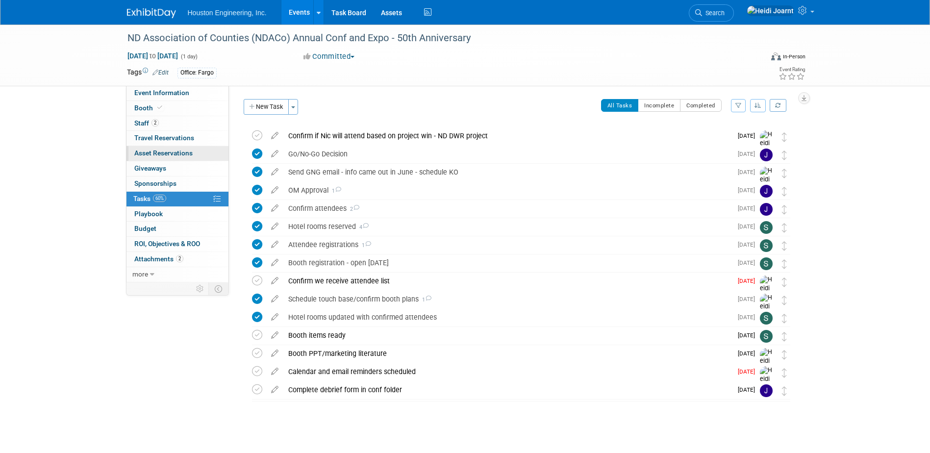
click at [198, 151] on link "0 Asset Reservations 0" at bounding box center [178, 153] width 102 height 15
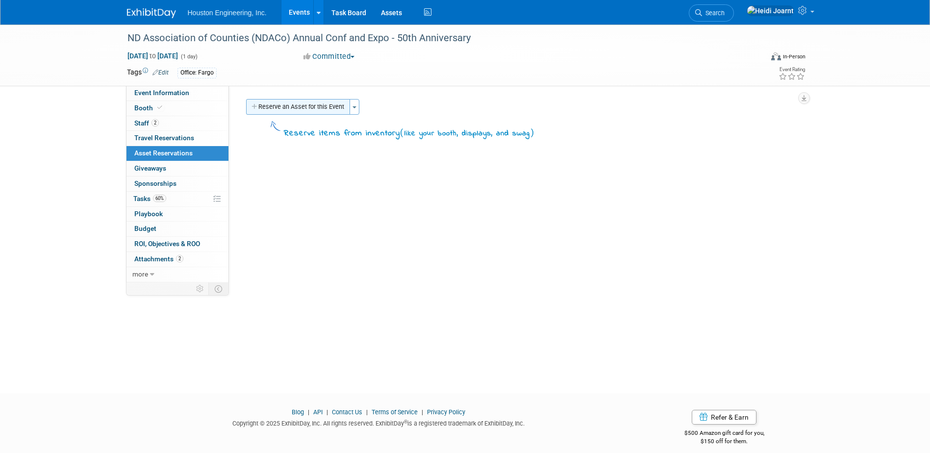
click at [301, 105] on button "Reserve an Asset for this Event" at bounding box center [298, 107] width 104 height 16
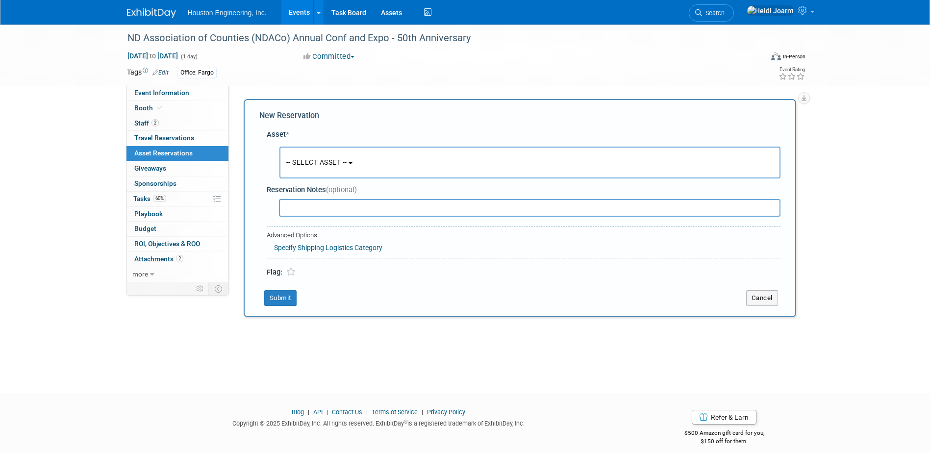
scroll to position [9, 0]
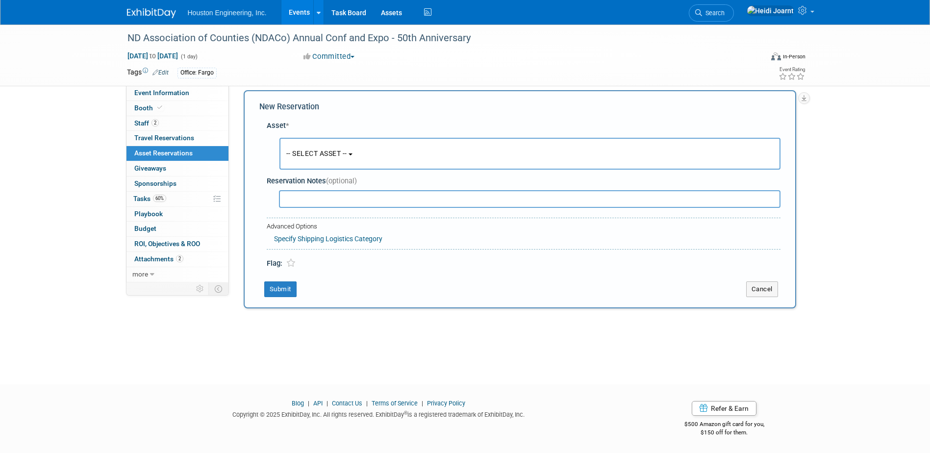
click at [327, 153] on span "-- SELECT ASSET --" at bounding box center [316, 154] width 61 height 8
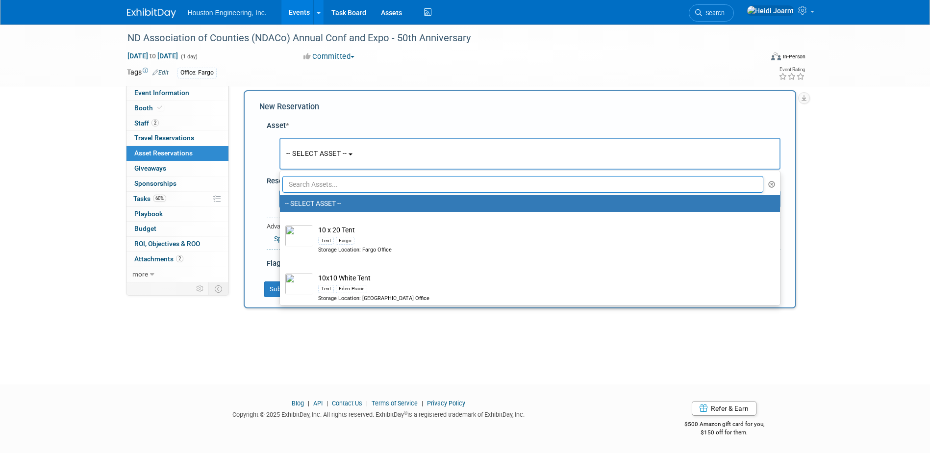
click at [337, 182] on input "text" at bounding box center [523, 184] width 482 height 17
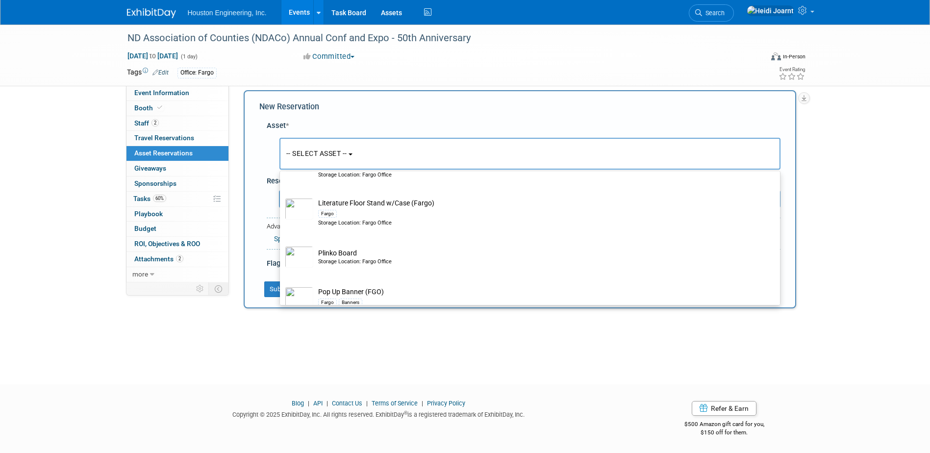
scroll to position [588, 0]
type input "fargo"
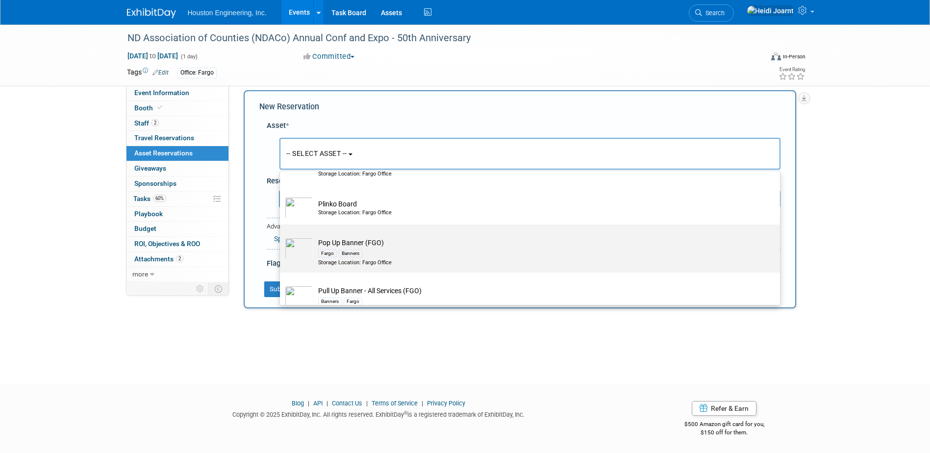
click at [400, 251] on td "Pop Up Banner (FGO) Fargo Banners Storage Location: Fargo Office" at bounding box center [536, 252] width 447 height 29
click at [281, 236] on input "Pop Up Banner (FGO) Fargo Banners Storage Location: Fargo Office" at bounding box center [278, 233] width 6 height 6
select select "10729150"
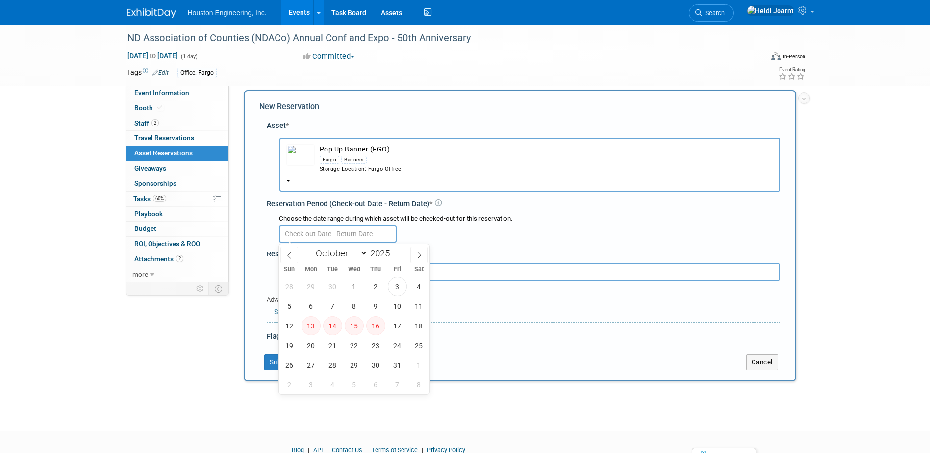
click at [322, 228] on input "text" at bounding box center [338, 234] width 118 height 18
click at [309, 363] on span "27" at bounding box center [311, 365] width 19 height 19
click at [327, 362] on span "28" at bounding box center [332, 365] width 19 height 19
type input "Oct 27, 2025 to Oct 28, 2025"
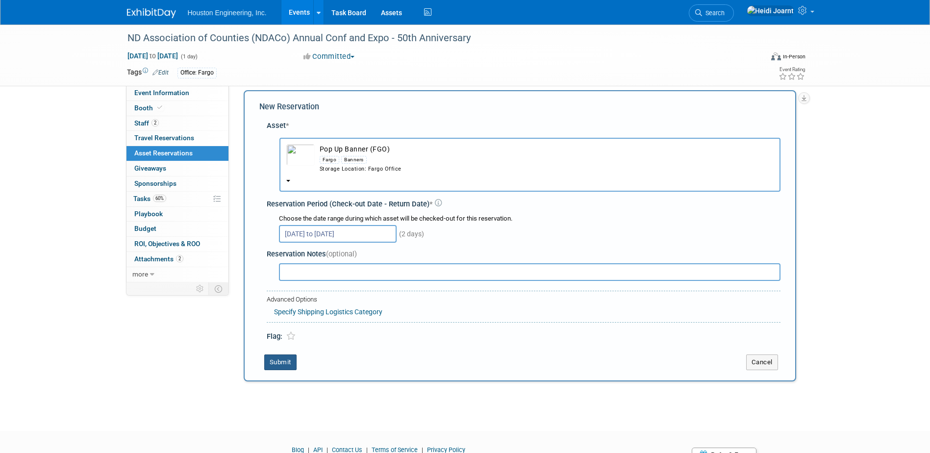
click at [293, 361] on button "Submit" at bounding box center [280, 363] width 32 height 16
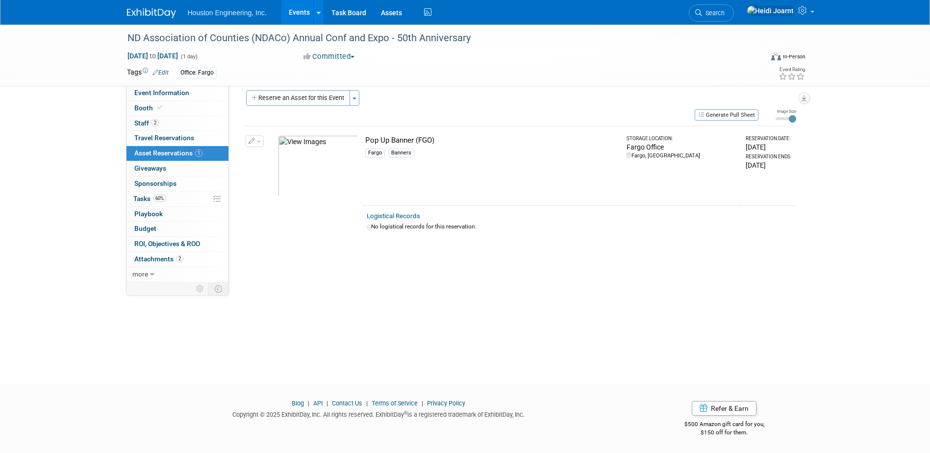
click at [312, 110] on div "Generate Pull Sheet" at bounding box center [501, 114] width 515 height 12
click at [312, 102] on button "Reserve an Asset for this Event" at bounding box center [298, 98] width 104 height 16
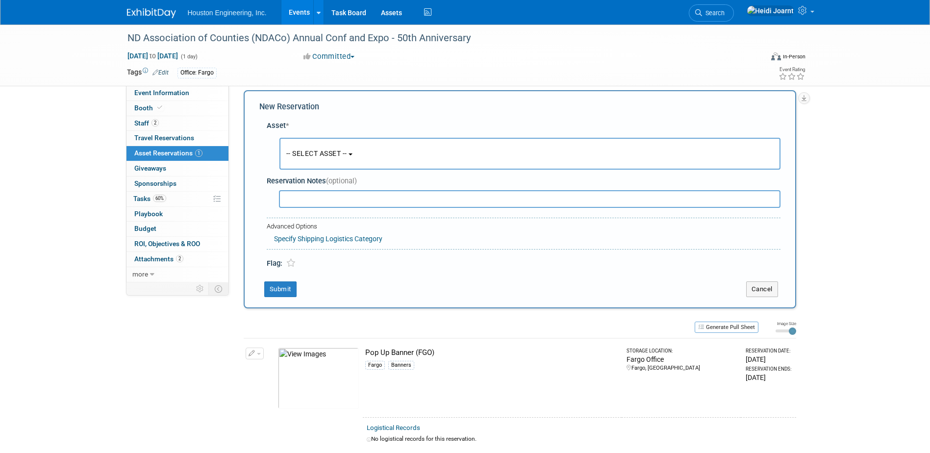
scroll to position [9, 0]
click at [312, 152] on span "-- SELECT ASSET --" at bounding box center [316, 153] width 61 height 8
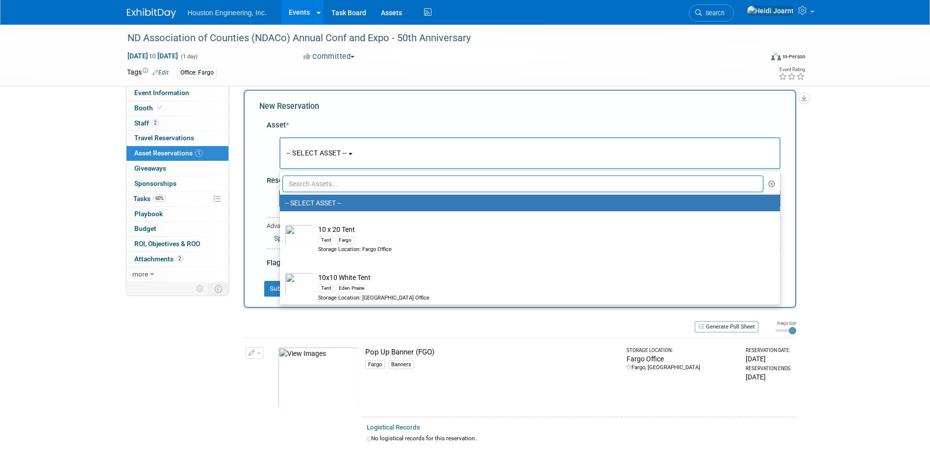
click at [316, 182] on input "text" at bounding box center [523, 184] width 482 height 17
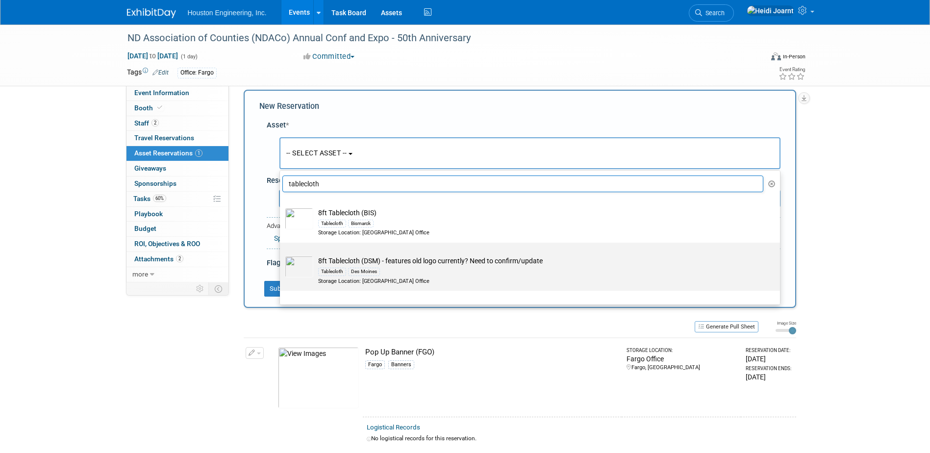
scroll to position [49, 0]
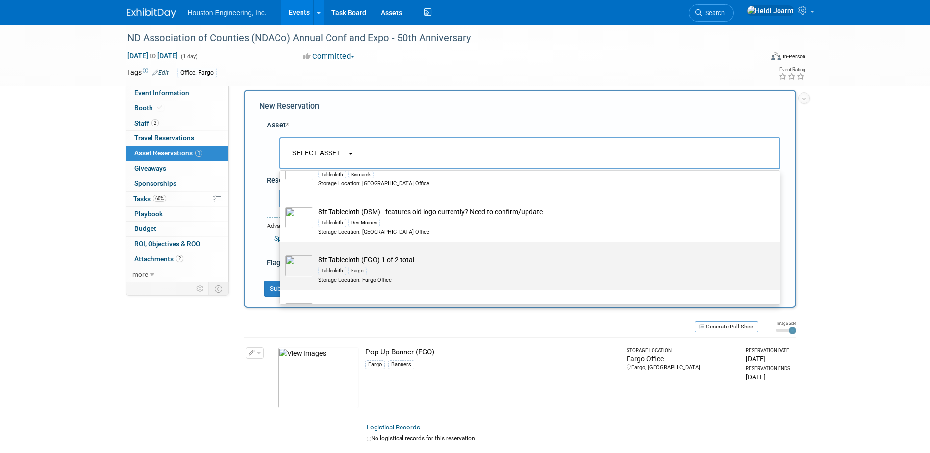
type input "tablecloth"
click at [395, 262] on td "8ft Tablecloth (FGO) 1 of 2 total Tablecloth Fargo Storage Location: Fargo Offi…" at bounding box center [536, 269] width 447 height 29
click at [281, 254] on input "8ft Tablecloth (FGO) 1 of 2 total Tablecloth Fargo Storage Location: Fargo Offi…" at bounding box center [278, 250] width 6 height 6
select select "10728641"
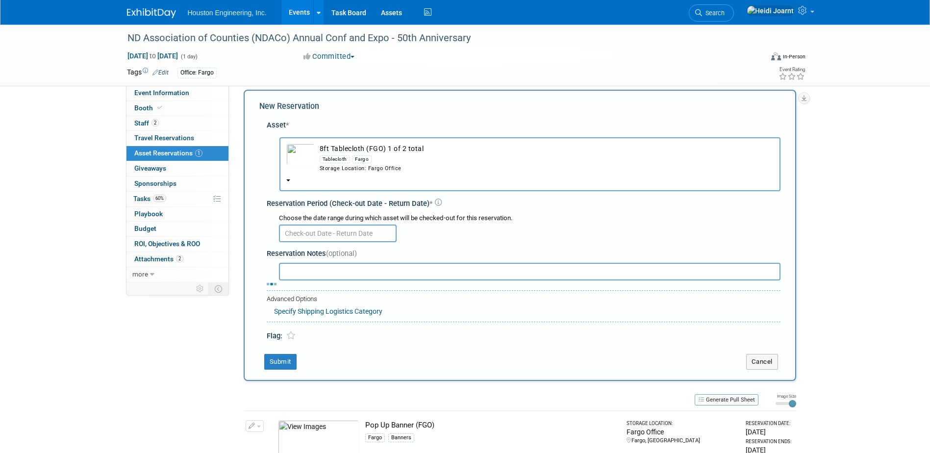
click at [307, 235] on input "text" at bounding box center [338, 234] width 118 height 18
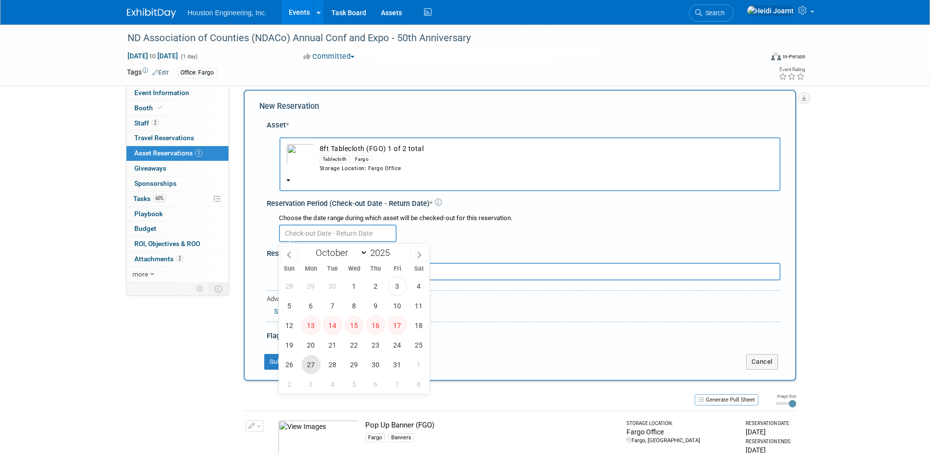
click at [307, 364] on span "27" at bounding box center [311, 364] width 19 height 19
click at [331, 364] on span "28" at bounding box center [332, 364] width 19 height 19
type input "Oct 27, 2025 to Oct 28, 2025"
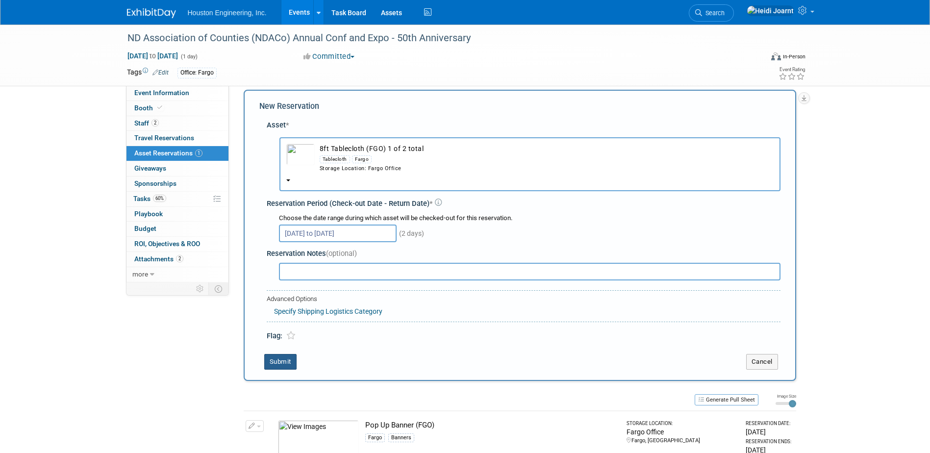
click at [289, 363] on button "Submit" at bounding box center [280, 362] width 32 height 16
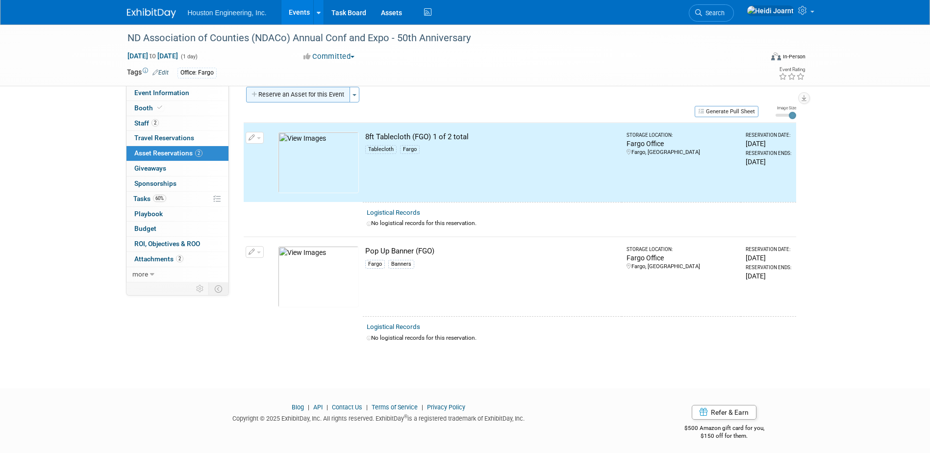
click at [309, 95] on button "Reserve an Asset for this Event" at bounding box center [298, 95] width 104 height 16
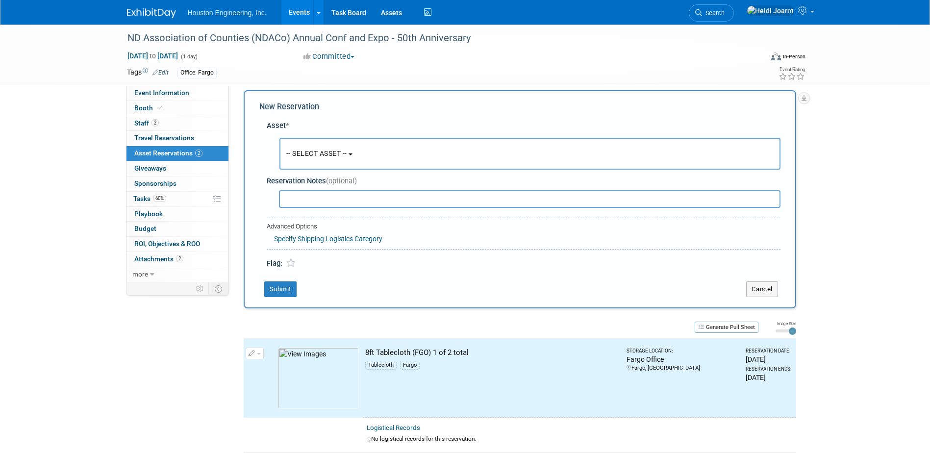
scroll to position [9, 0]
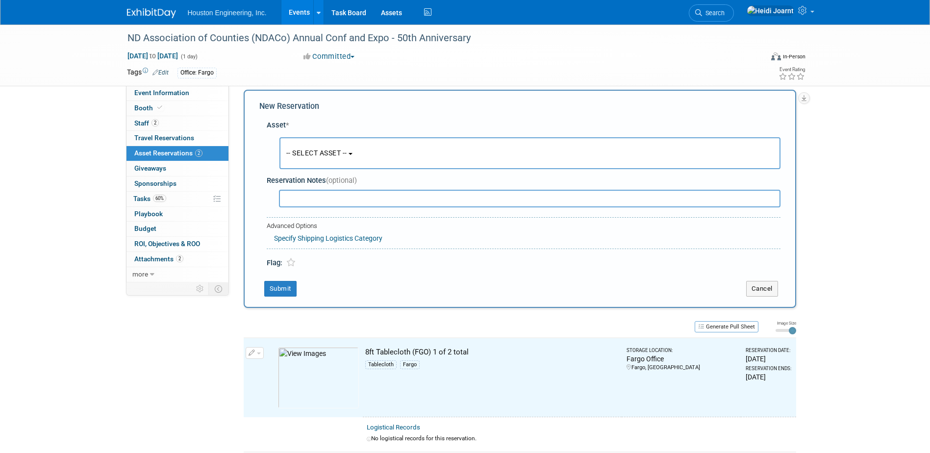
click at [317, 157] on button "-- SELECT ASSET --" at bounding box center [530, 153] width 501 height 32
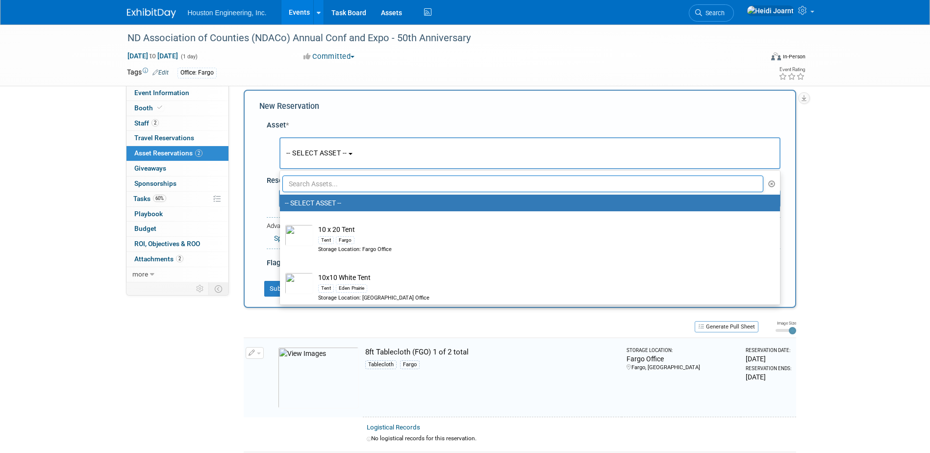
click at [333, 185] on input "text" at bounding box center [523, 184] width 482 height 17
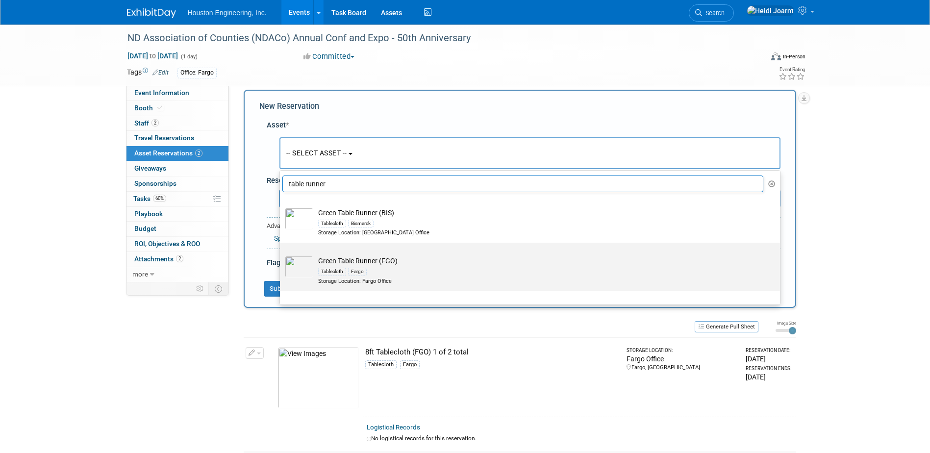
type input "table runner"
click at [330, 268] on div "Tablecloth" at bounding box center [332, 272] width 28 height 8
click at [281, 255] on input "Green Table Runner (FGO) Tablecloth Fargo Storage Location: Fargo Office" at bounding box center [278, 251] width 6 height 6
select select "10729161"
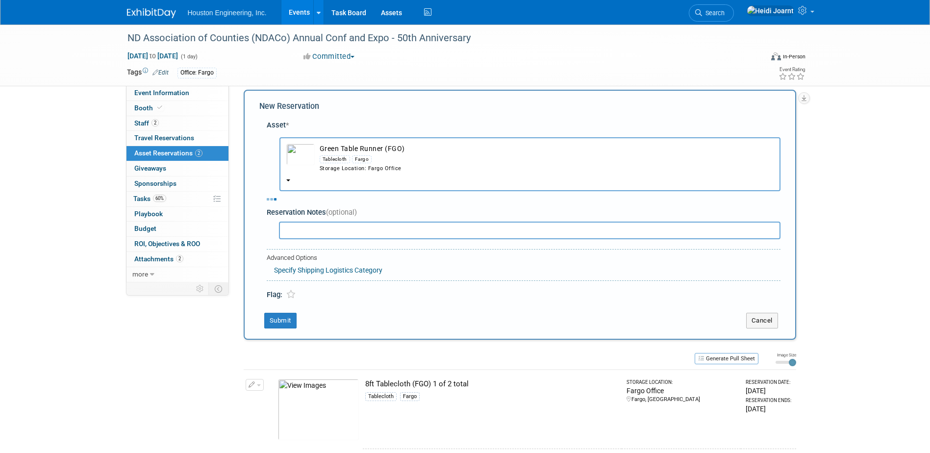
select select "9"
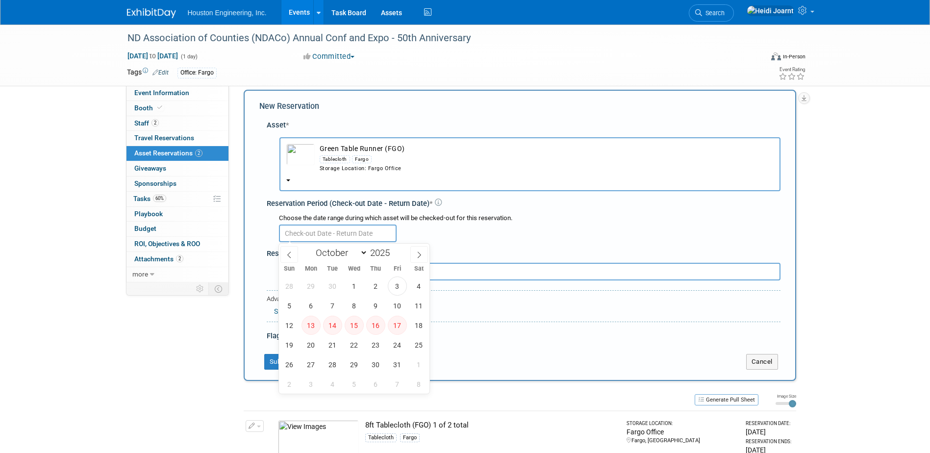
click at [305, 231] on input "text" at bounding box center [338, 234] width 118 height 18
click at [305, 361] on span "27" at bounding box center [311, 364] width 19 height 19
click at [338, 365] on span "28" at bounding box center [332, 364] width 19 height 19
type input "Oct 27, 2025 to Oct 28, 2025"
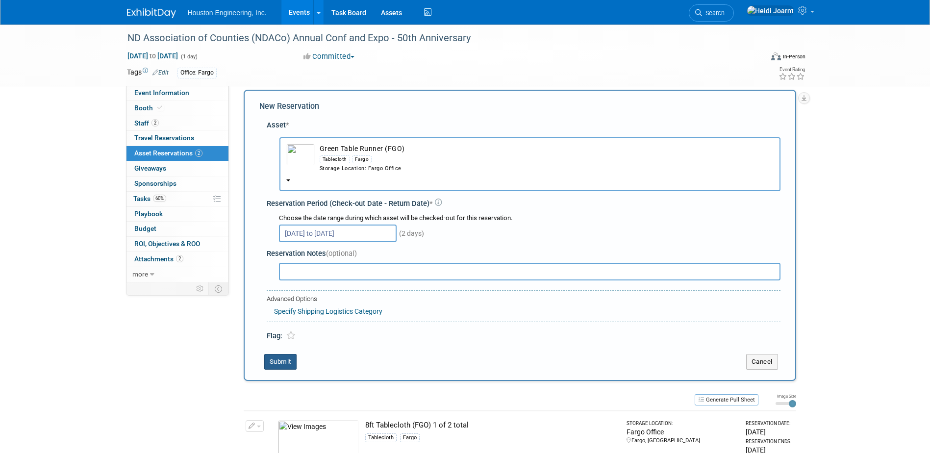
click at [276, 365] on button "Submit" at bounding box center [280, 362] width 32 height 16
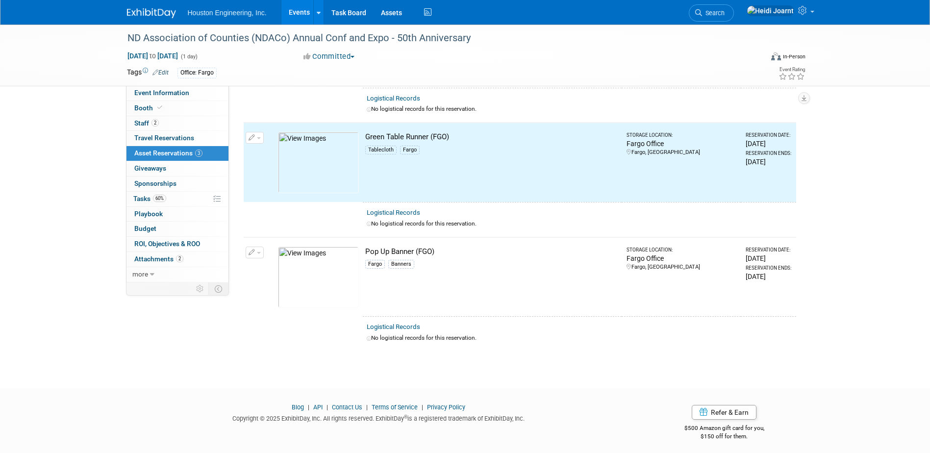
scroll to position [0, 0]
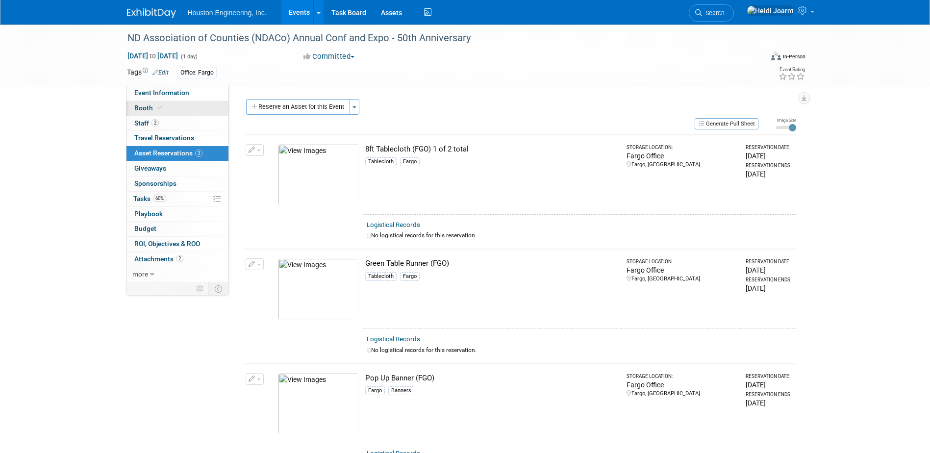
click at [178, 112] on link "Booth" at bounding box center [178, 108] width 102 height 15
select select "Yes"
select select "Fargo"
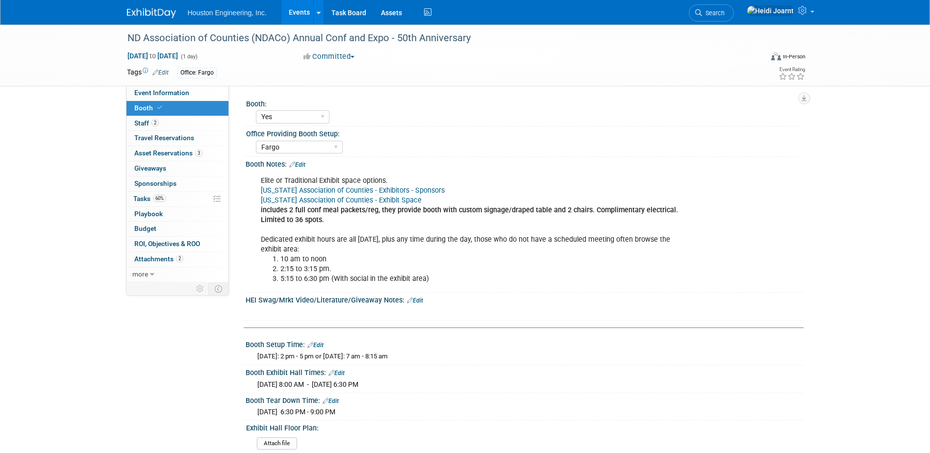
click at [417, 299] on link "Edit" at bounding box center [415, 300] width 16 height 7
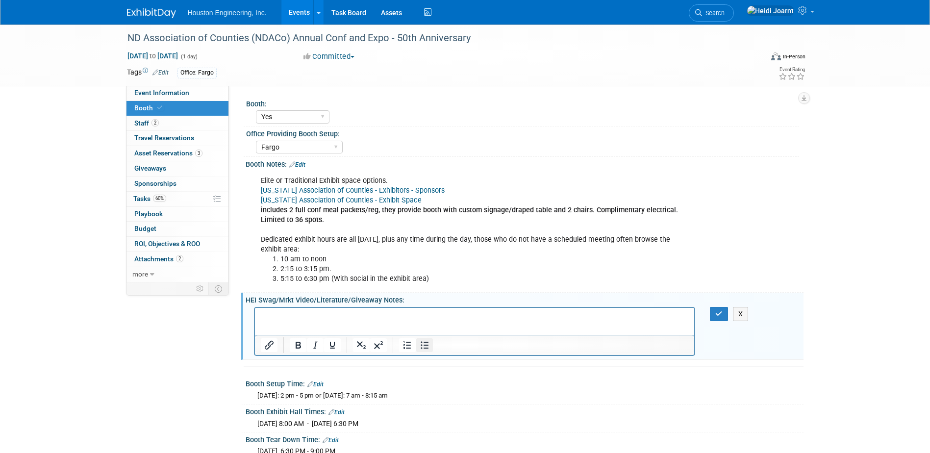
click at [423, 351] on button "Bullet list" at bounding box center [424, 345] width 17 height 14
drag, startPoint x: 316, startPoint y: 318, endPoint x: 282, endPoint y: 318, distance: 34.3
click at [282, 318] on li "Giveaway" at bounding box center [484, 316] width 409 height 10
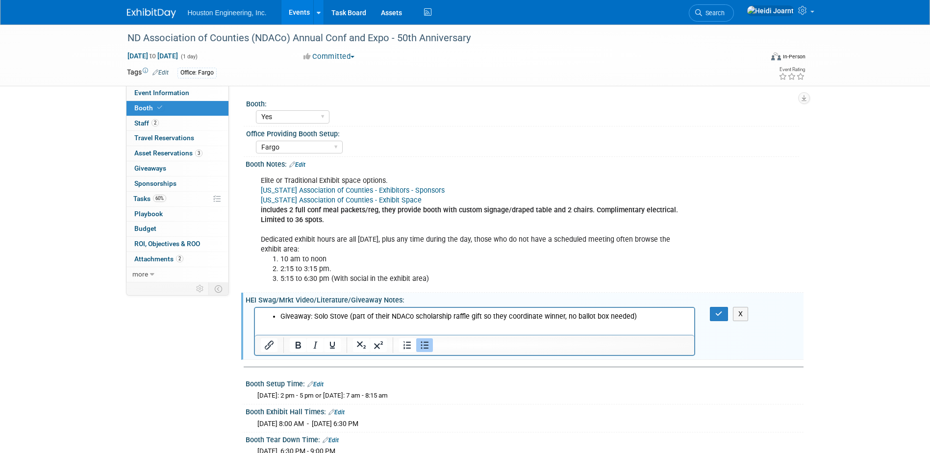
click at [497, 317] on li "Giveaway: Solo Stove (part of their NDACo scholarship raffle gift so they coord…" at bounding box center [484, 316] width 409 height 10
drag, startPoint x: 721, startPoint y: 309, endPoint x: 244, endPoint y: 17, distance: 559.5
click at [721, 309] on button "button" at bounding box center [719, 314] width 18 height 14
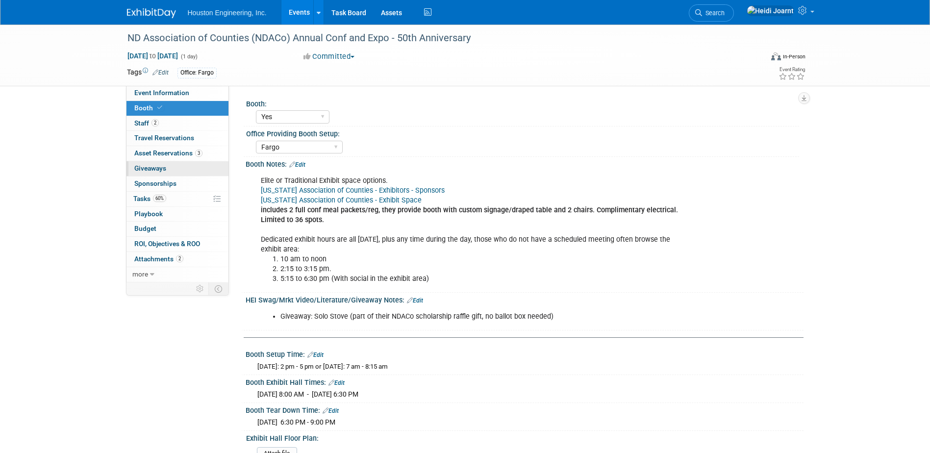
click at [168, 165] on link "0 Giveaways 0" at bounding box center [178, 168] width 102 height 15
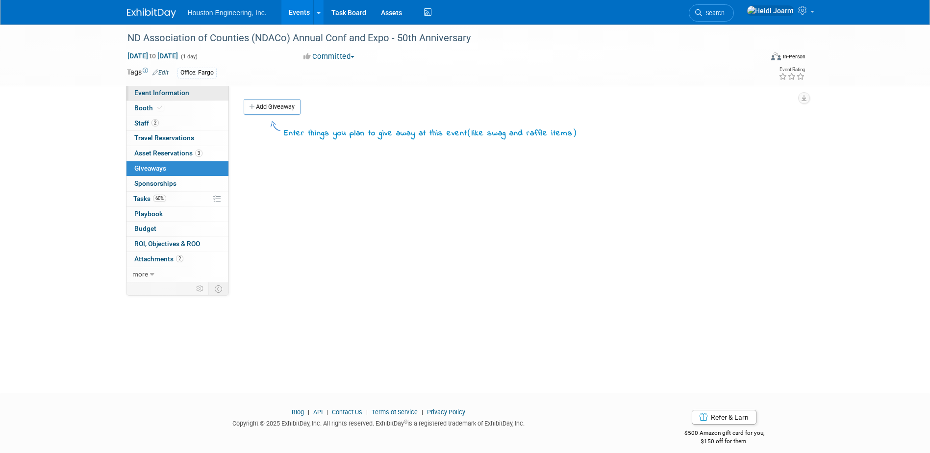
click at [195, 92] on link "Event Information" at bounding box center [178, 93] width 102 height 15
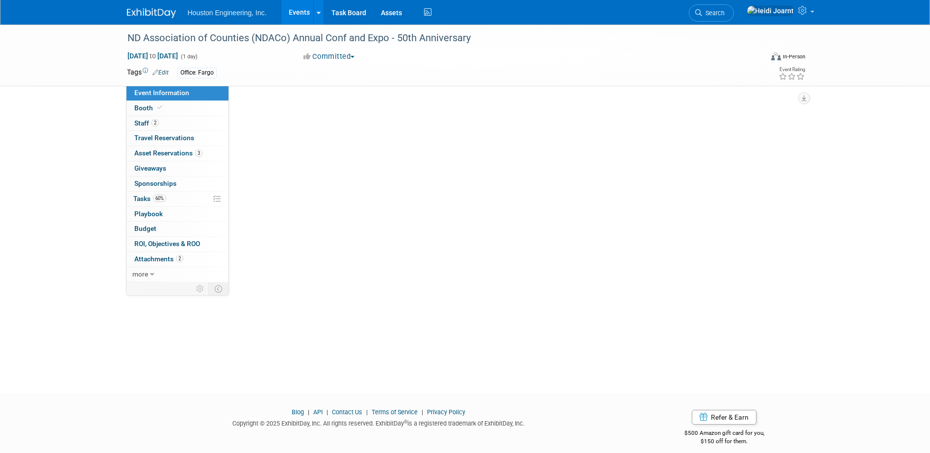
select select "3 - Reg/Prep Done"
select select "No"
select select "Transportation"
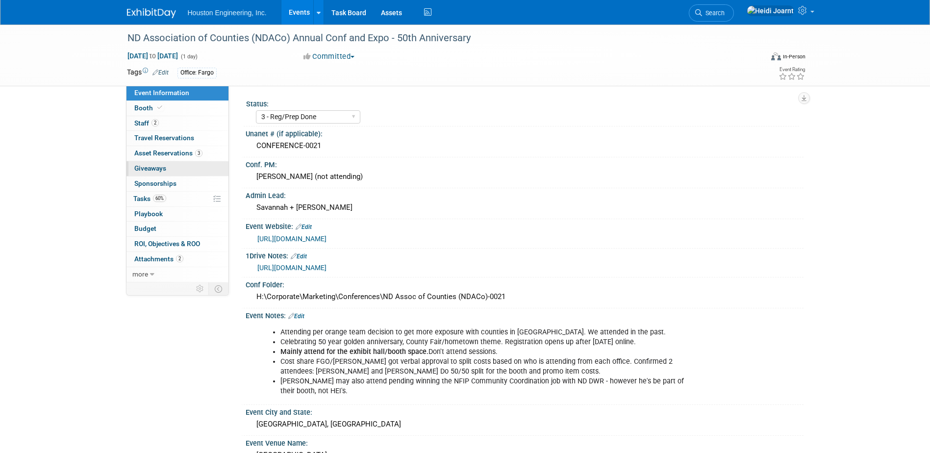
click at [185, 169] on link "0 Giveaways 0" at bounding box center [178, 168] width 102 height 15
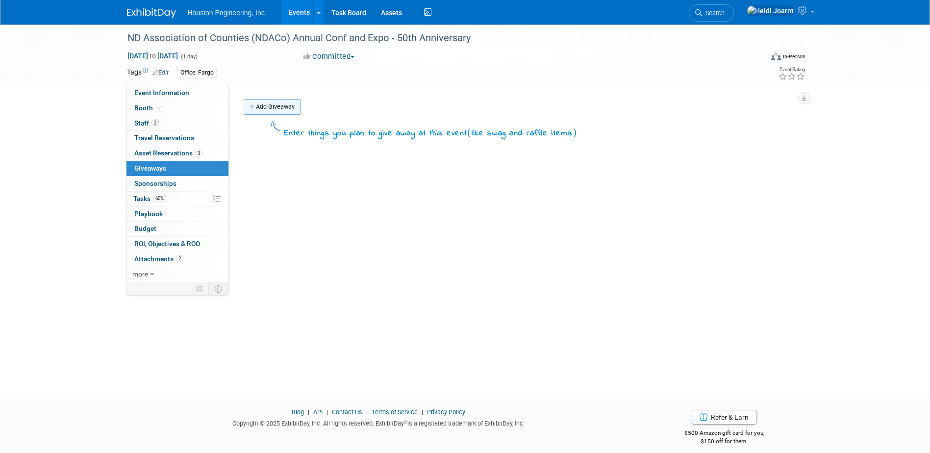
click at [282, 104] on link "Add Giveaway" at bounding box center [272, 107] width 57 height 16
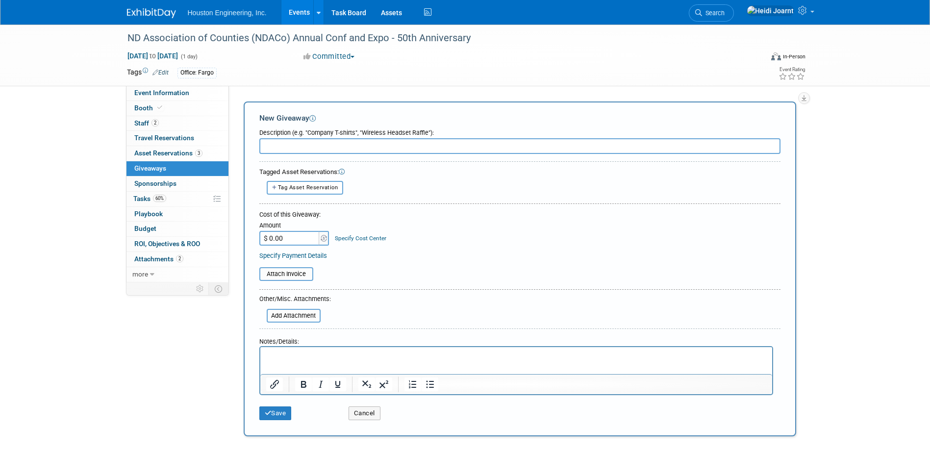
click at [307, 142] on input "text" at bounding box center [519, 146] width 521 height 16
drag, startPoint x: 331, startPoint y: 152, endPoint x: 221, endPoint y: 146, distance: 110.5
click at [221, 146] on div "Event Information Event Info Booth Booth 2 Staff 2 Staff 0 Travel Reservations …" at bounding box center [465, 232] width 691 height 415
type input "Solo Stove"
click at [313, 187] on span "Tag Asset Reservation" at bounding box center [308, 187] width 60 height 6
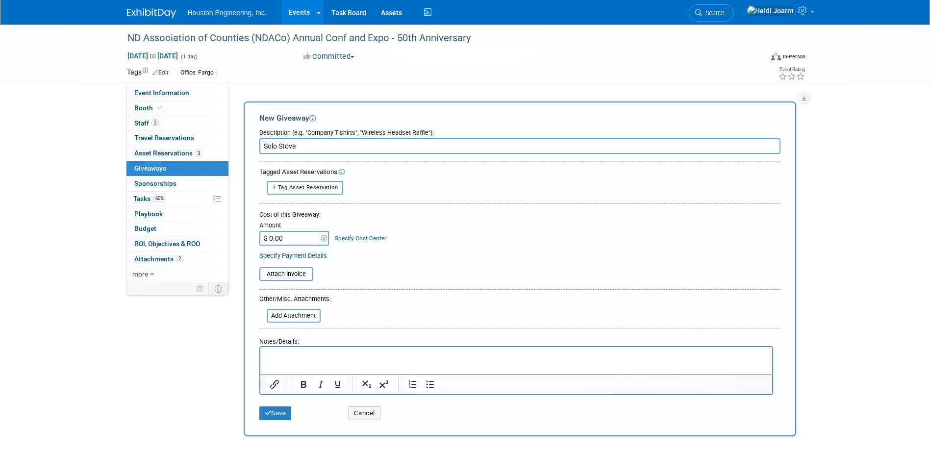
select select
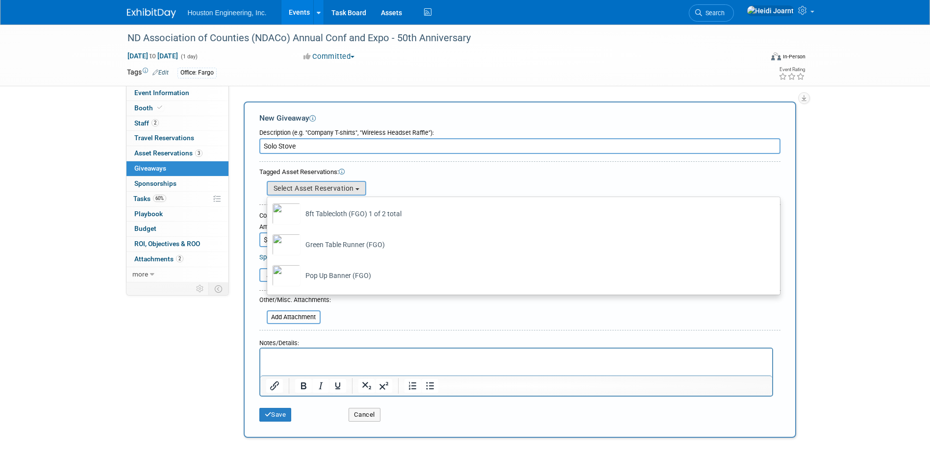
click at [345, 173] on icon at bounding box center [342, 172] width 6 height 6
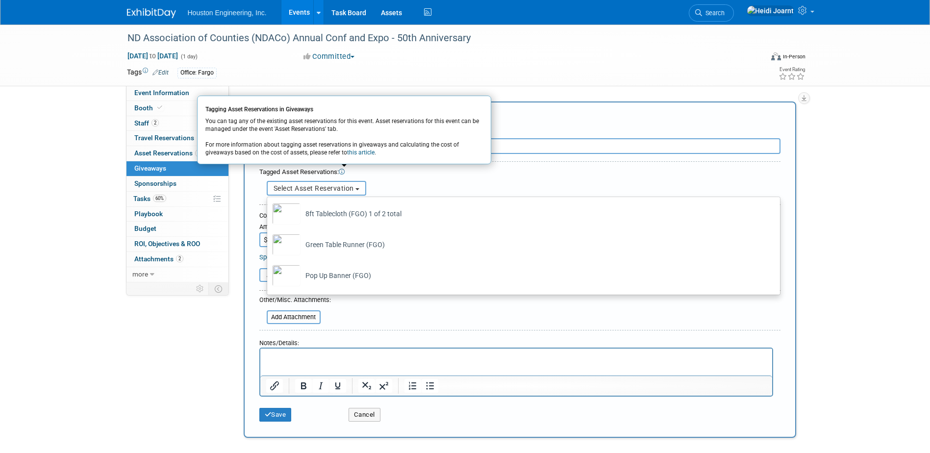
click at [350, 183] on button "Select Asset Reservation" at bounding box center [317, 188] width 100 height 15
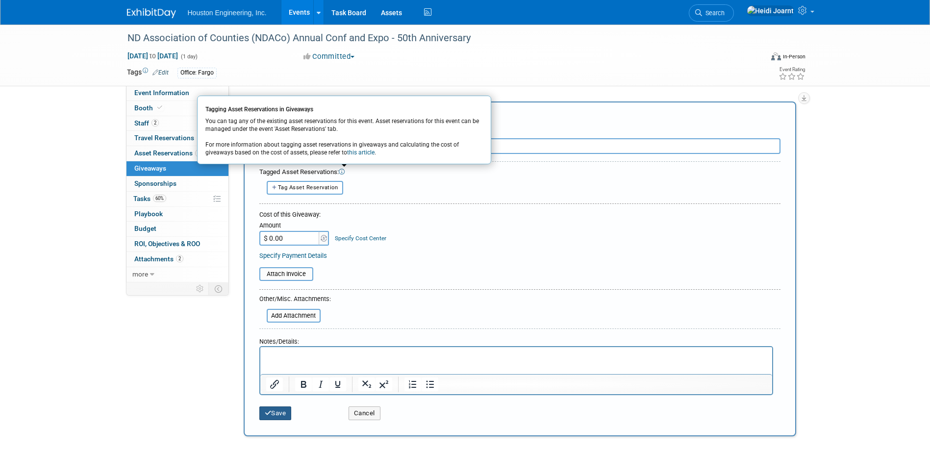
click at [272, 417] on button "Save" at bounding box center [275, 414] width 32 height 14
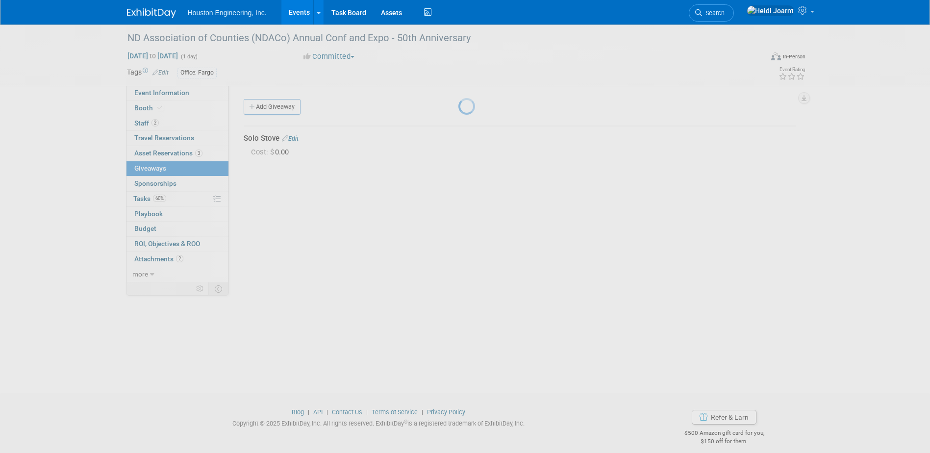
scroll to position [9, 0]
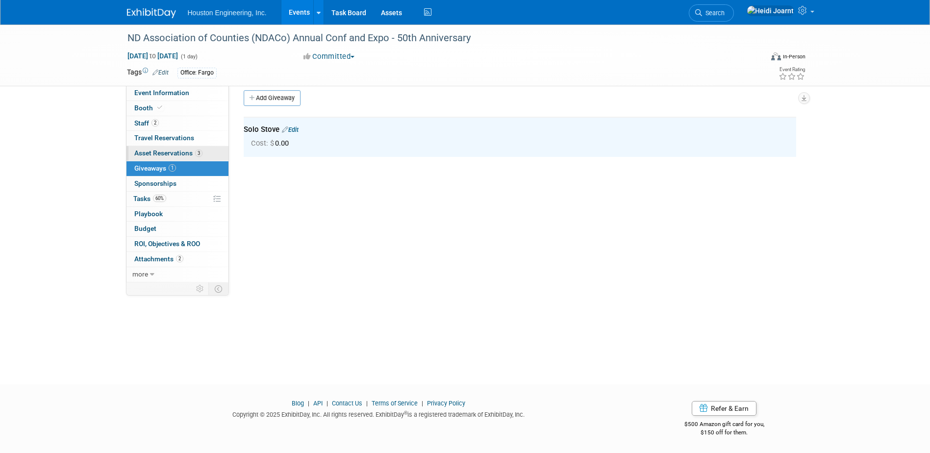
click at [186, 147] on link "3 Asset Reservations 3" at bounding box center [178, 153] width 102 height 15
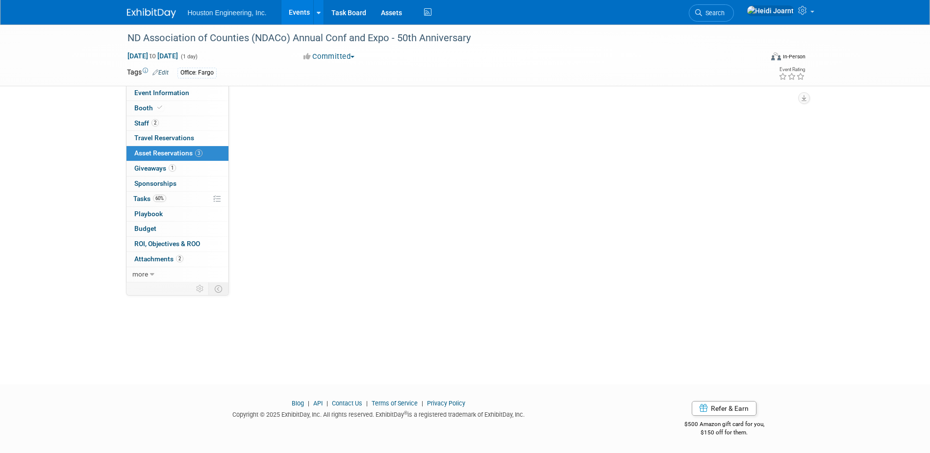
scroll to position [0, 0]
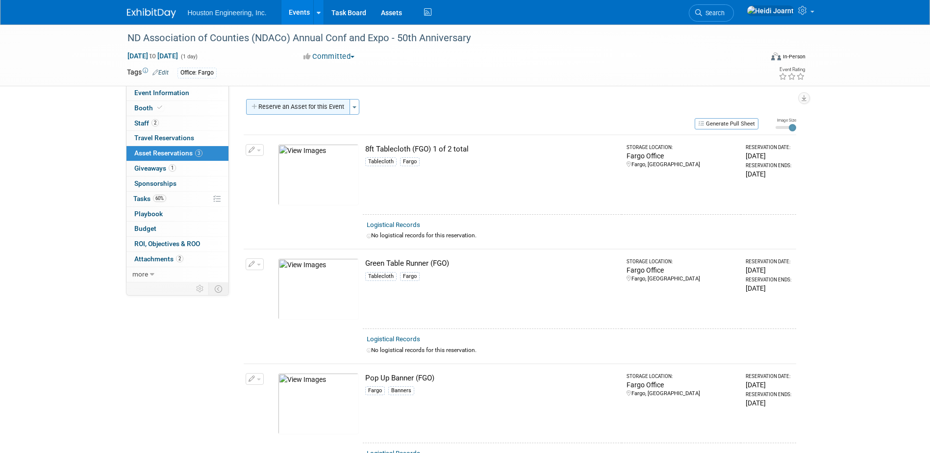
click at [336, 105] on button "Reserve an Asset for this Event" at bounding box center [298, 107] width 104 height 16
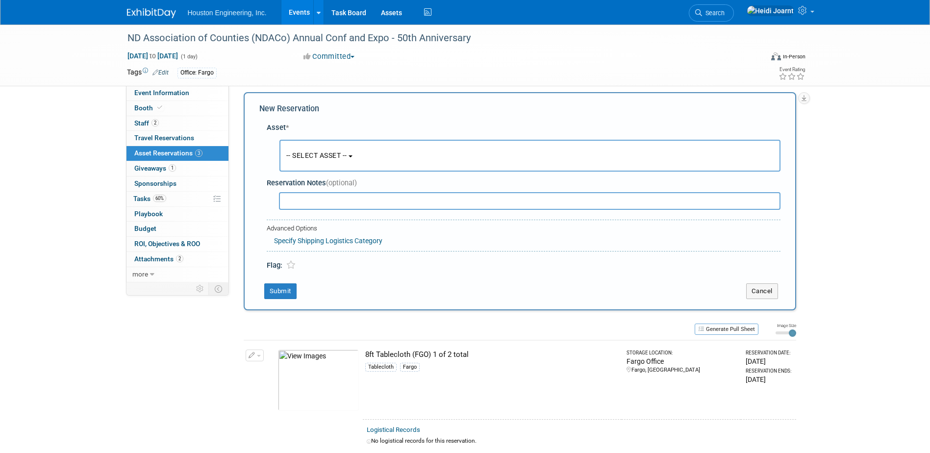
scroll to position [9, 0]
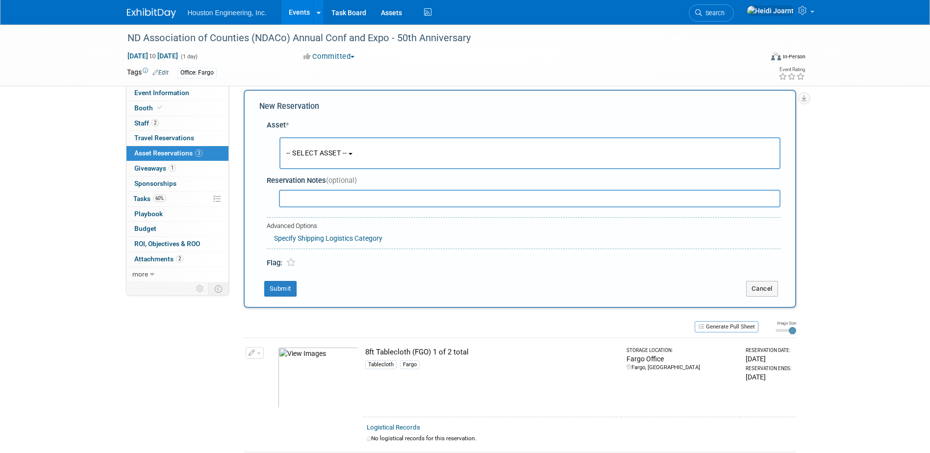
click at [334, 153] on span "-- SELECT ASSET --" at bounding box center [316, 153] width 61 height 8
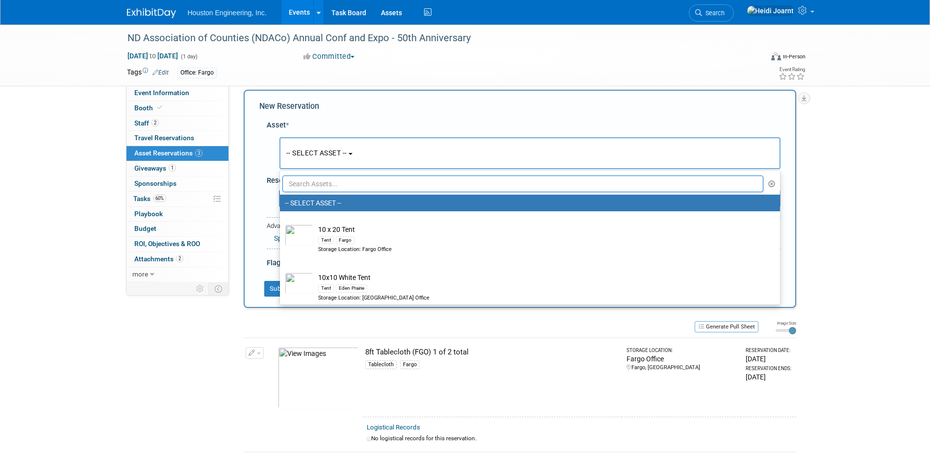
click at [335, 188] on input "text" at bounding box center [523, 184] width 482 height 17
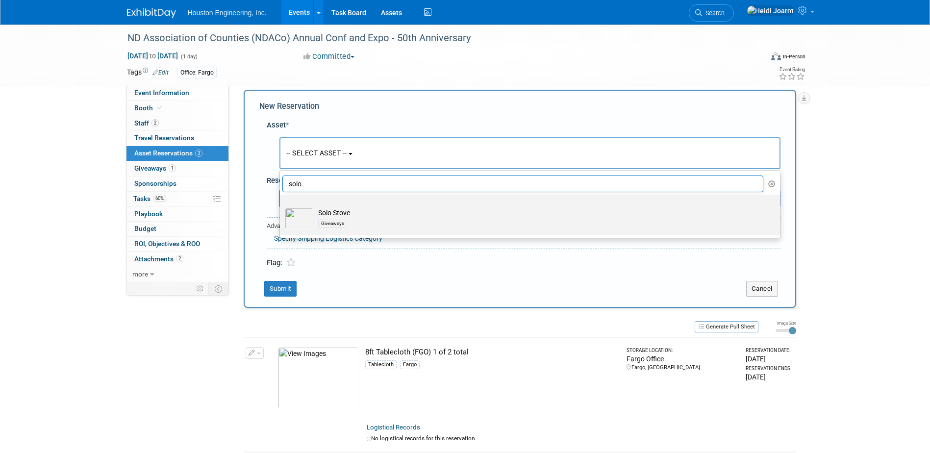
type input "solo"
click at [340, 210] on td "Solo Stove Giveaways" at bounding box center [536, 219] width 447 height 22
click at [281, 206] on input "Solo Stove Giveaways" at bounding box center [278, 203] width 6 height 6
select select "10728862"
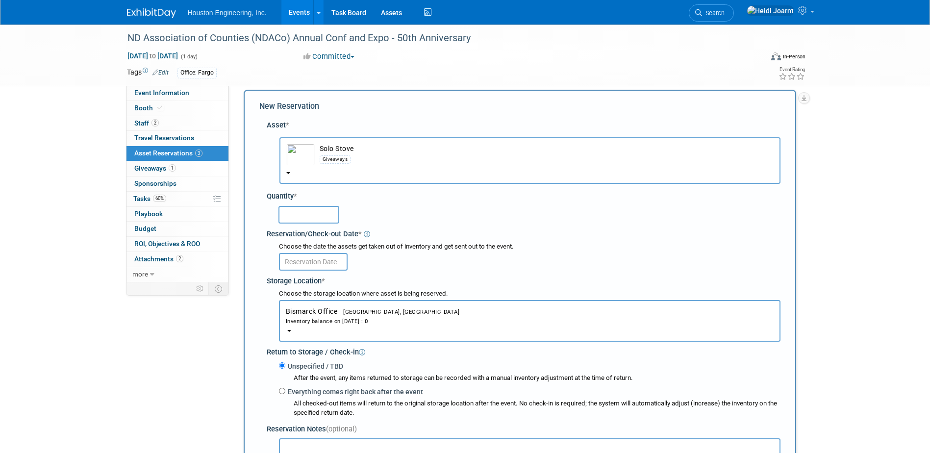
click at [318, 210] on input "text" at bounding box center [309, 215] width 61 height 18
type input "1"
click at [321, 261] on input "text" at bounding box center [313, 262] width 69 height 18
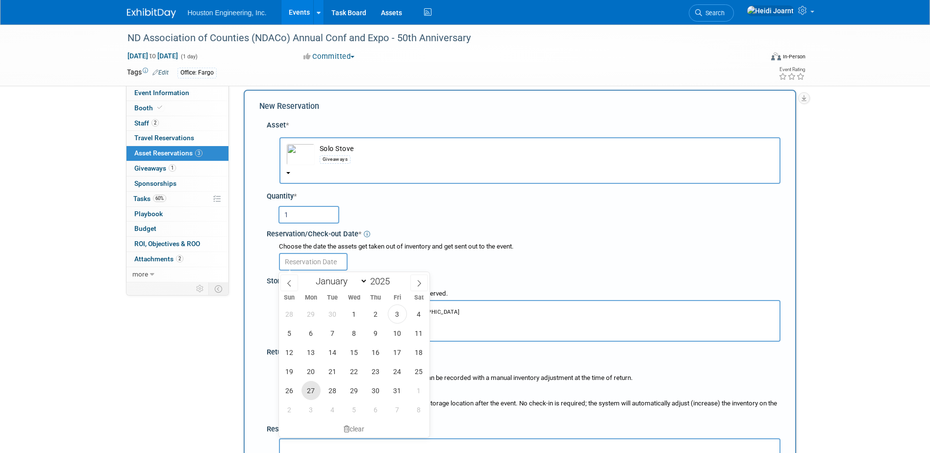
click at [312, 390] on span "27" at bounding box center [311, 390] width 19 height 19
type input "Oct 27, 2025"
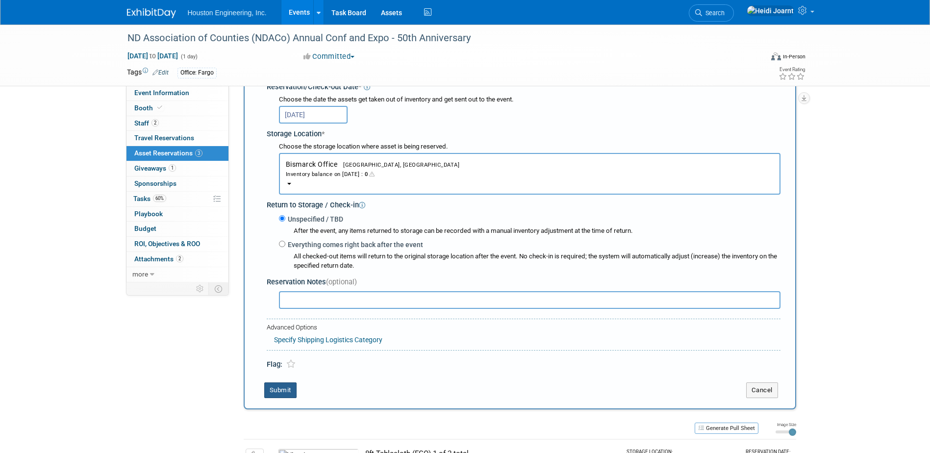
click at [288, 386] on button "Submit" at bounding box center [280, 390] width 32 height 16
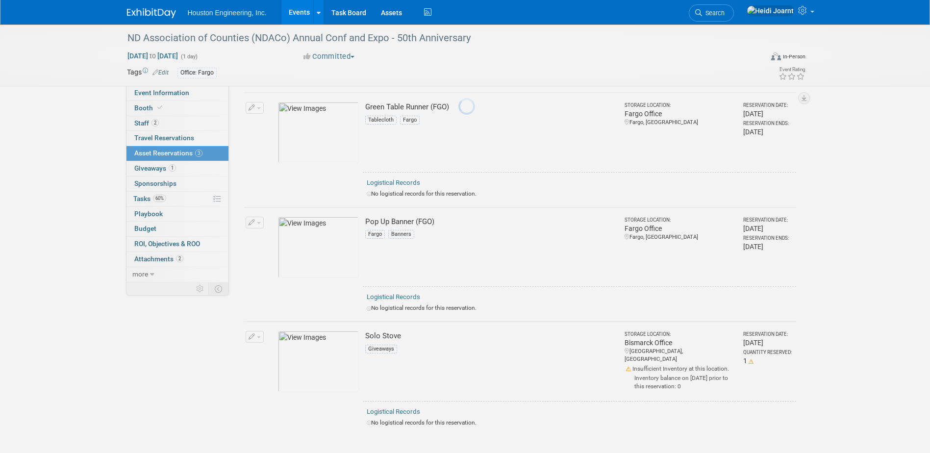
scroll to position [243, 0]
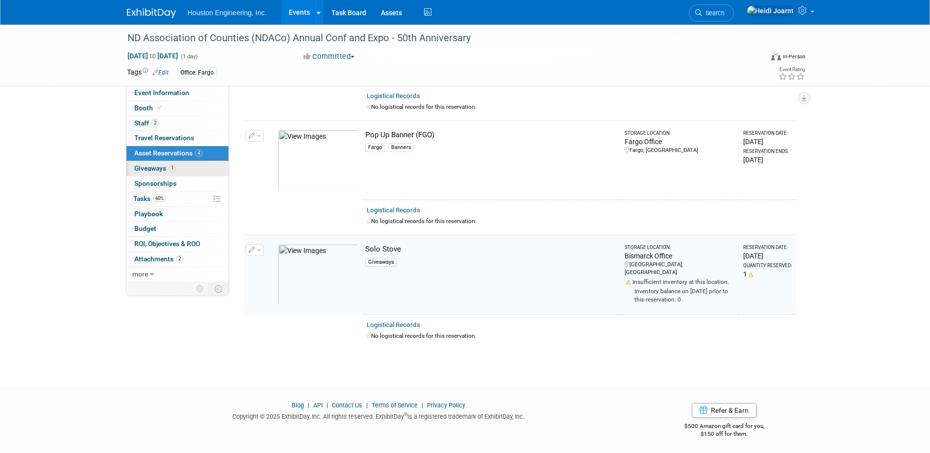
click at [182, 169] on link "1 Giveaways 1" at bounding box center [178, 168] width 102 height 15
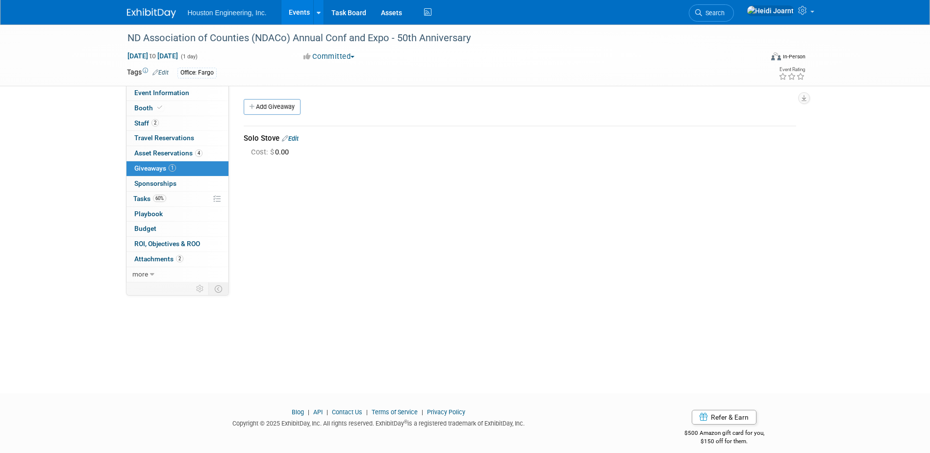
click at [294, 139] on link "Edit" at bounding box center [290, 138] width 17 height 7
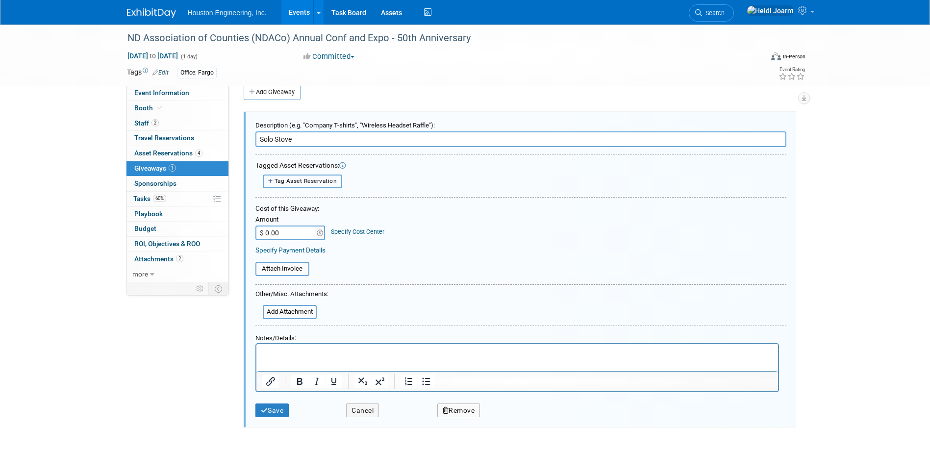
click at [306, 175] on button "Tag Asset Reservation" at bounding box center [303, 182] width 80 height 14
select select
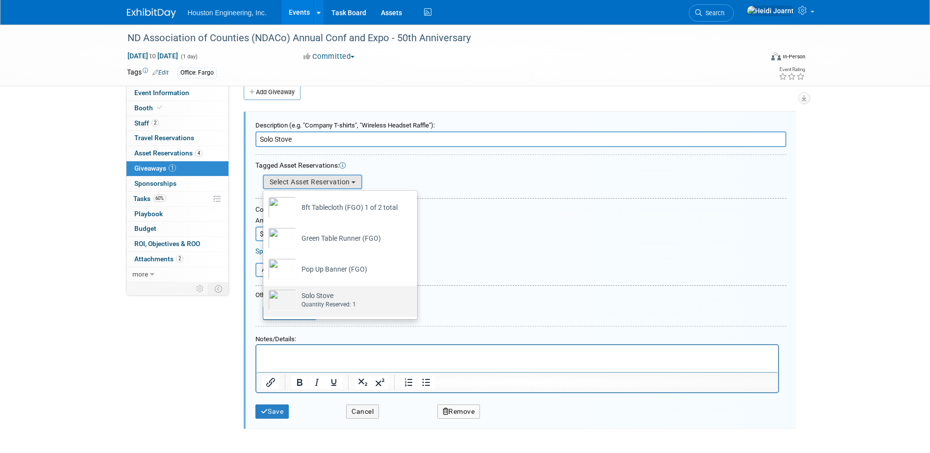
click at [316, 296] on td "Solo Stove Already tagged in this giveaway Quantity Reserved: 1" at bounding box center [326, 300] width 59 height 22
click at [265, 296] on input "Solo Stove Already tagged in this giveaway Quantity Reserved: 1" at bounding box center [261, 294] width 6 height 6
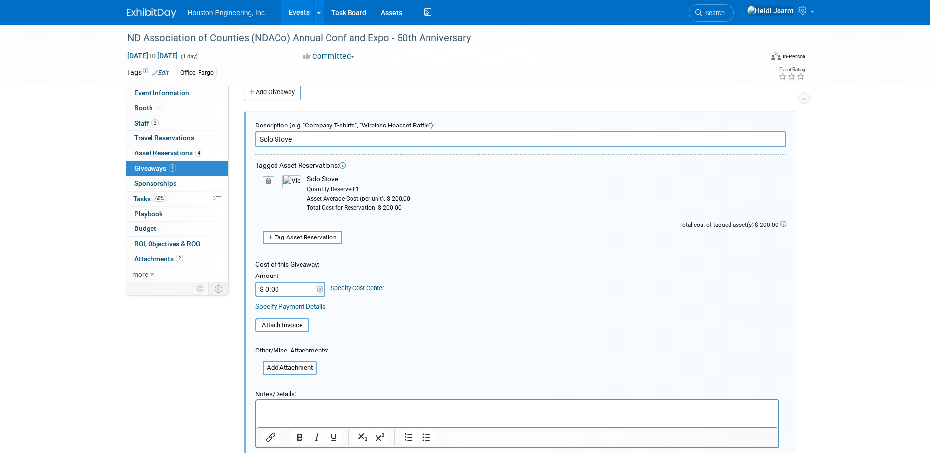
scroll to position [64, 0]
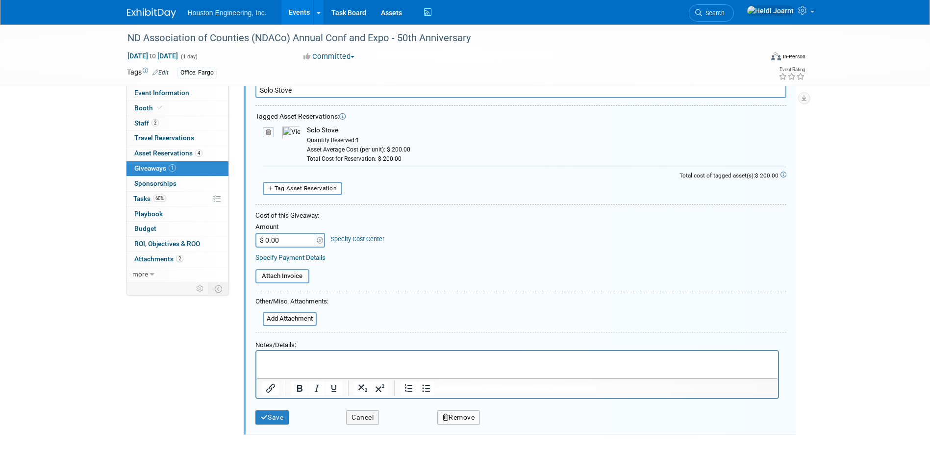
click at [291, 237] on input "$ 0.00" at bounding box center [285, 240] width 61 height 15
type input "$ 200.00"
click at [286, 419] on button "Save" at bounding box center [272, 417] width 34 height 14
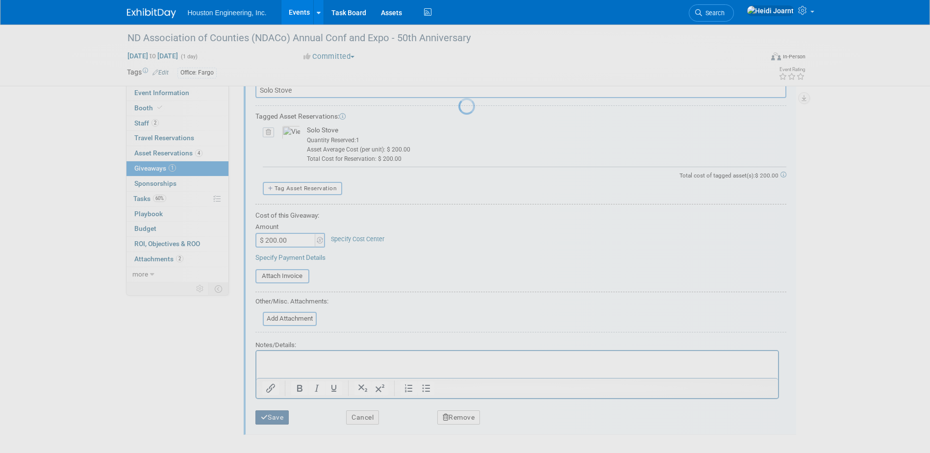
scroll to position [9, 0]
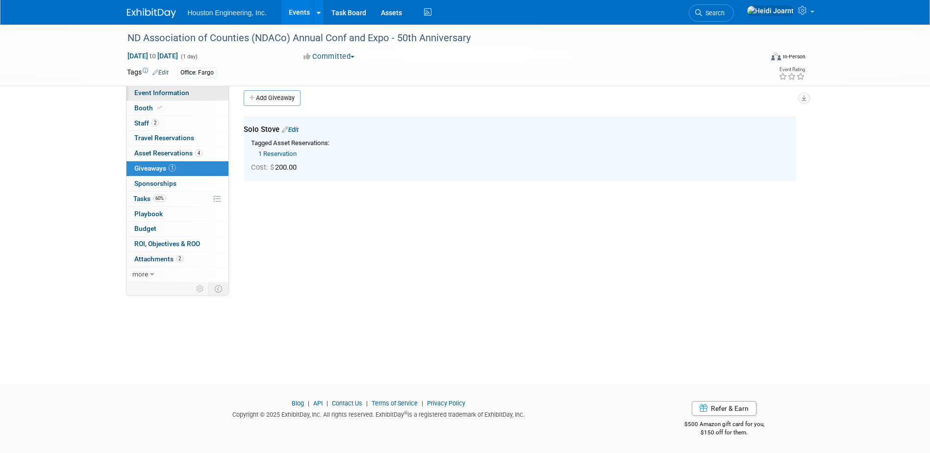
click at [192, 98] on link "Event Information" at bounding box center [178, 93] width 102 height 15
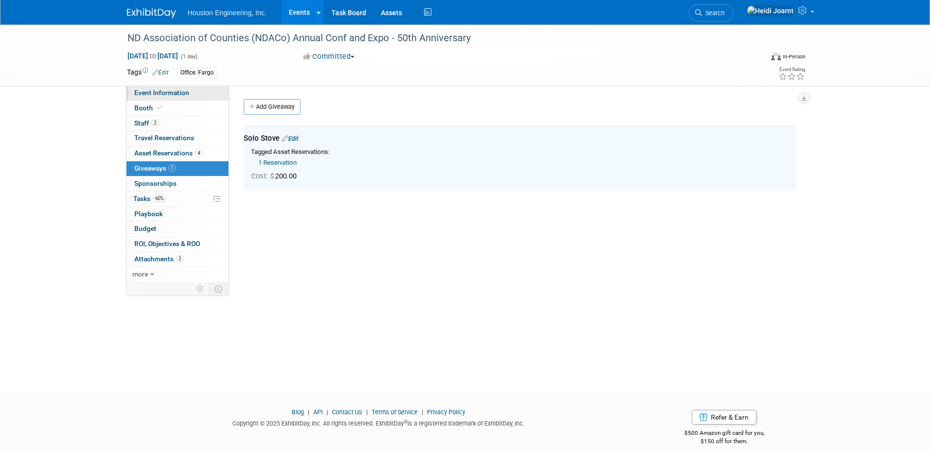
select select "3 - Reg/Prep Done"
select select "No"
select select "Transportation"
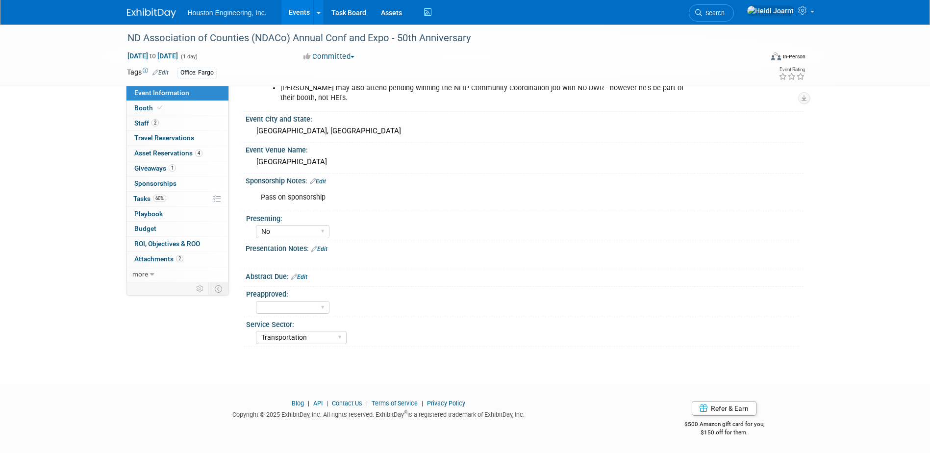
scroll to position [48, 0]
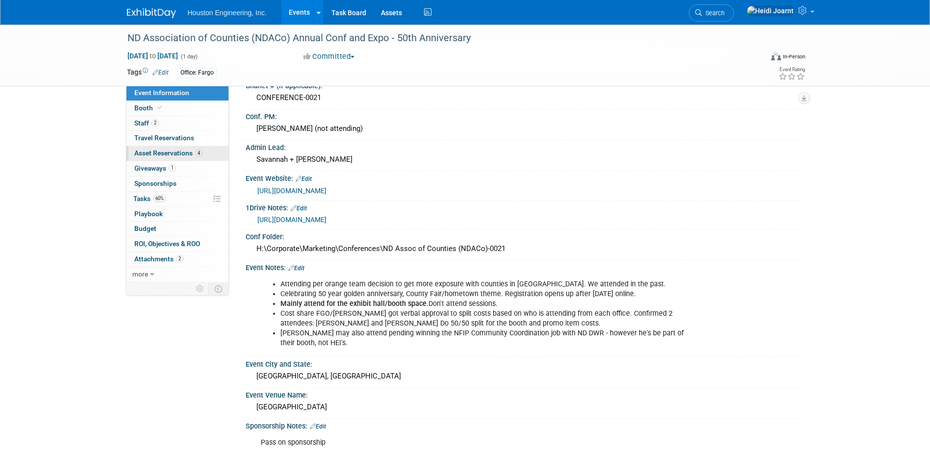
click at [165, 151] on span "Asset Reservations 4" at bounding box center [168, 153] width 68 height 8
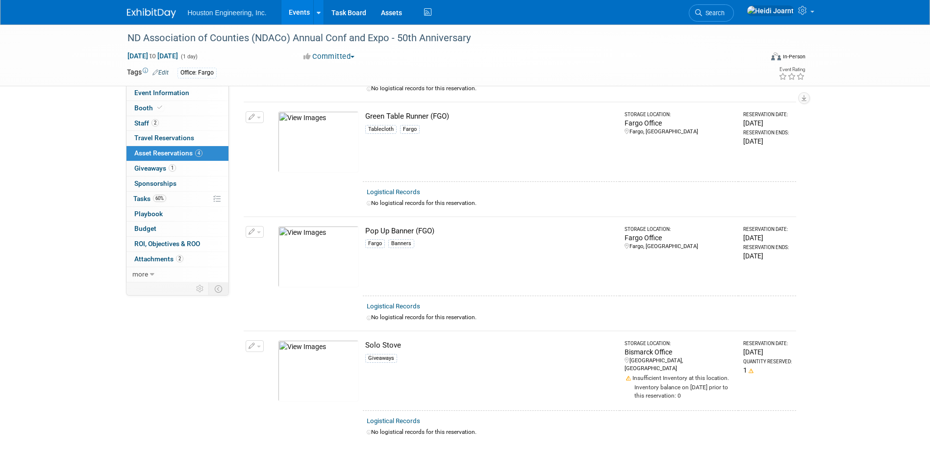
scroll to position [196, 0]
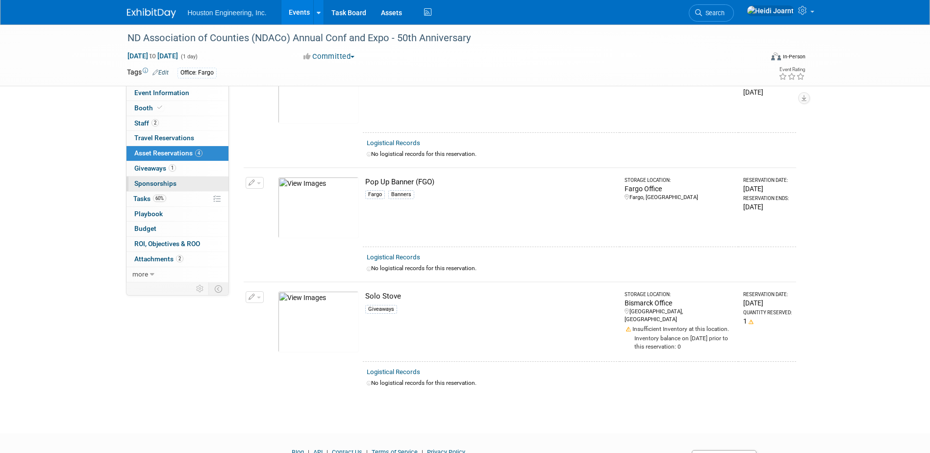
click at [197, 178] on link "0 Sponsorships 0" at bounding box center [178, 184] width 102 height 15
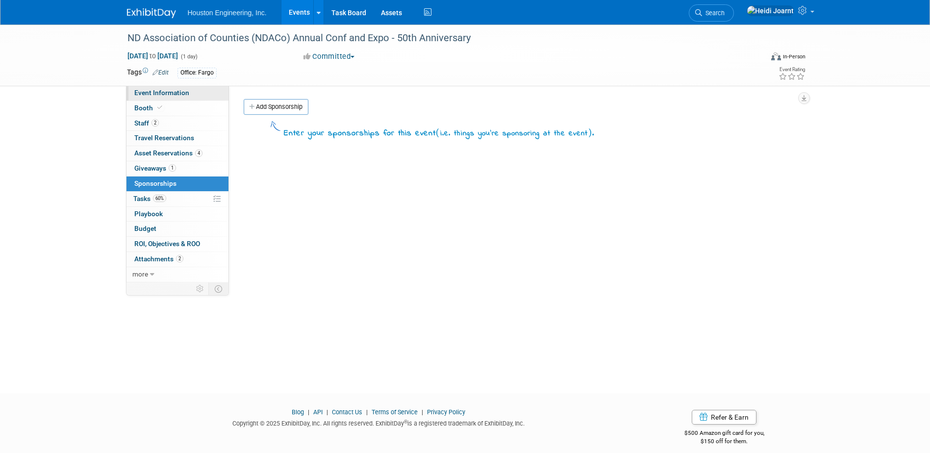
click at [188, 97] on link "Event Information" at bounding box center [178, 93] width 102 height 15
select select "3 - Reg/Prep Done"
select select "No"
select select "Transportation"
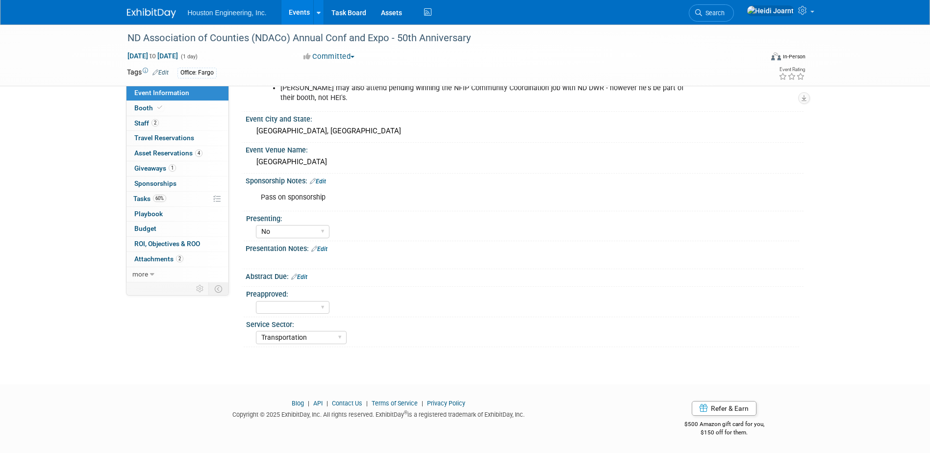
scroll to position [195, 0]
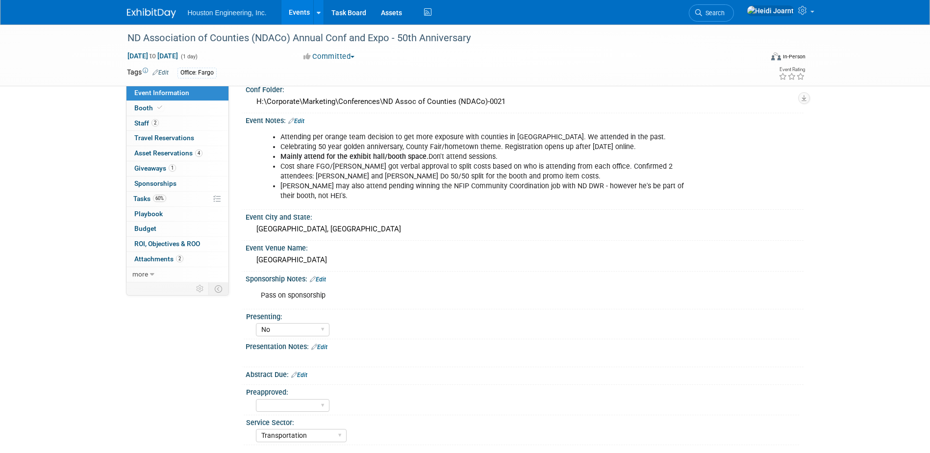
click at [322, 275] on div "Sponsorship Notes: Edit" at bounding box center [525, 278] width 558 height 13
click at [325, 279] on link "Edit" at bounding box center [318, 279] width 16 height 7
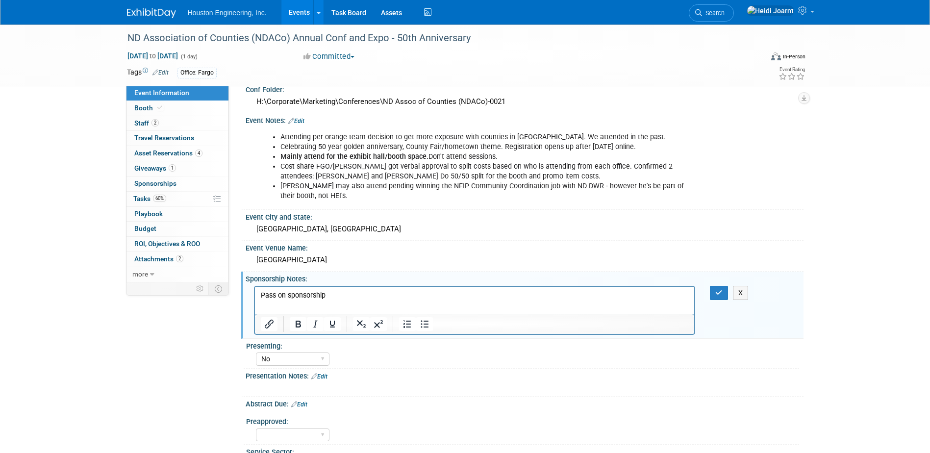
scroll to position [0, 0]
drag, startPoint x: 340, startPoint y: 295, endPoint x: 170, endPoint y: 294, distance: 170.2
click at [255, 294] on html "Pass on sponsorship" at bounding box center [475, 293] width 440 height 14
click at [440, 297] on p "Did Elite Sponsorship for $1100." at bounding box center [474, 295] width 429 height 10
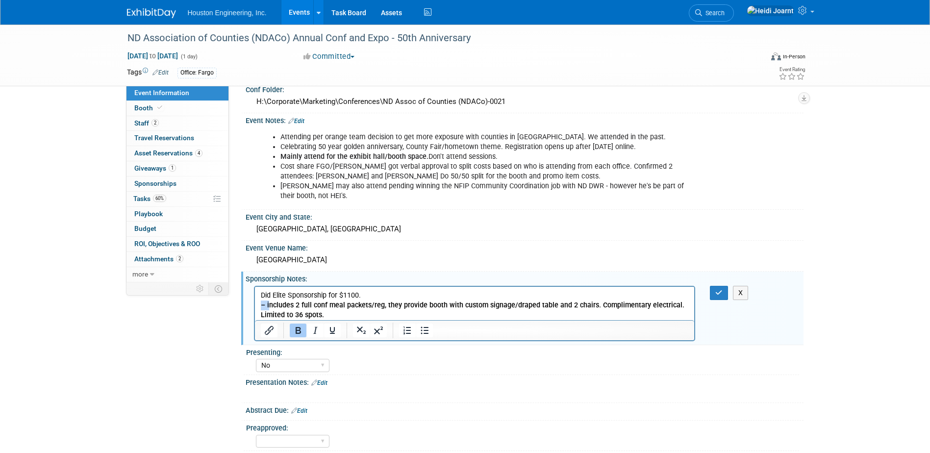
drag, startPoint x: 268, startPoint y: 305, endPoint x: 259, endPoint y: 305, distance: 8.8
click at [260, 305] on body "Did Elite Sponsorship for $1100. – includes 2 full conf meal packets/reg, they …" at bounding box center [475, 304] width 430 height 29
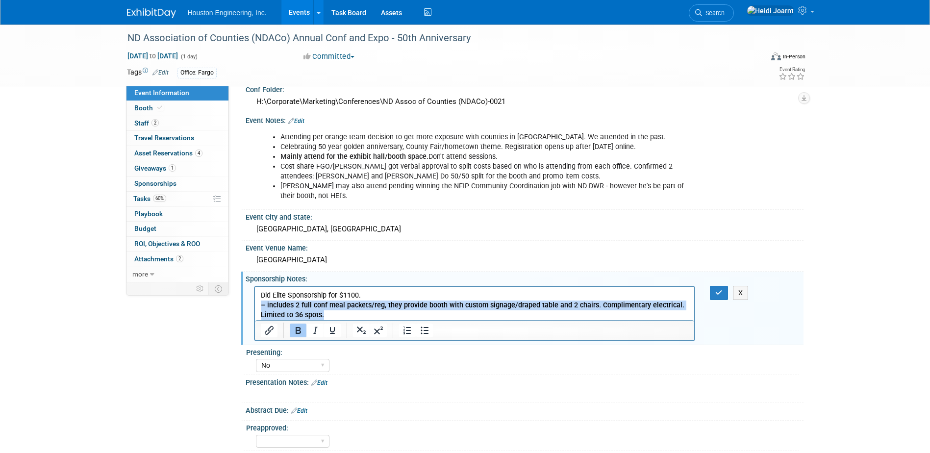
drag, startPoint x: 306, startPoint y: 309, endPoint x: 215, endPoint y: 309, distance: 90.2
click at [255, 309] on html "Did Elite Sponsorship for $1100. – includes 2 full conf meal packets/reg, they …" at bounding box center [475, 302] width 440 height 33
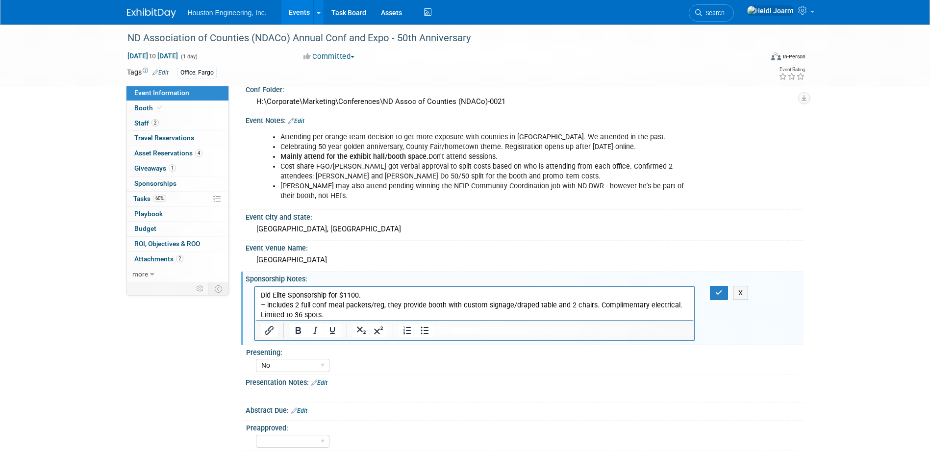
click at [383, 296] on p "Did Elite Sponsorship for $1100." at bounding box center [474, 295] width 429 height 10
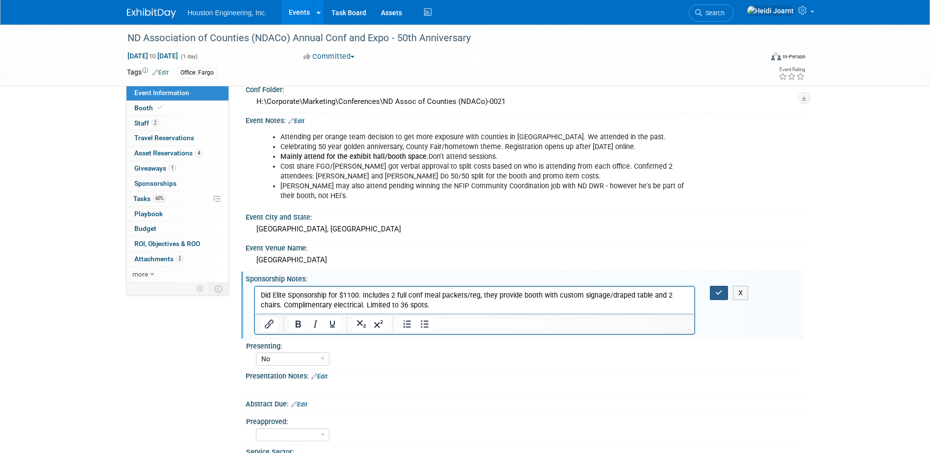
click at [712, 292] on button "button" at bounding box center [719, 293] width 18 height 14
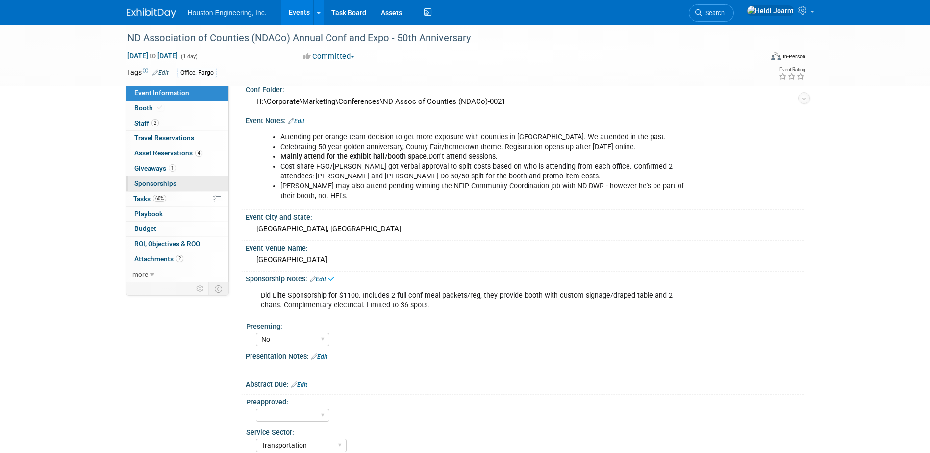
click at [182, 185] on link "0 Sponsorships 0" at bounding box center [178, 184] width 102 height 15
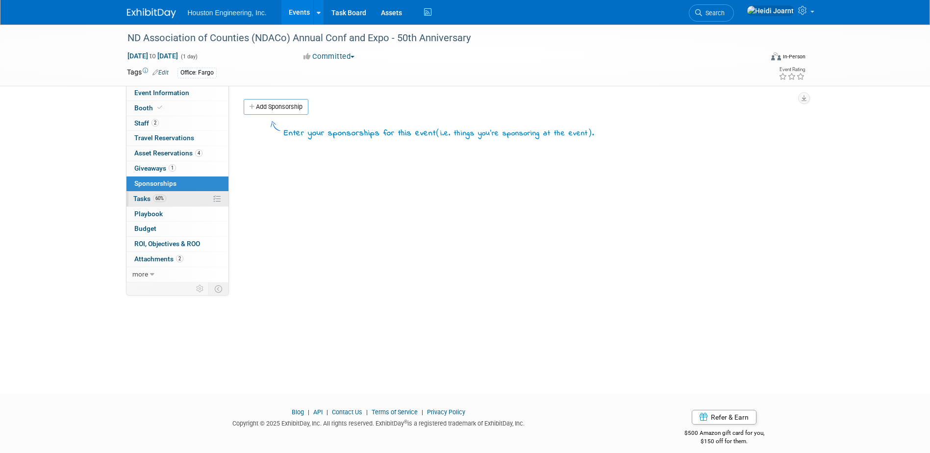
click at [181, 198] on link "60% Tasks 60%" at bounding box center [178, 199] width 102 height 15
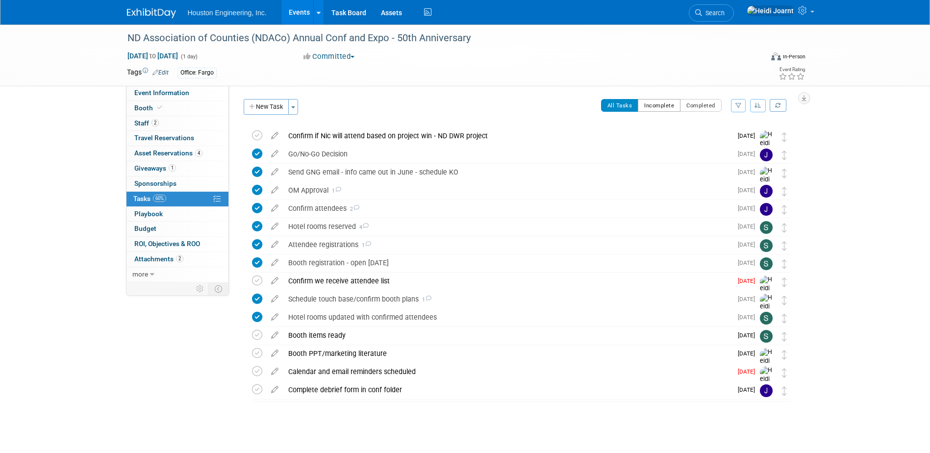
click at [647, 104] on button "Incomplete" at bounding box center [659, 105] width 43 height 13
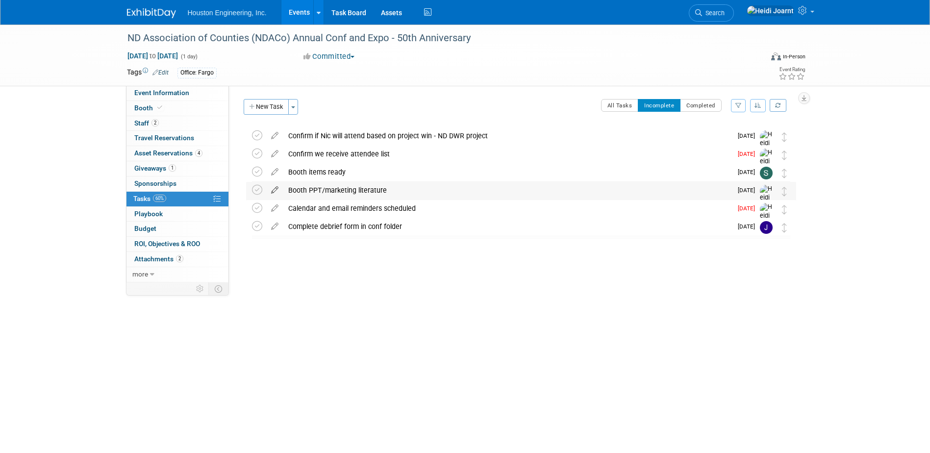
click at [279, 191] on icon at bounding box center [274, 188] width 17 height 12
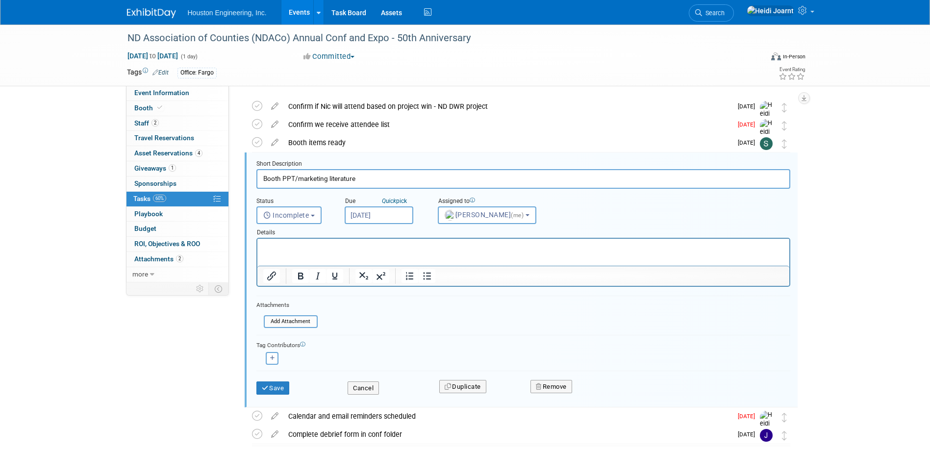
scroll to position [38, 0]
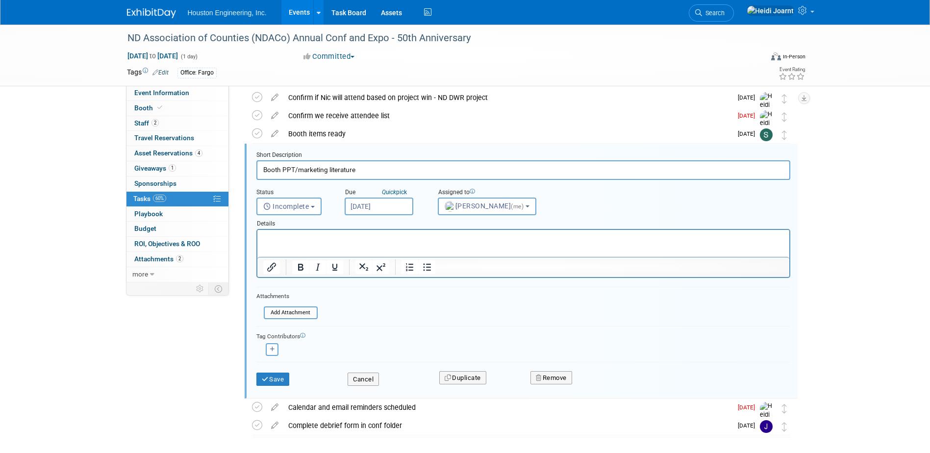
click at [372, 210] on input "Oct 6, 2025" at bounding box center [379, 207] width 69 height 18
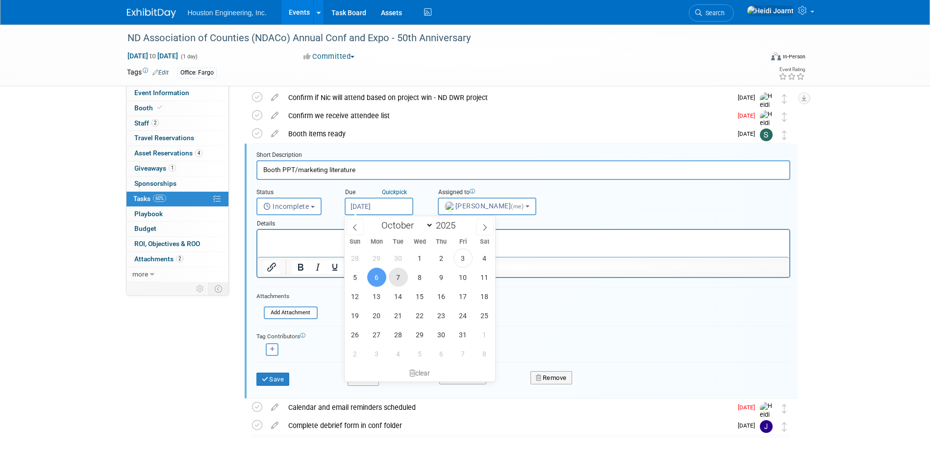
click at [395, 280] on span "7" at bounding box center [398, 277] width 19 height 19
type input "Oct 7, 2025"
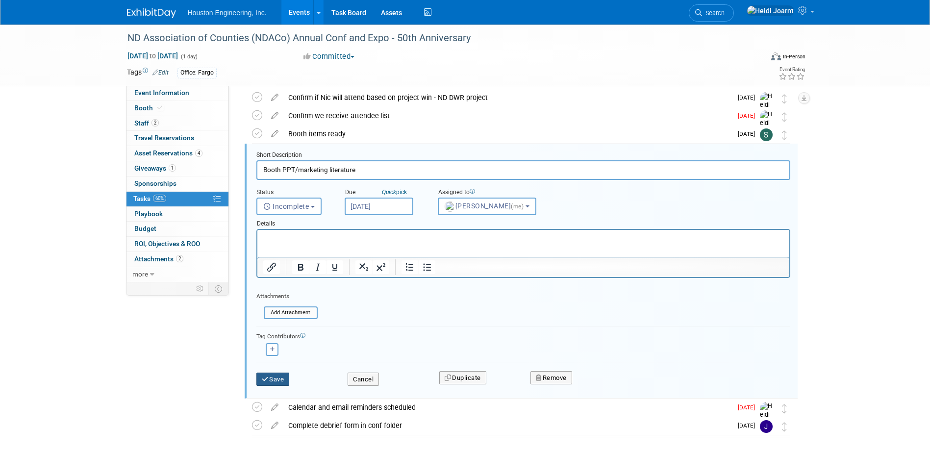
click at [284, 379] on button "Save" at bounding box center [272, 380] width 33 height 14
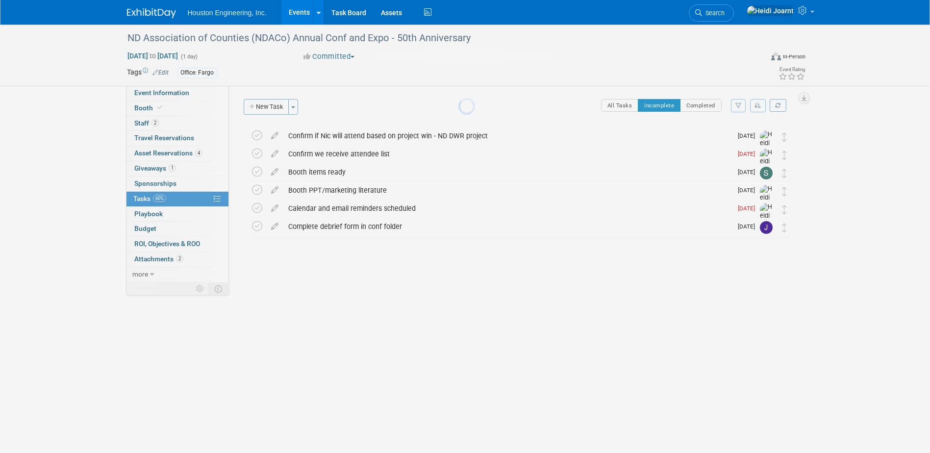
scroll to position [0, 0]
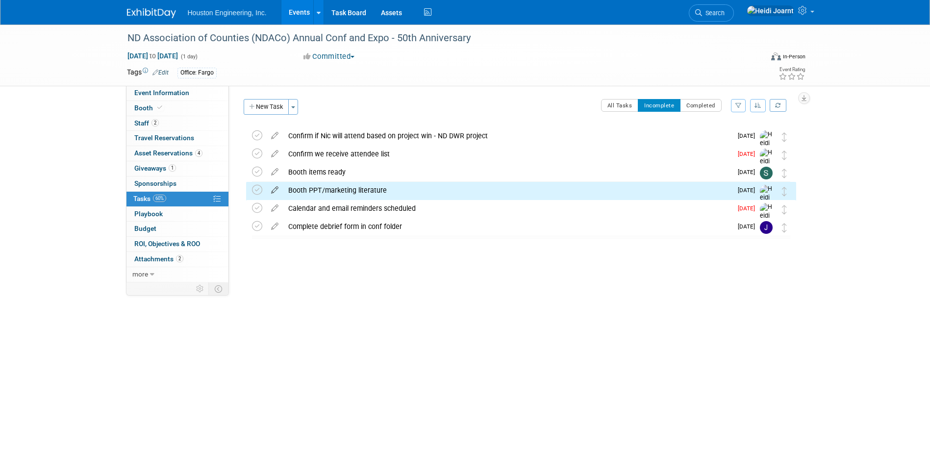
click at [278, 191] on icon at bounding box center [274, 188] width 17 height 12
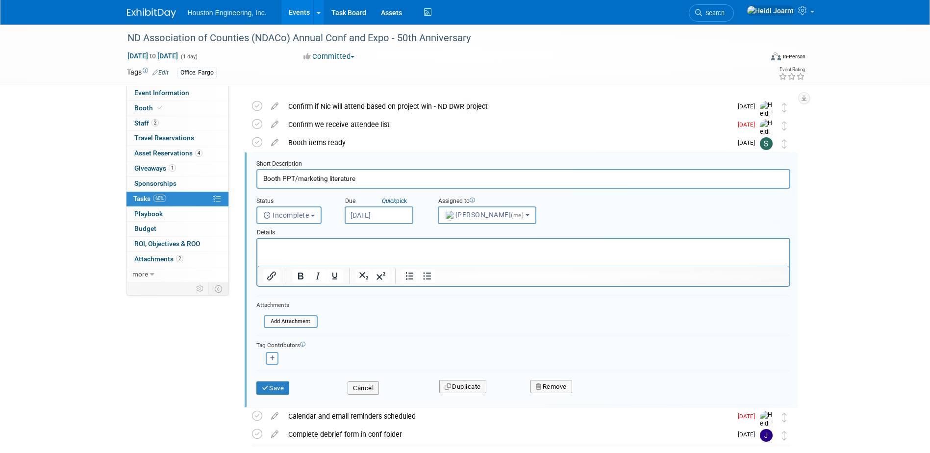
scroll to position [38, 0]
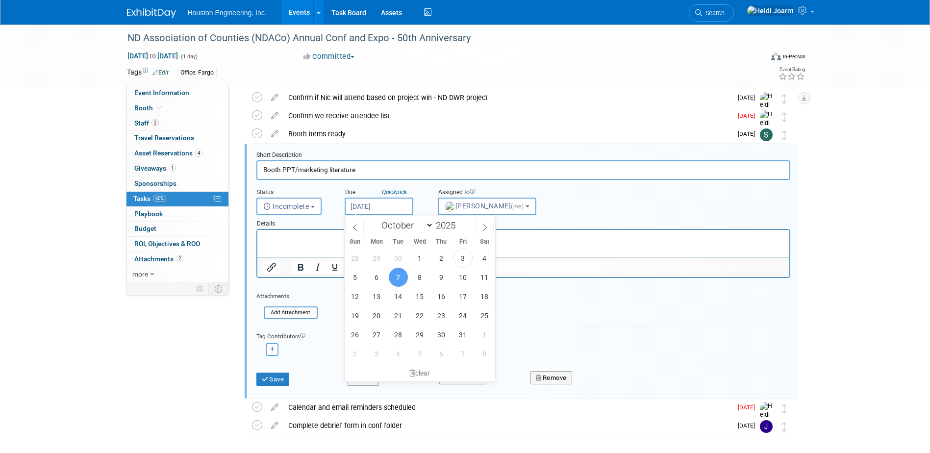
click at [368, 207] on input "Oct 7, 2025" at bounding box center [379, 207] width 69 height 18
click at [449, 279] on span "9" at bounding box center [441, 277] width 19 height 19
type input "Oct 9, 2025"
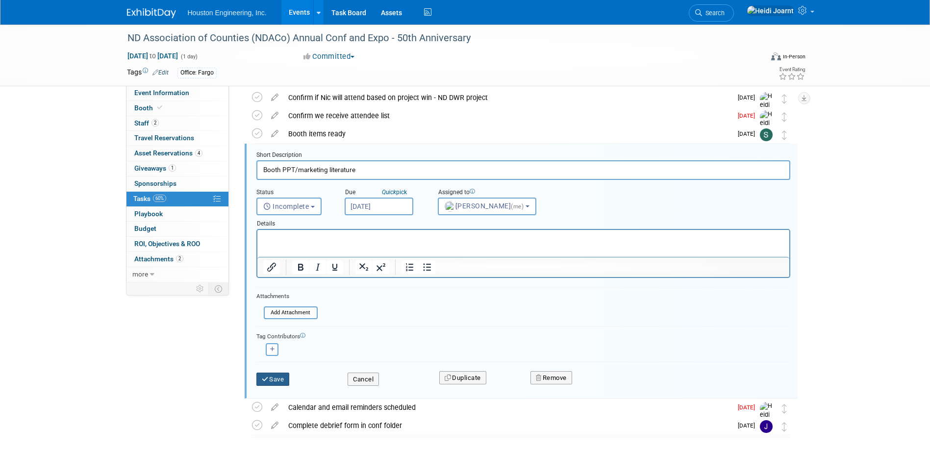
click at [280, 379] on button "Save" at bounding box center [272, 380] width 33 height 14
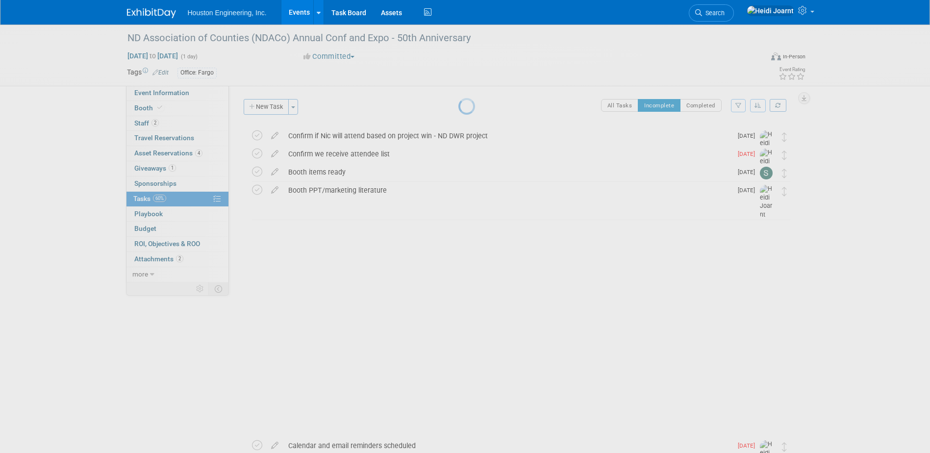
scroll to position [0, 0]
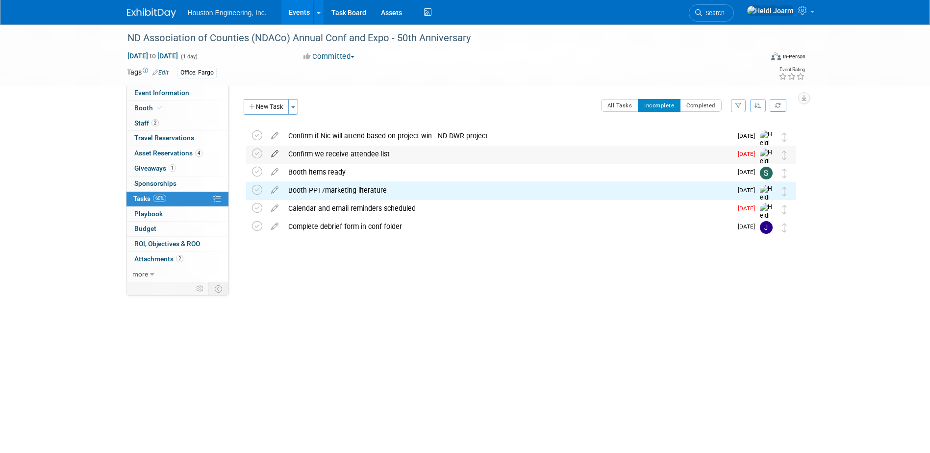
click at [271, 153] on icon at bounding box center [274, 152] width 17 height 12
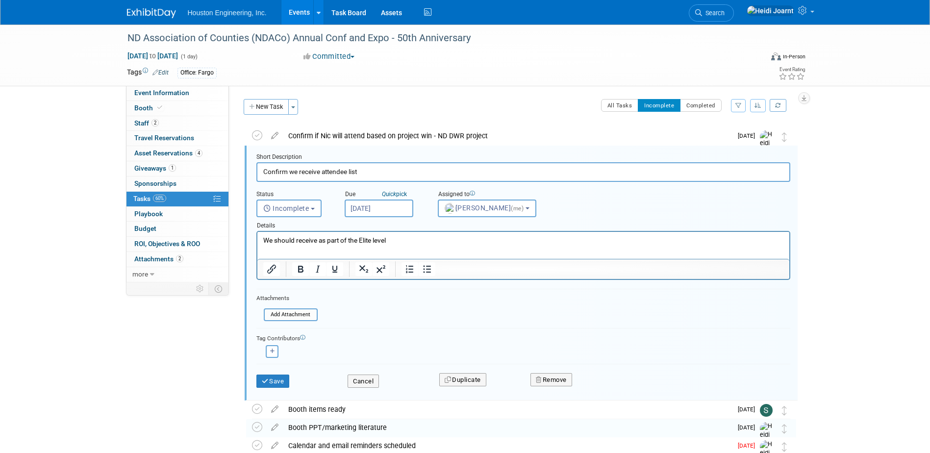
scroll to position [2, 0]
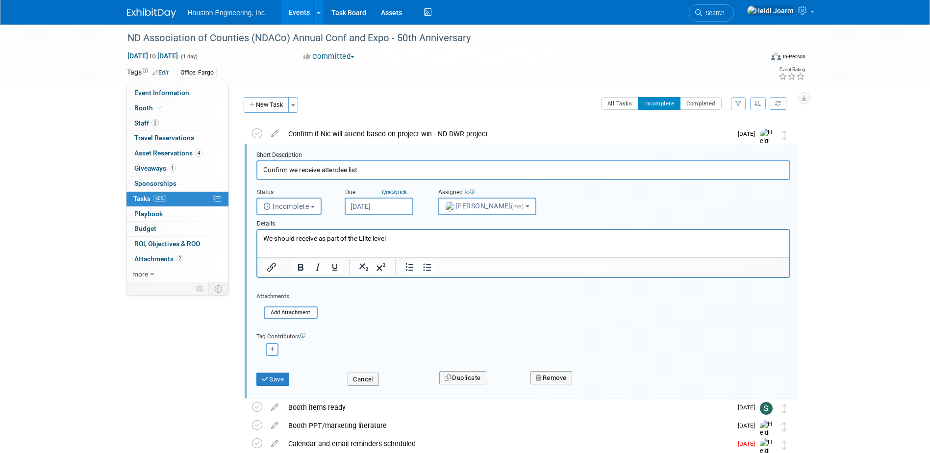
click at [388, 208] on input "Oct 3, 2025" at bounding box center [379, 207] width 69 height 18
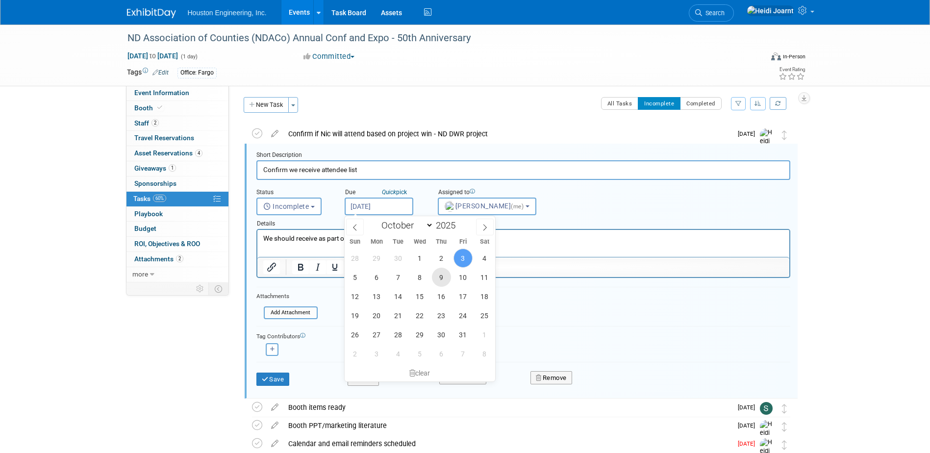
click at [444, 277] on span "9" at bounding box center [441, 277] width 19 height 19
type input "Oct 9, 2025"
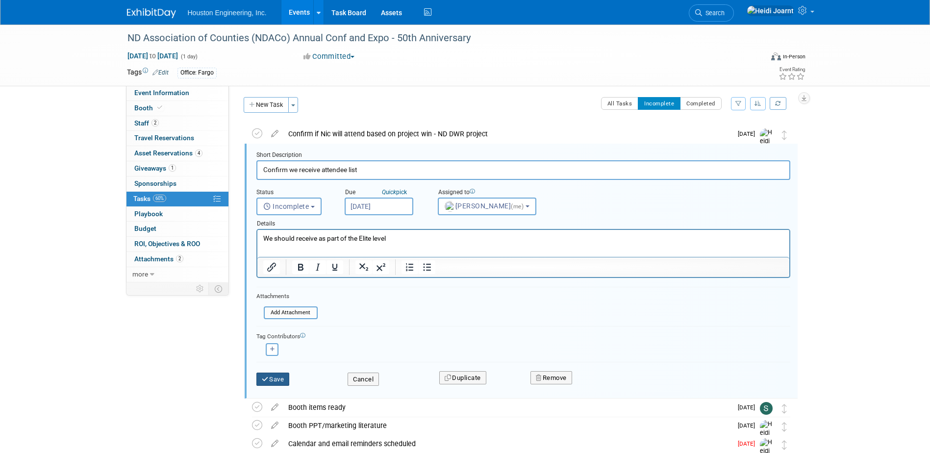
click at [279, 380] on button "Save" at bounding box center [272, 380] width 33 height 14
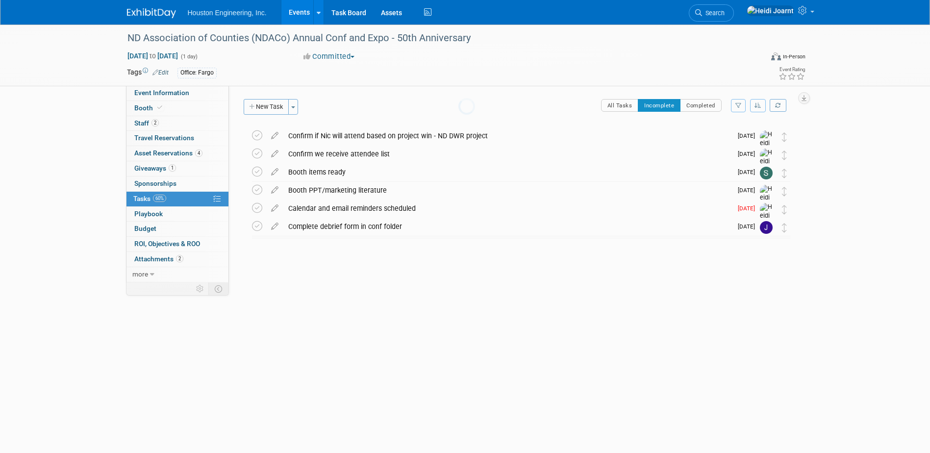
scroll to position [0, 0]
click at [166, 106] on link "Booth" at bounding box center [178, 108] width 102 height 15
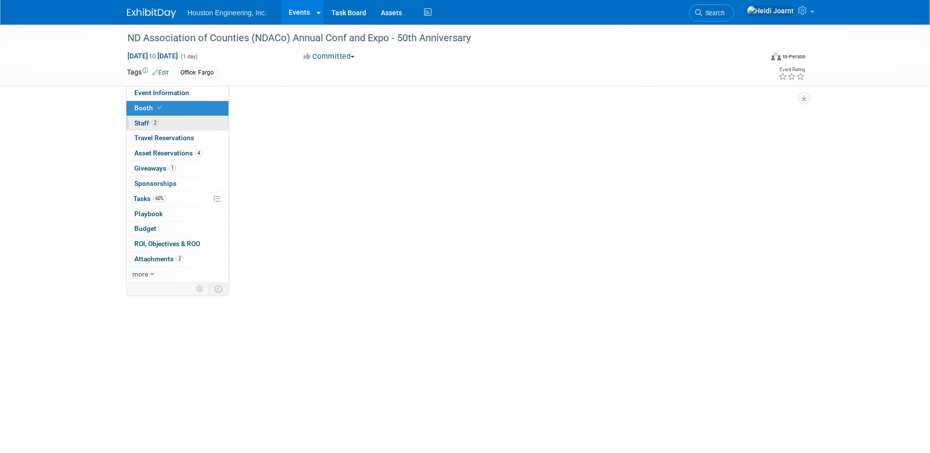
select select "Yes"
select select "Fargo"
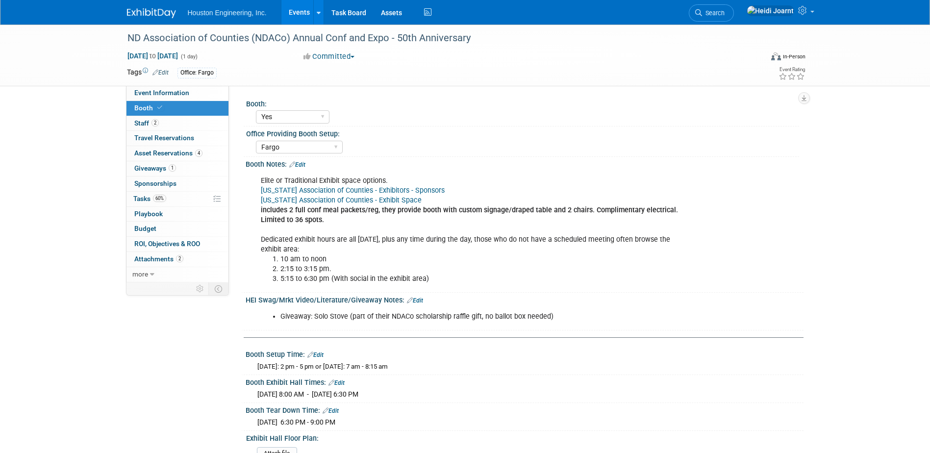
click at [418, 297] on link "Edit" at bounding box center [415, 300] width 16 height 7
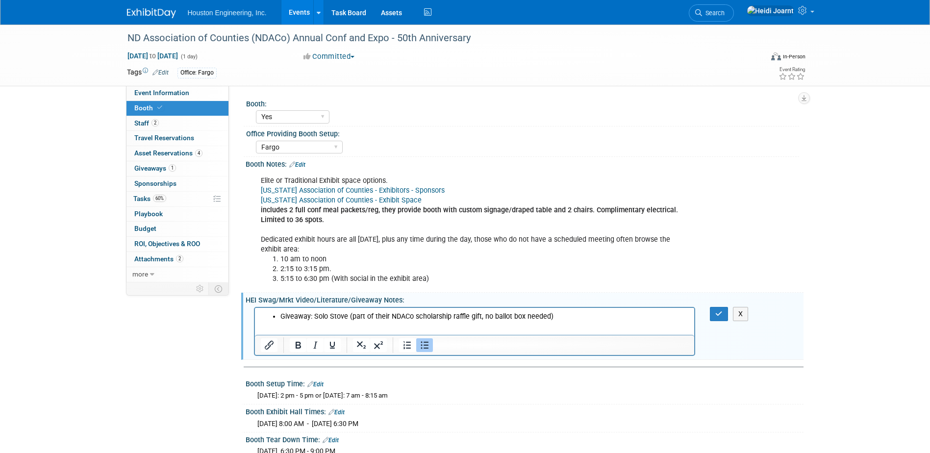
click at [586, 321] on html "Giveaway: Solo Stove (part of their NDACo scholarship raffle gift, no ballot bo…" at bounding box center [475, 314] width 440 height 14
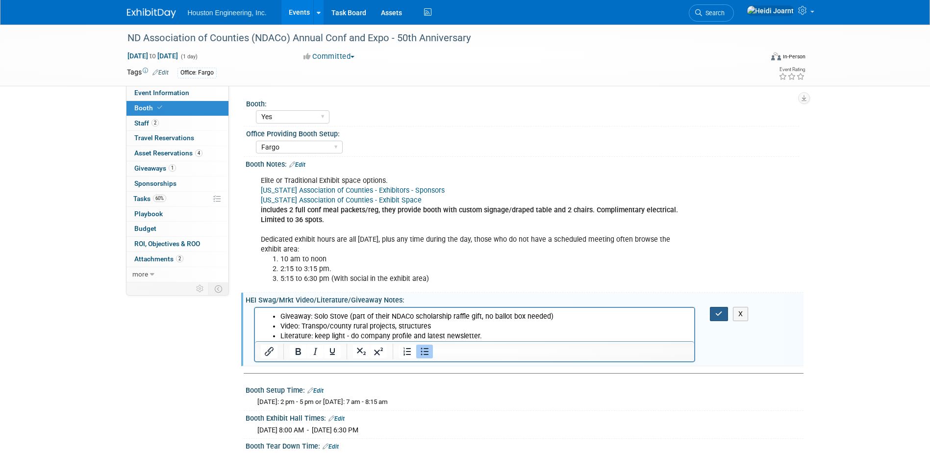
click at [724, 314] on button "button" at bounding box center [719, 314] width 18 height 14
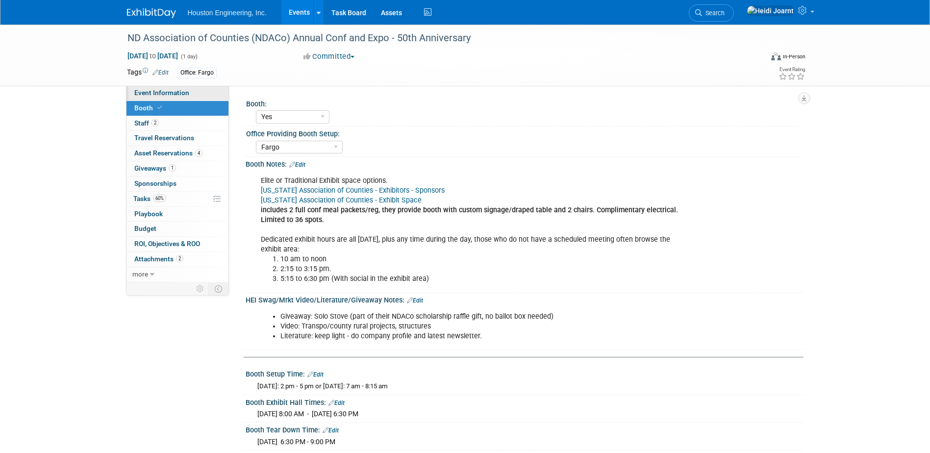
click at [183, 92] on span "Event Information" at bounding box center [161, 93] width 55 height 8
select select "3 - Reg/Prep Done"
select select "No"
select select "Transportation"
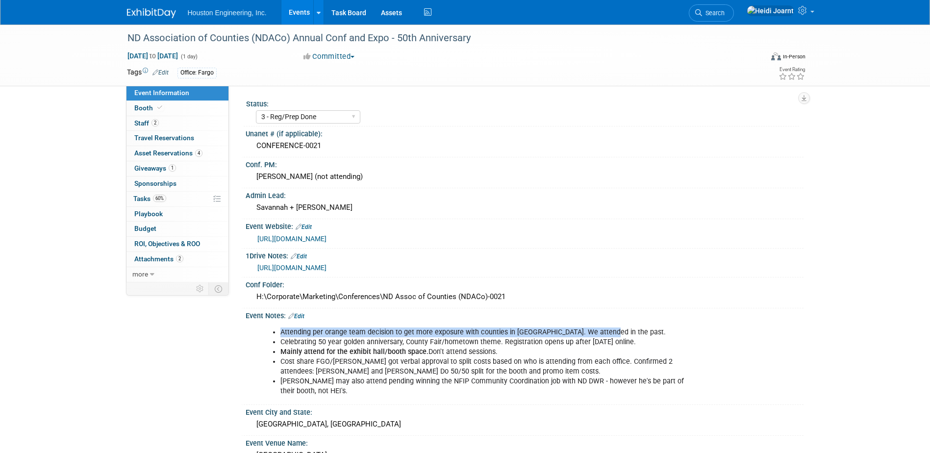
drag, startPoint x: 281, startPoint y: 334, endPoint x: 613, endPoint y: 329, distance: 331.5
click at [613, 329] on li "Attending per orange team decision to get more exposure with counties in ND. We…" at bounding box center [484, 333] width 409 height 10
copy li "Attending per orange team decision to get more exposure with counties in ND. We…"
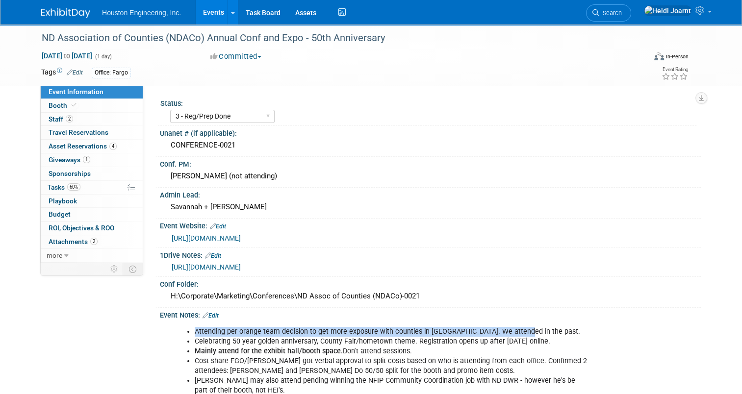
click at [215, 14] on link "Events" at bounding box center [214, 12] width 36 height 25
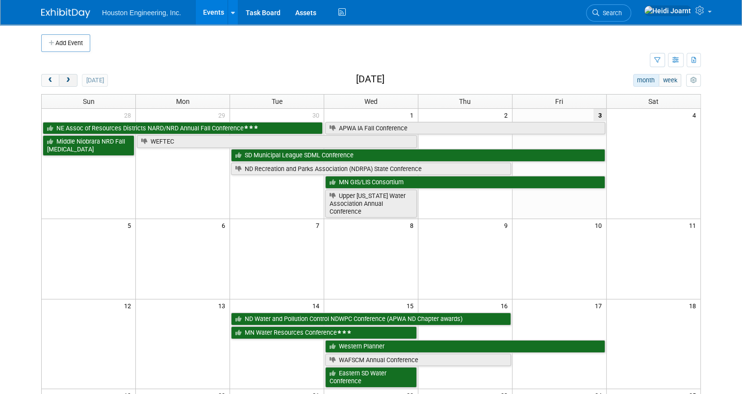
click at [67, 82] on button "next" at bounding box center [68, 80] width 18 height 13
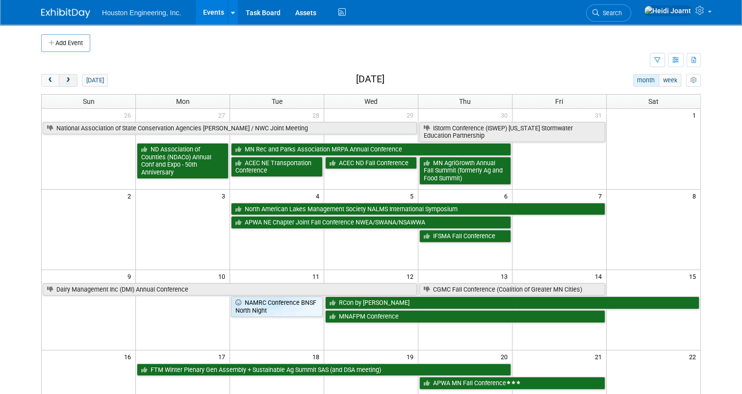
click at [67, 82] on button "next" at bounding box center [68, 80] width 18 height 13
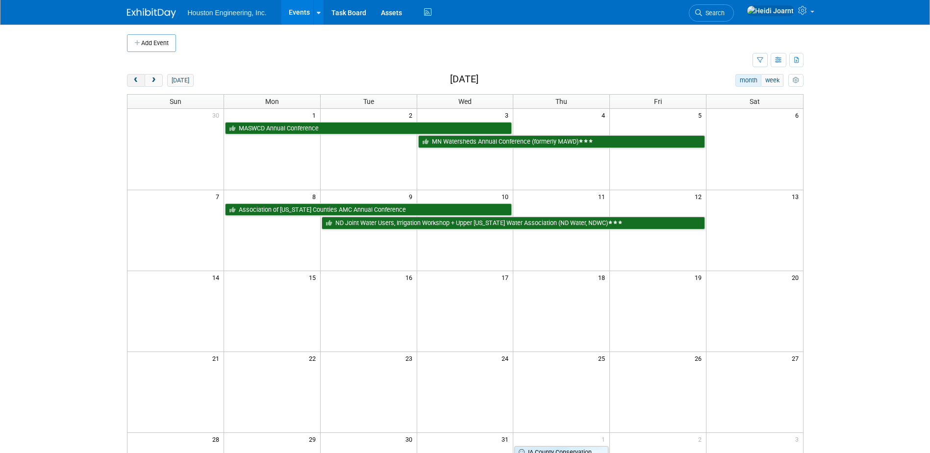
click at [140, 83] on button "prev" at bounding box center [136, 80] width 18 height 13
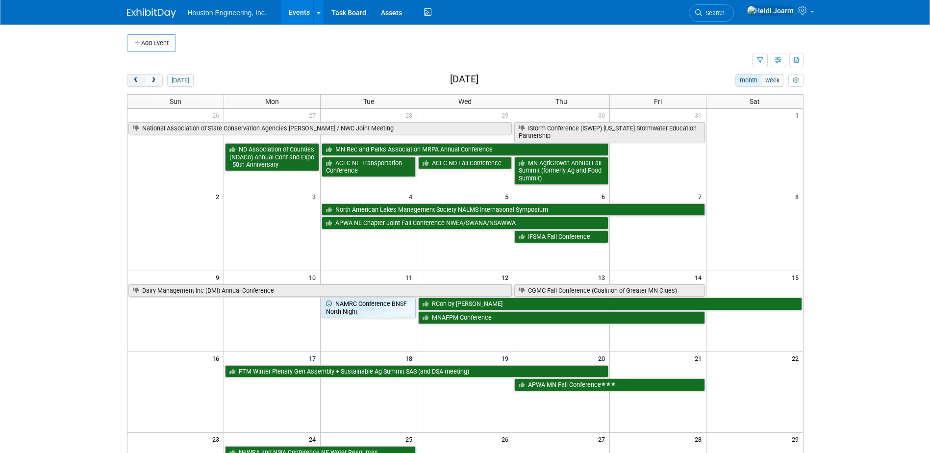
click at [140, 83] on button "prev" at bounding box center [136, 80] width 18 height 13
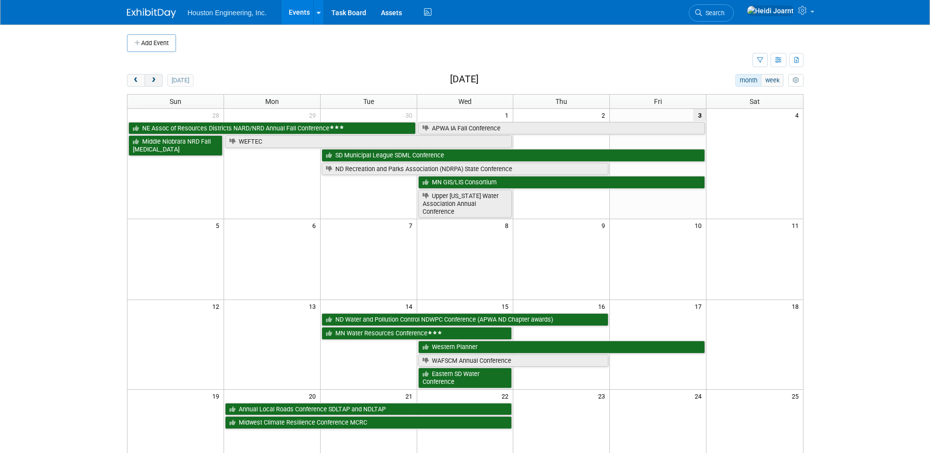
click at [156, 83] on span "next" at bounding box center [153, 80] width 7 height 6
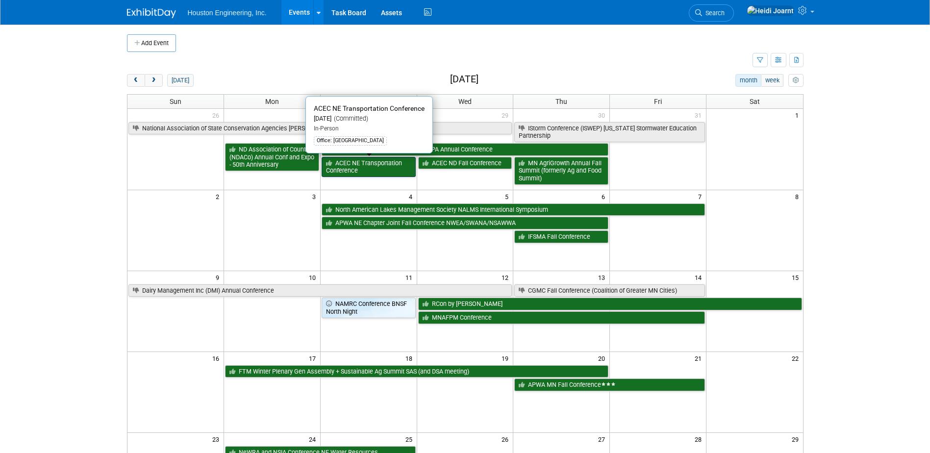
click at [387, 169] on link "ACEC NE Transportation Conference" at bounding box center [369, 167] width 94 height 20
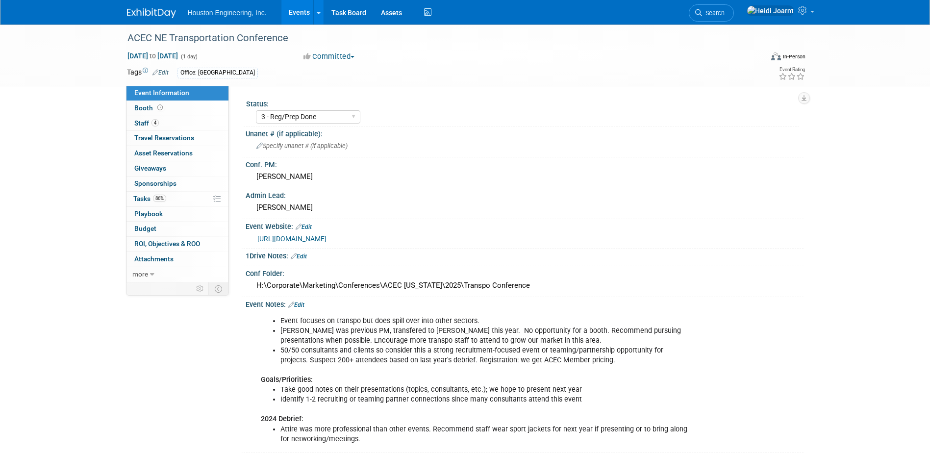
select select "3 - Reg/Prep Done"
select select "No"
select select "Multi-sector/Any/All"
click at [184, 120] on link "4 Staff 4" at bounding box center [178, 123] width 102 height 15
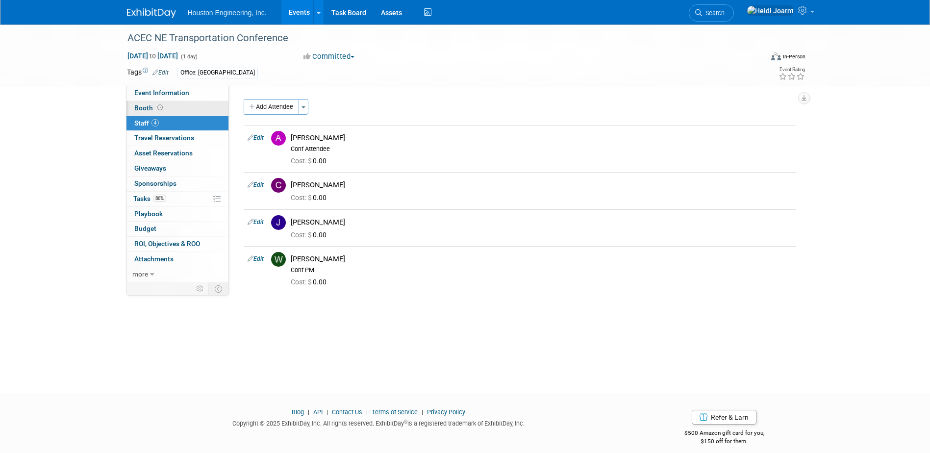
click at [174, 113] on link "Booth" at bounding box center [178, 108] width 102 height 15
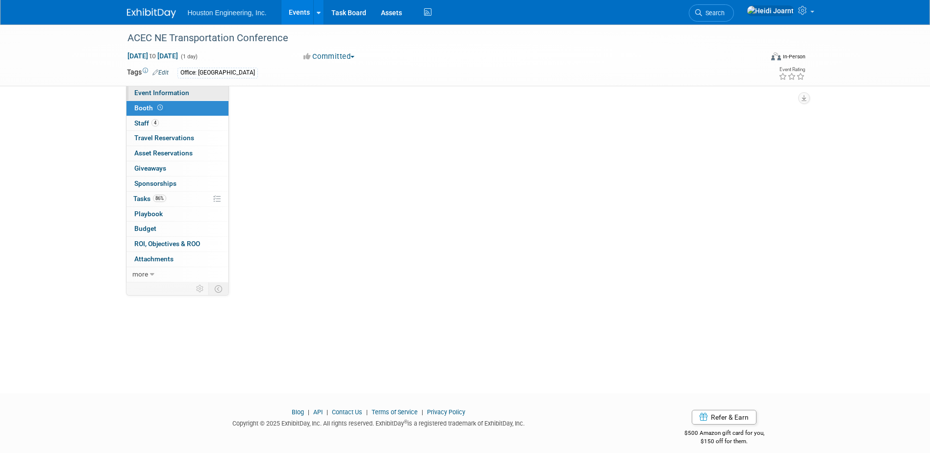
select select "No"
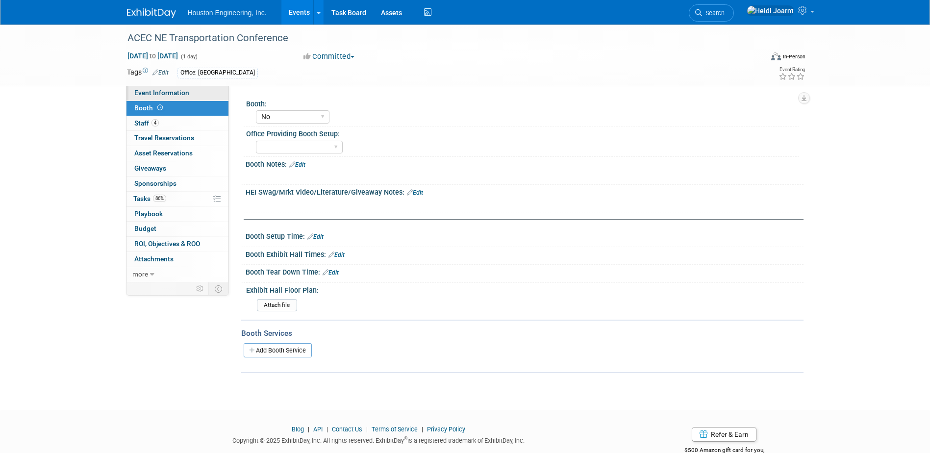
click at [176, 92] on span "Event Information" at bounding box center [161, 93] width 55 height 8
select select "3 - Reg/Prep Done"
select select "No"
select select "Multi-sector/Any/All"
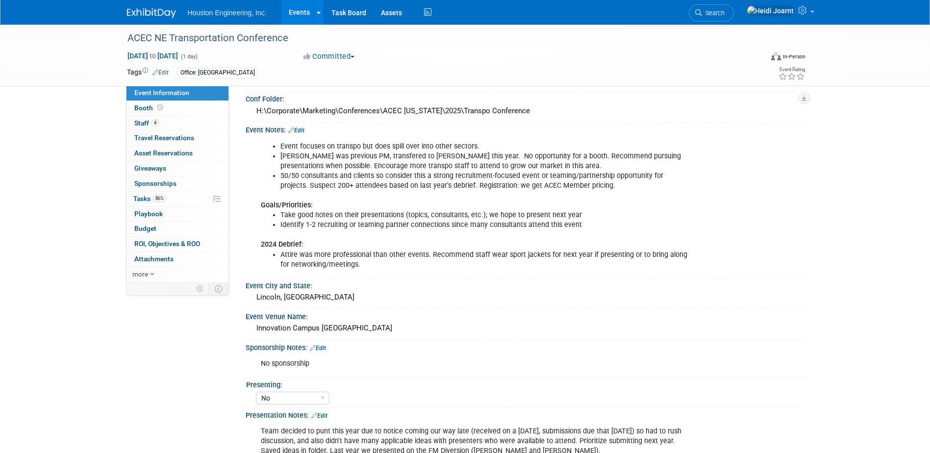
scroll to position [126, 0]
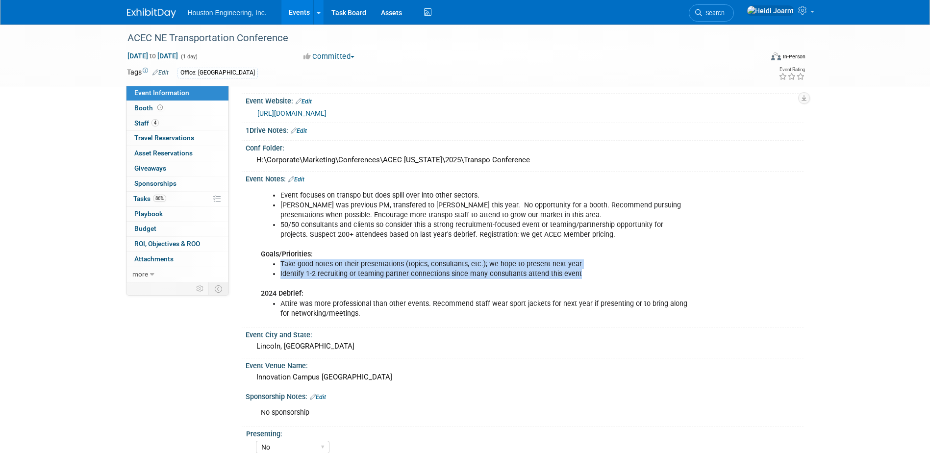
drag, startPoint x: 581, startPoint y: 275, endPoint x: 280, endPoint y: 263, distance: 300.8
click at [280, 263] on ul "Take good notes on their presentations (topics, consultants, etc.); we hope to …" at bounding box center [475, 269] width 429 height 20
copy ul "Take good notes on their presentations (topics, consultants, etc.); we hope to …"
click at [185, 121] on link "4 Staff 4" at bounding box center [178, 123] width 102 height 15
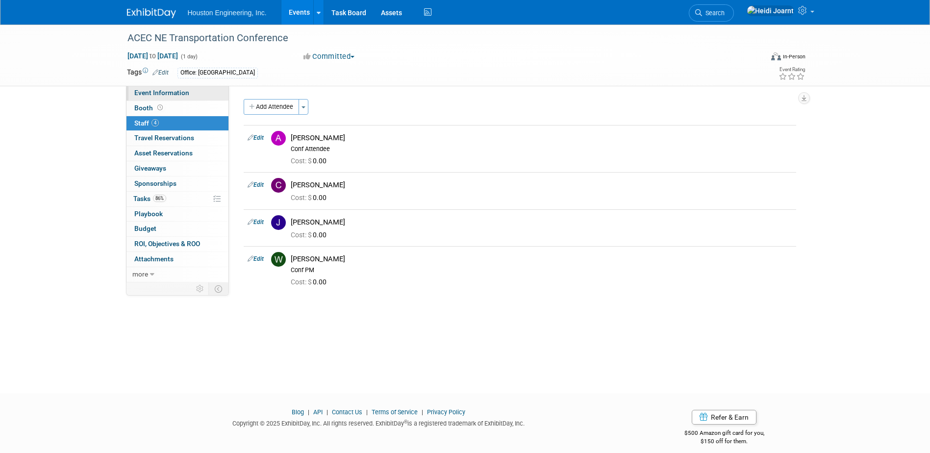
click at [203, 92] on link "Event Information" at bounding box center [178, 93] width 102 height 15
select select "3 - Reg/Prep Done"
select select "No"
select select "Multi-sector/Any/All"
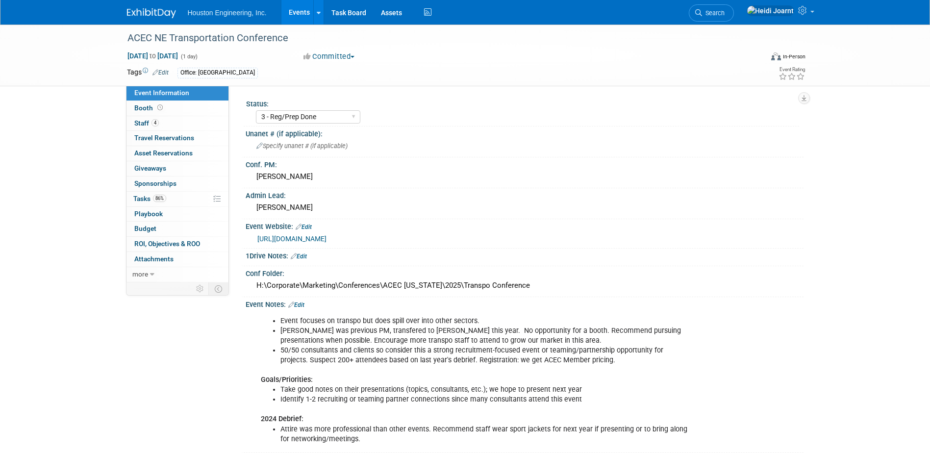
scroll to position [245, 0]
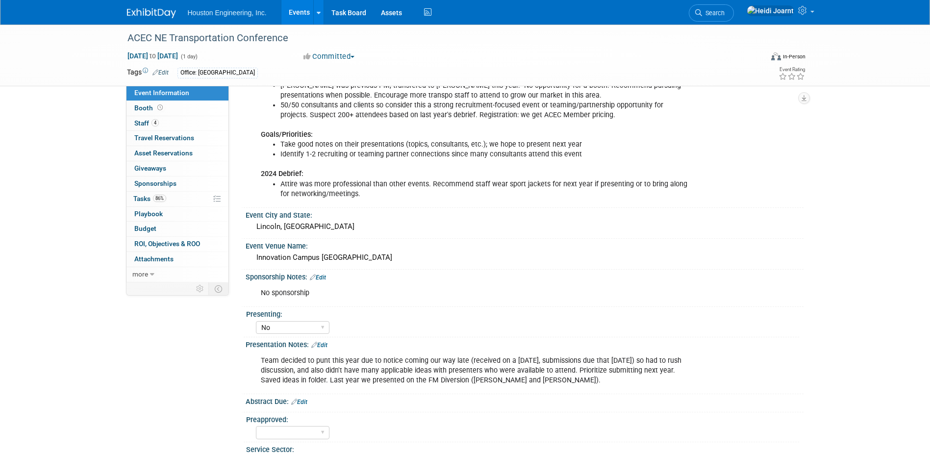
click at [299, 11] on link "Events" at bounding box center [299, 12] width 36 height 25
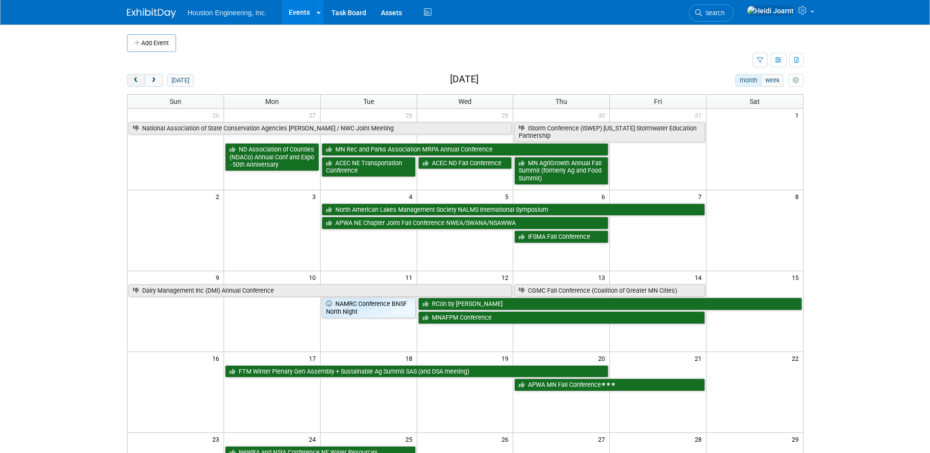
click at [138, 80] on span "prev" at bounding box center [135, 80] width 7 height 6
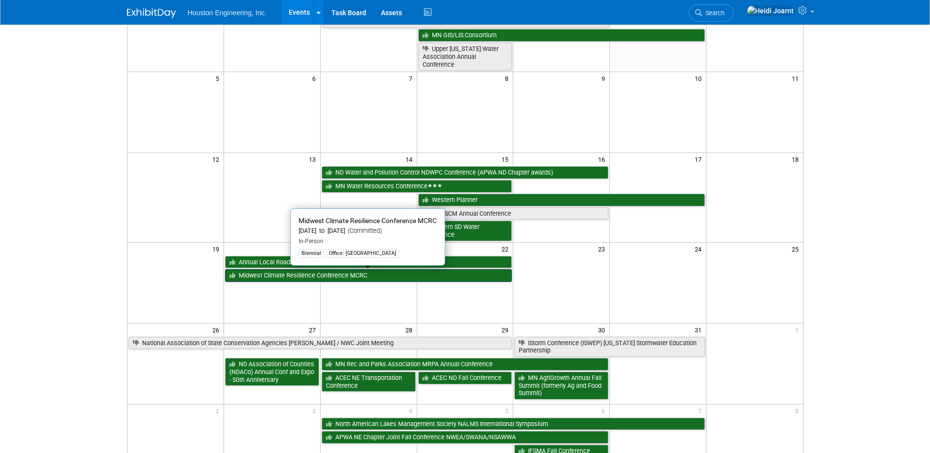
scroll to position [245, 0]
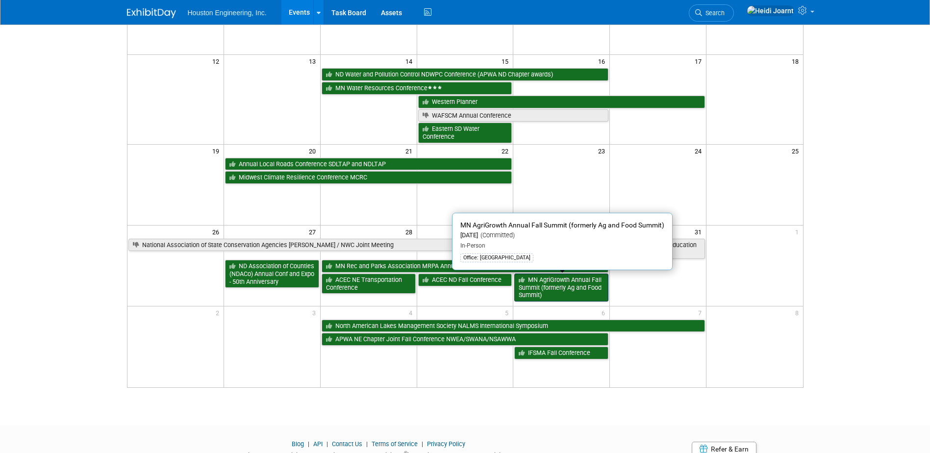
click at [582, 290] on link "MN AgriGrowth Annual Fall Summit (formerly Ag and Food Summit)" at bounding box center [561, 288] width 94 height 28
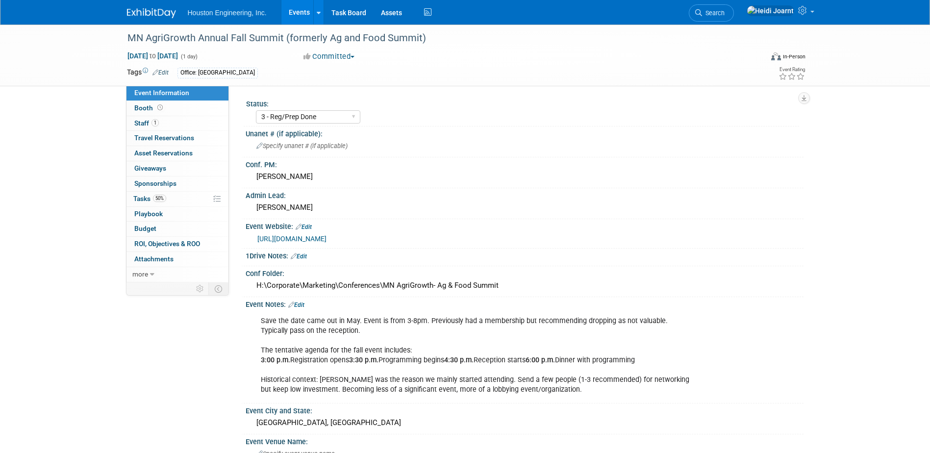
select select "3 - Reg/Prep Done"
select select "No"
select select "Environmental"
click at [167, 206] on link "50% Tasks 50%" at bounding box center [178, 199] width 102 height 15
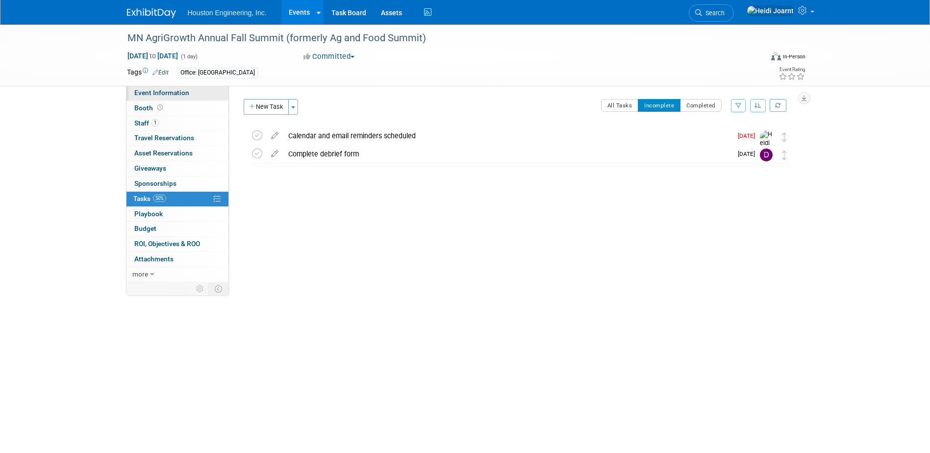
click at [163, 93] on span "Event Information" at bounding box center [161, 93] width 55 height 8
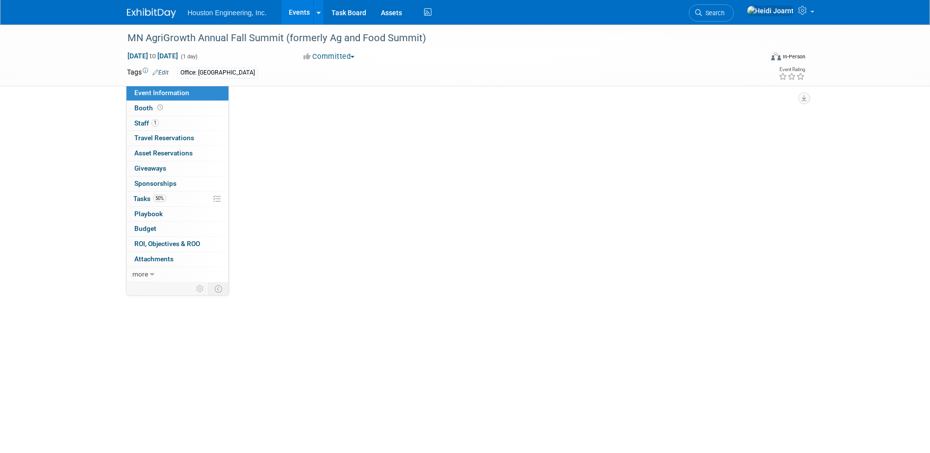
select select "3 - Reg/Prep Done"
select select "No"
select select "Environmental"
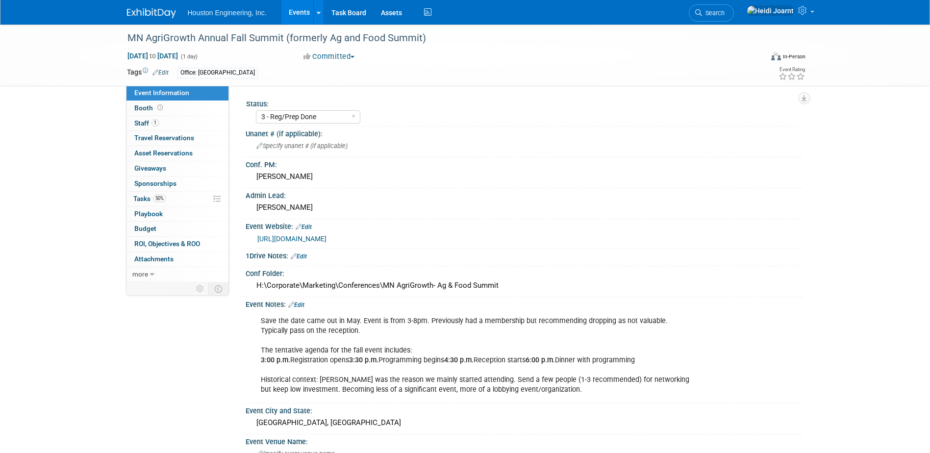
click at [300, 302] on link "Edit" at bounding box center [296, 305] width 16 height 7
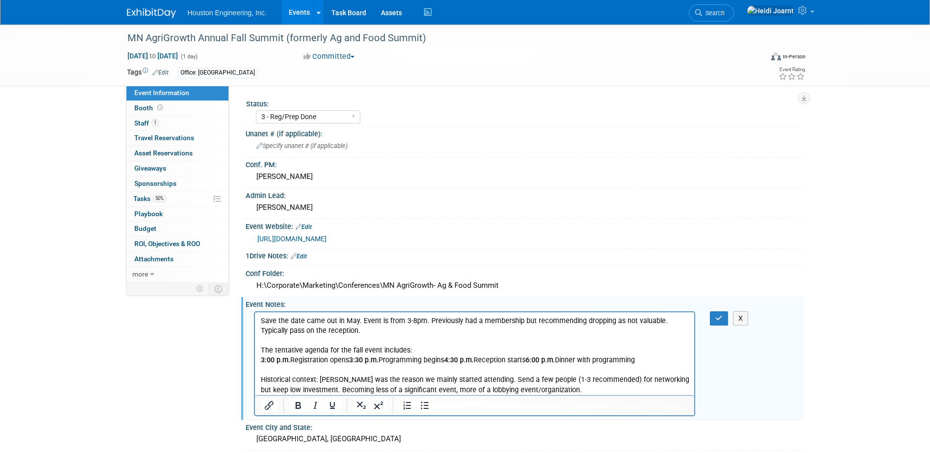
click at [579, 389] on p "Save the date came out in May. Event is from 3-8pm. Previously had a membership…" at bounding box center [474, 355] width 429 height 79
click at [425, 409] on icon "Bullet list" at bounding box center [425, 406] width 12 height 12
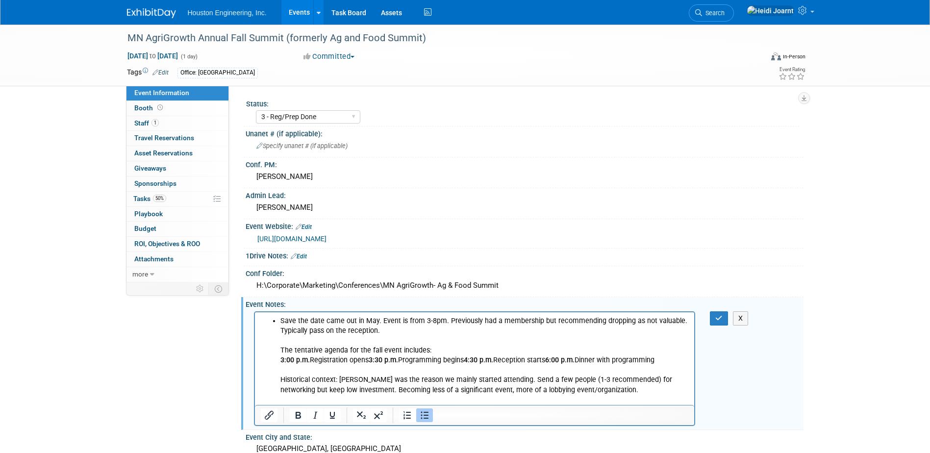
click at [402, 330] on li "Save the date came out in May. Event is from 3-8pm. Previously had a membership…" at bounding box center [484, 355] width 409 height 79
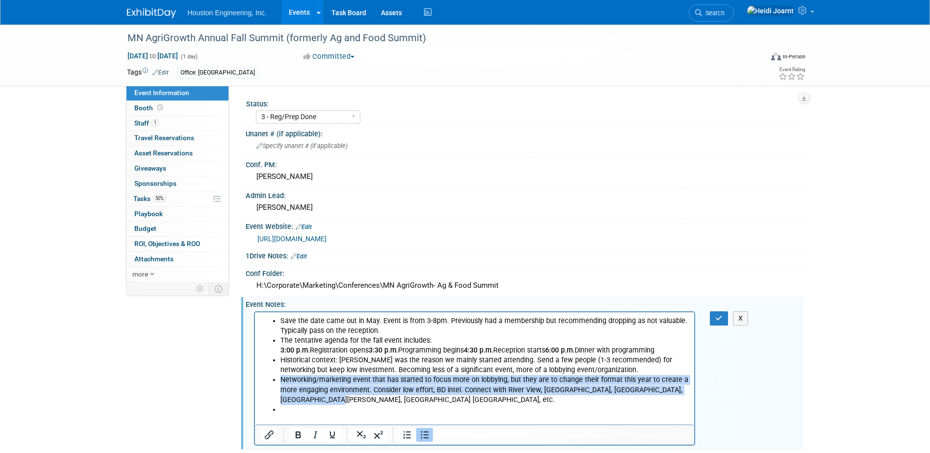
drag, startPoint x: 356, startPoint y: 410, endPoint x: 282, endPoint y: 394, distance: 75.7
click at [282, 394] on li "Networking/marketing event that has started to focus more on lobbying, but they…" at bounding box center [484, 389] width 409 height 29
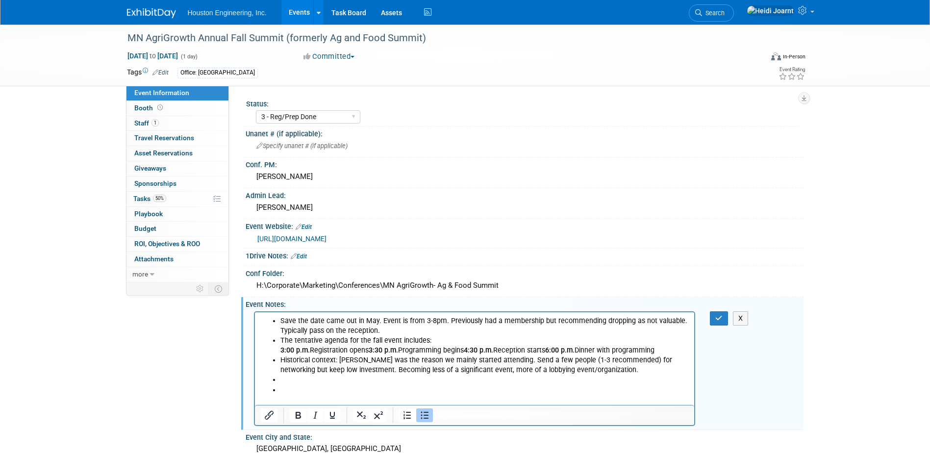
click at [280, 319] on li "Save the date came out in May. Event is from 3-8pm. Previously had a membership…" at bounding box center [484, 326] width 409 height 20
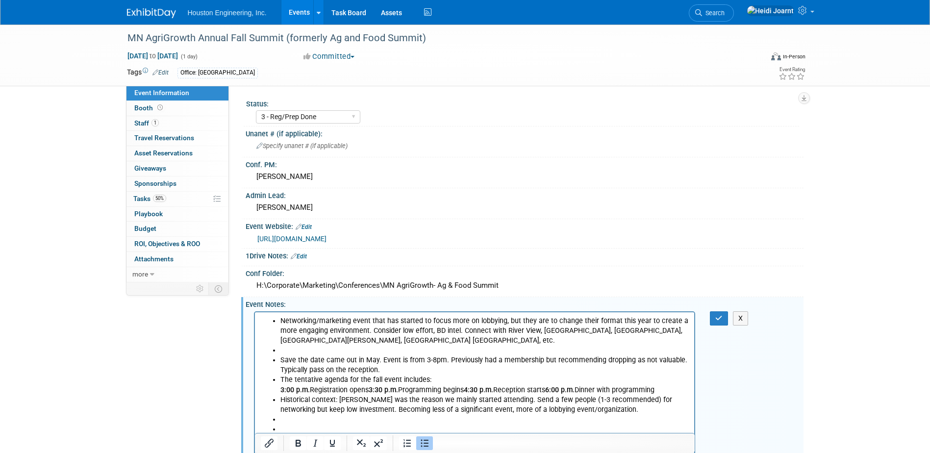
click at [289, 352] on li "Rich Text Area. Press ALT-0 for help." at bounding box center [484, 350] width 409 height 10
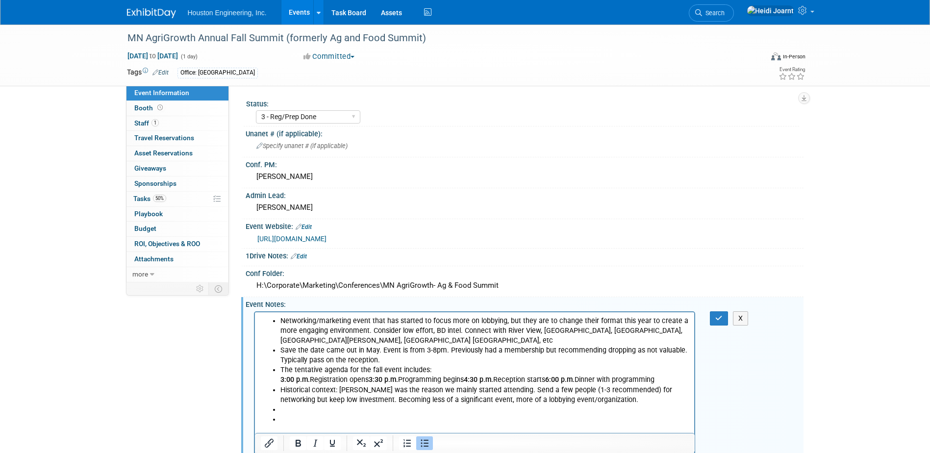
click at [283, 435] on div at bounding box center [475, 443] width 440 height 20
click at [287, 424] on li "Rich Text Area. Press ALT-0 for help." at bounding box center [484, 419] width 409 height 10
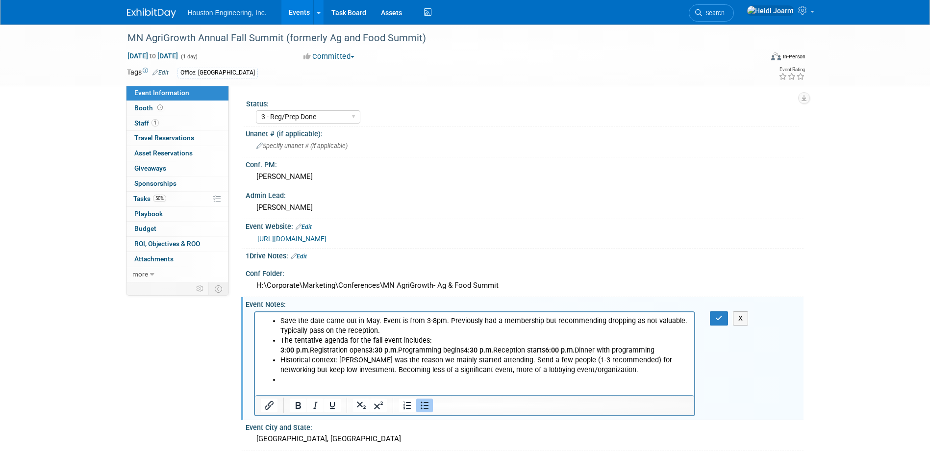
click at [422, 409] on icon "Bullet list" at bounding box center [425, 405] width 8 height 7
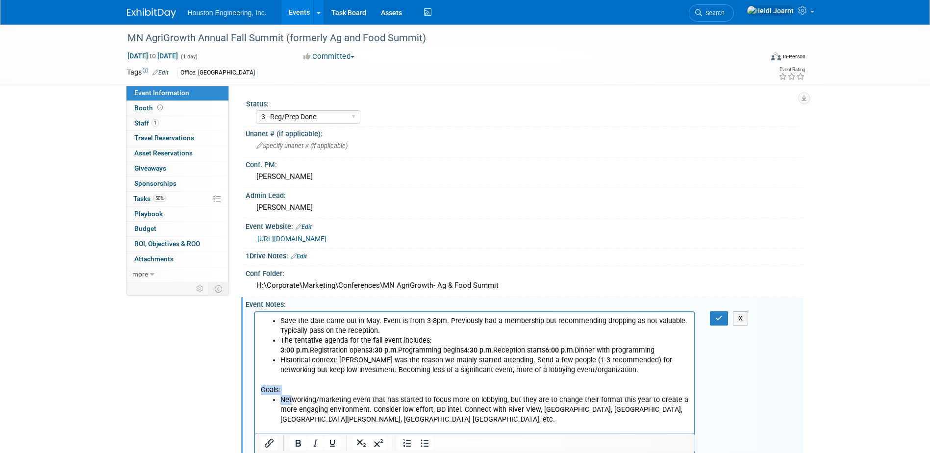
drag, startPoint x: 255, startPoint y: 398, endPoint x: 239, endPoint y: 398, distance: 16.2
click at [255, 398] on html "Save the date came out in May. Event is from 3-8pm. Previously had a membership…" at bounding box center [475, 368] width 440 height 112
click at [359, 405] on li "Networking/marketing event that has started to focus more on lobbying, but they…" at bounding box center [484, 409] width 409 height 29
drag, startPoint x: 289, startPoint y: 402, endPoint x: 220, endPoint y: 394, distance: 69.5
click at [255, 394] on html "Save the date came out in May. Event is from 3-8pm. Previously had a membership…" at bounding box center [475, 368] width 440 height 112
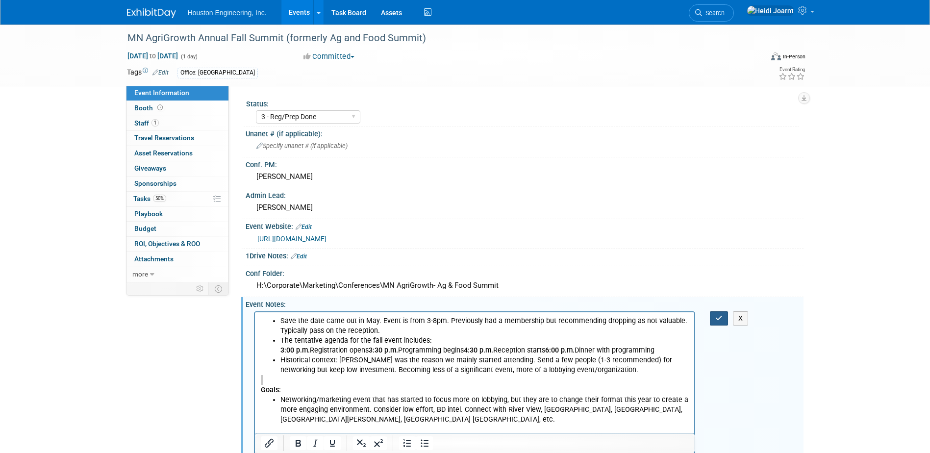
click at [712, 324] on button "button" at bounding box center [719, 318] width 18 height 14
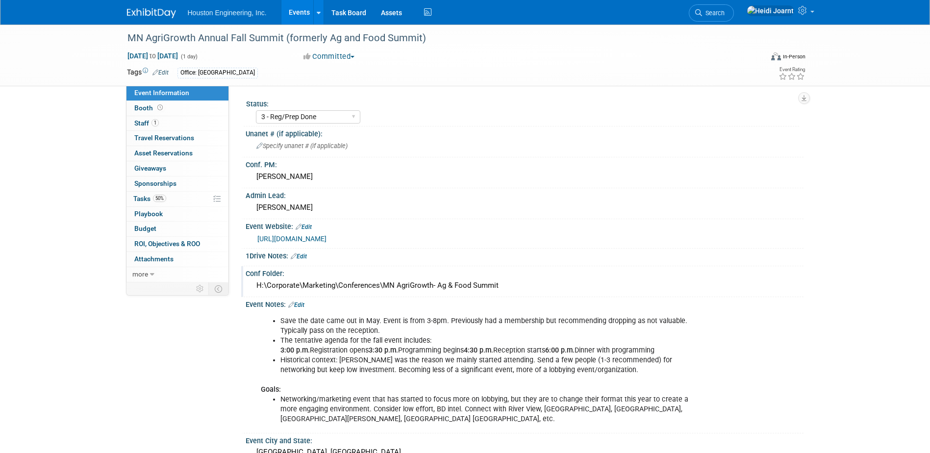
scroll to position [98, 0]
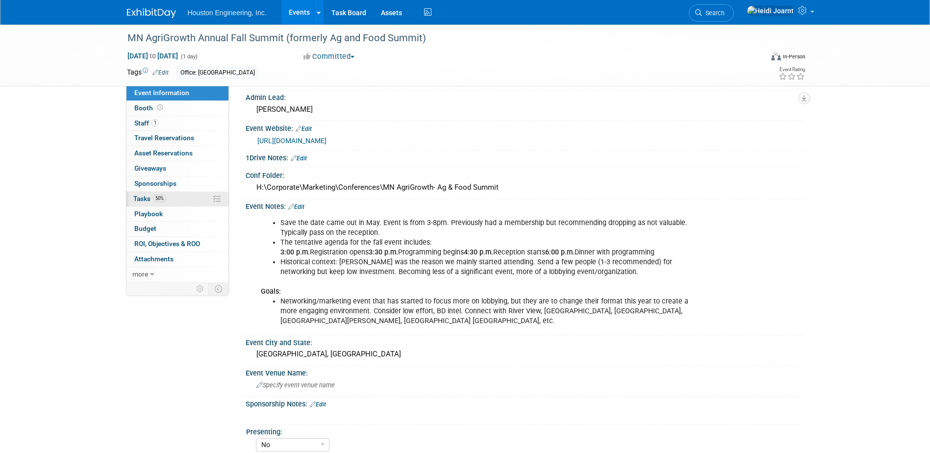
click at [168, 194] on link "50% Tasks 50%" at bounding box center [178, 199] width 102 height 15
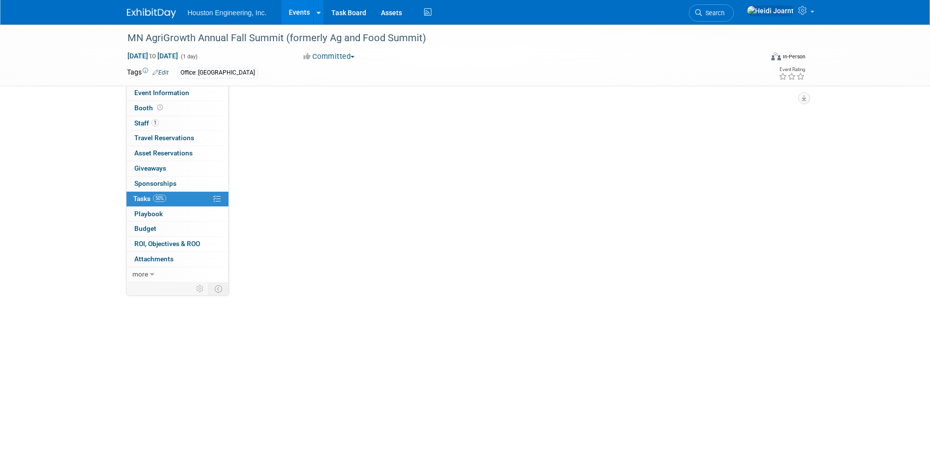
scroll to position [0, 0]
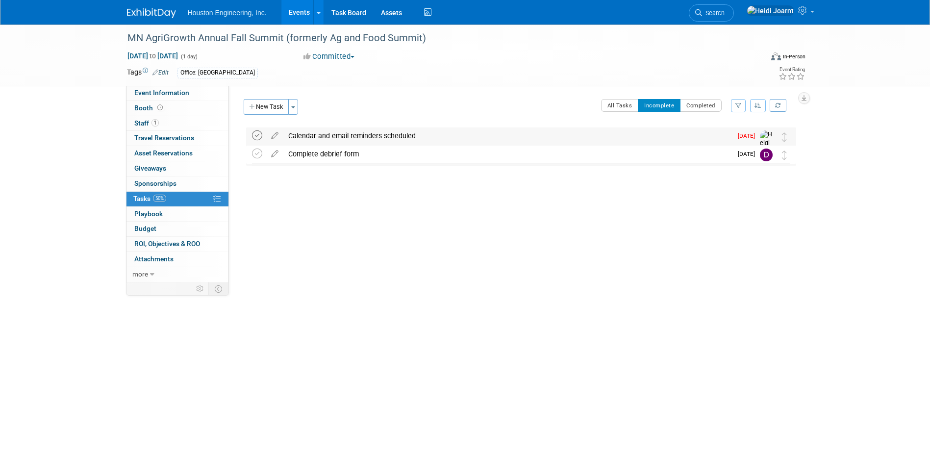
click at [259, 137] on icon at bounding box center [257, 135] width 10 height 10
click at [298, 16] on link "Events" at bounding box center [299, 12] width 36 height 25
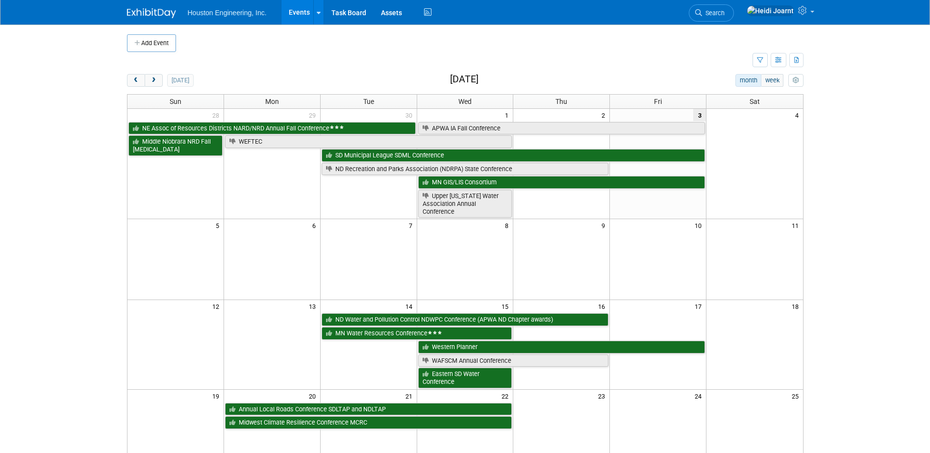
scroll to position [196, 0]
click at [156, 84] on button "next" at bounding box center [154, 80] width 18 height 13
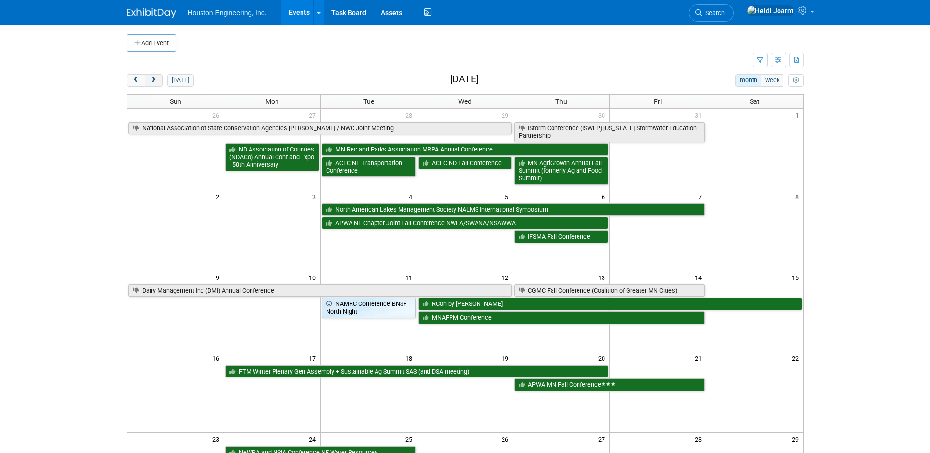
click at [149, 77] on button "next" at bounding box center [154, 80] width 18 height 13
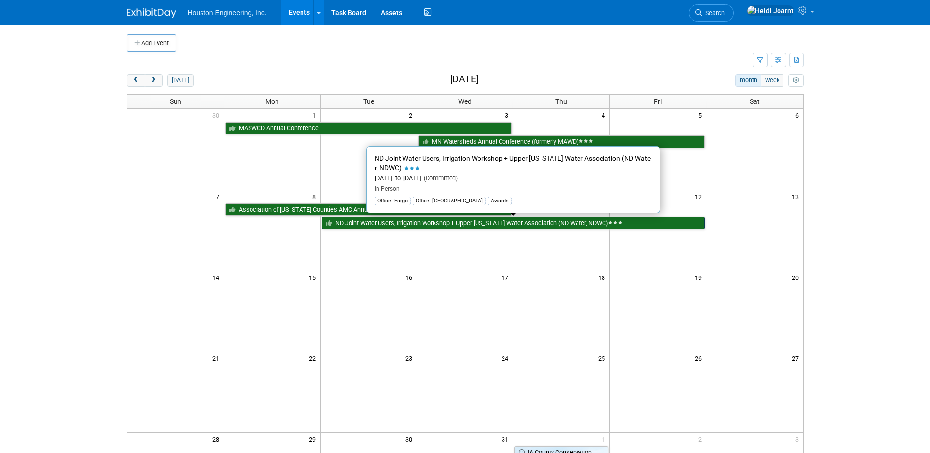
click at [401, 221] on link "ND Joint Water Users, Irrigation Workshop + Upper [US_STATE] Water Association …" at bounding box center [513, 223] width 383 height 13
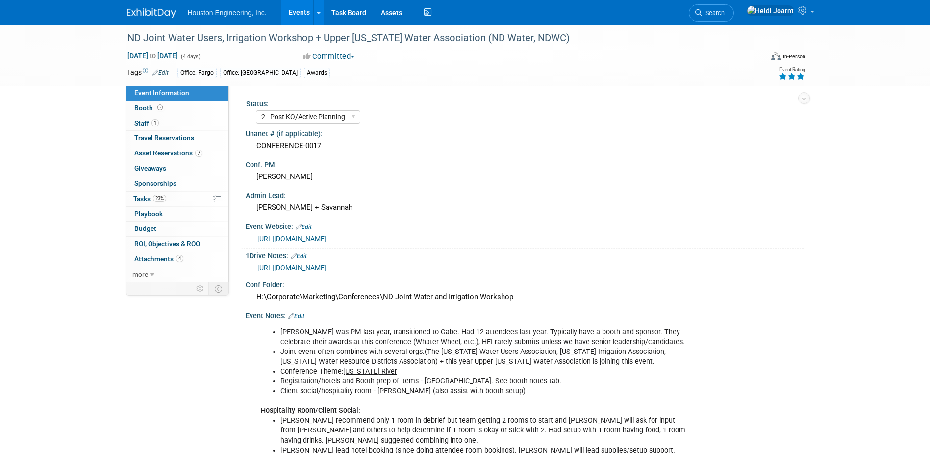
select select "2 - Post KO/Active Planning"
select select "Pending"
select select "Water Resources"
click at [327, 239] on link "[URL][DOMAIN_NAME]" at bounding box center [291, 239] width 69 height 8
